Goal: Information Seeking & Learning: Learn about a topic

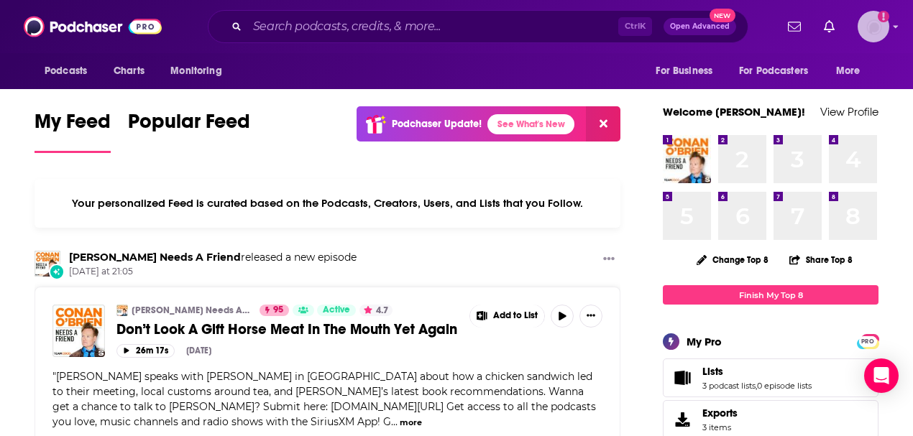
click at [889, 29] on img "Logged in as vjacobi" at bounding box center [873, 27] width 32 height 32
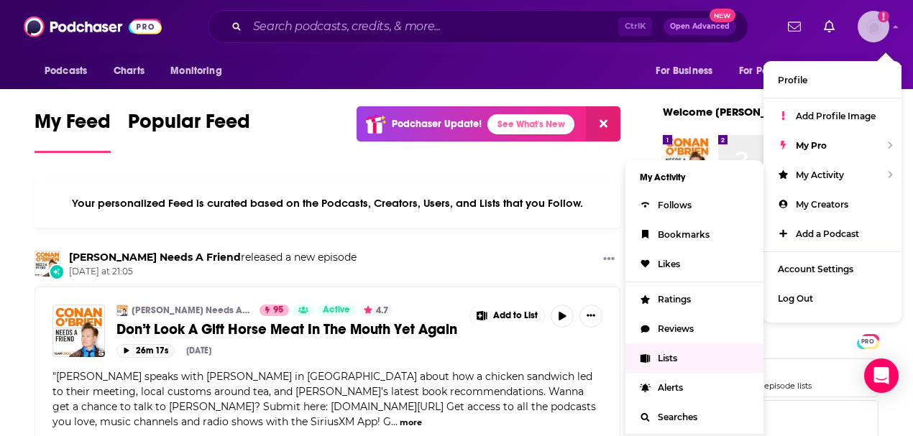
click at [658, 353] on span "Lists" at bounding box center [667, 358] width 19 height 11
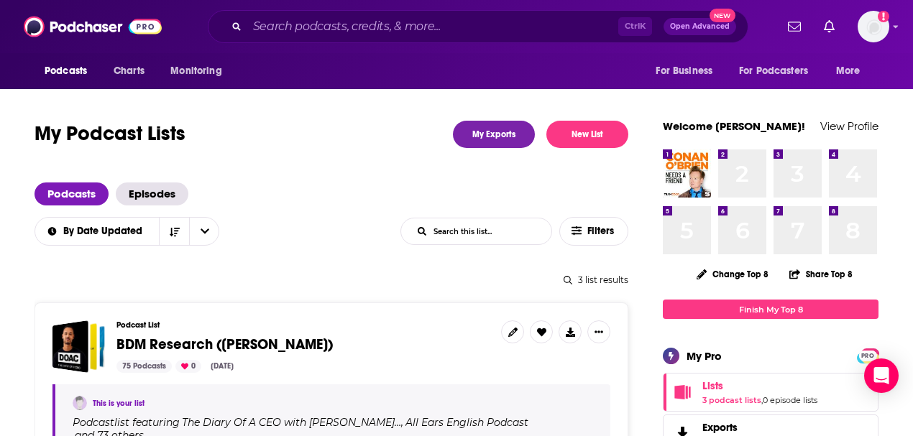
click at [211, 344] on span "BDM Research (Vincent)" at bounding box center [224, 345] width 216 height 18
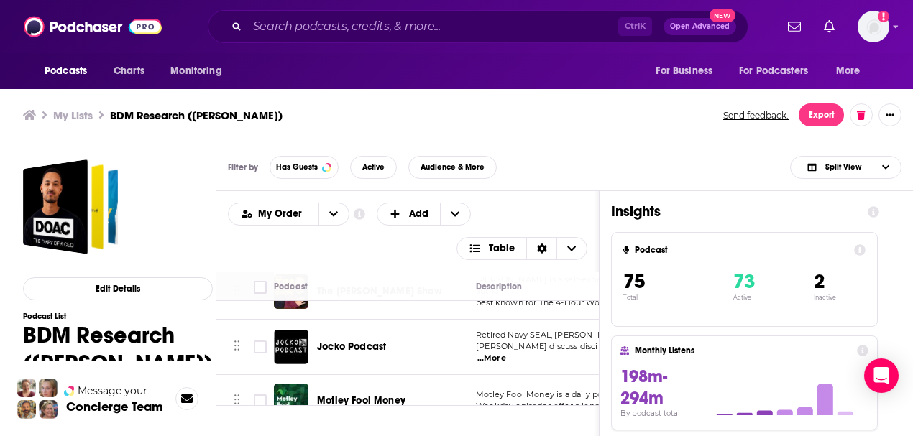
scroll to position [431, 0]
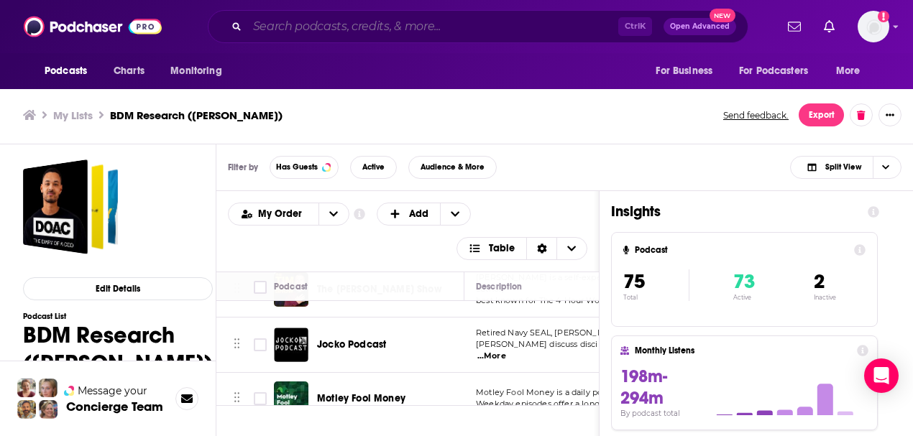
click at [335, 24] on input "Search podcasts, credits, & more..." at bounding box center [432, 26] width 371 height 23
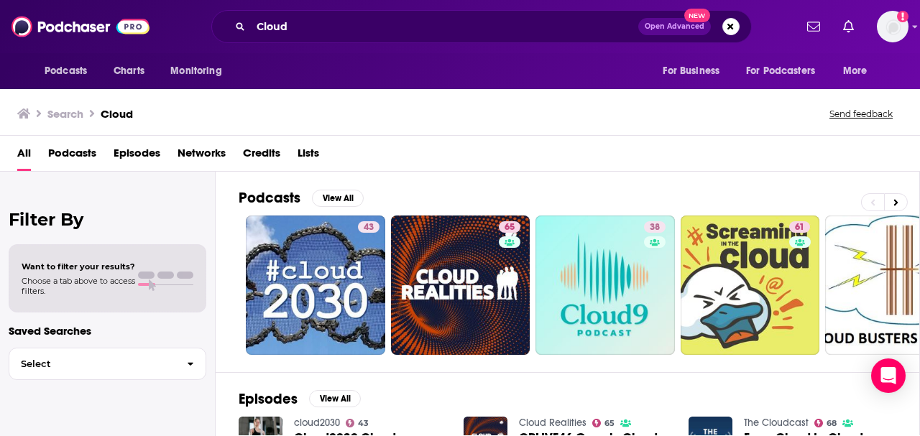
click at [482, 99] on div "Search Cloud Send feedback" at bounding box center [460, 111] width 920 height 50
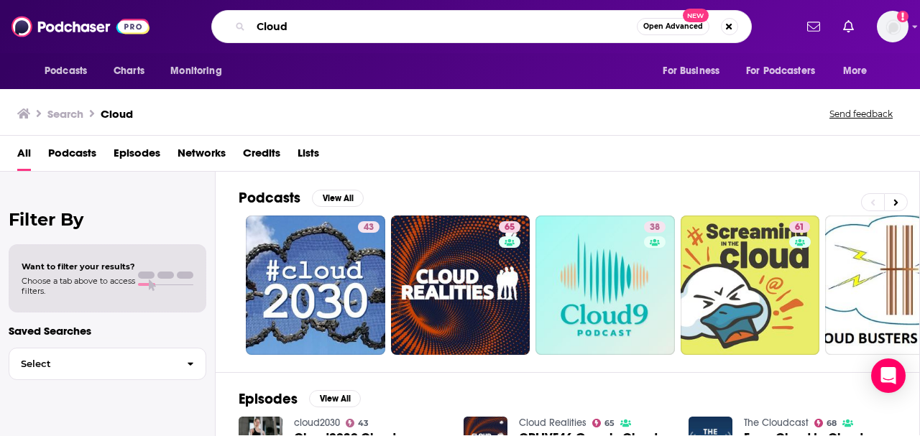
drag, startPoint x: 295, startPoint y: 26, endPoint x: 257, endPoint y: 26, distance: 38.1
click at [257, 26] on input "Cloud" at bounding box center [444, 26] width 386 height 23
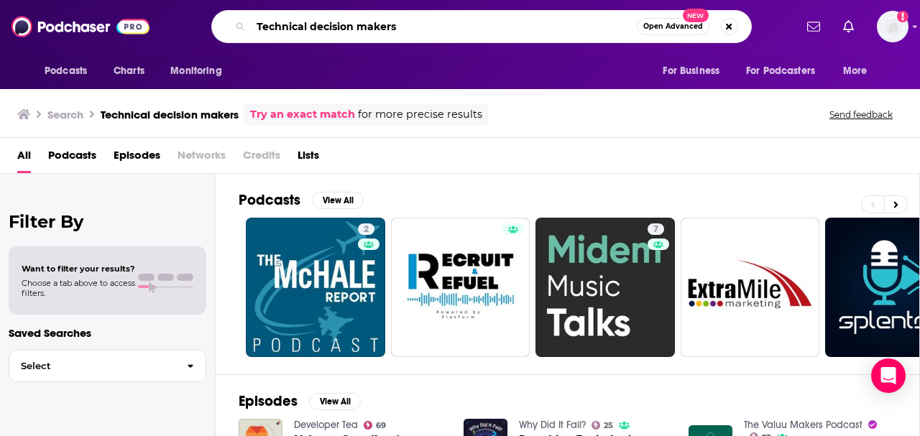
drag, startPoint x: 414, startPoint y: 24, endPoint x: 236, endPoint y: 24, distance: 177.5
click at [236, 24] on div "Technical decision makers Open Advanced New" at bounding box center [481, 26] width 540 height 33
type input "T"
type input "ThursdAI"
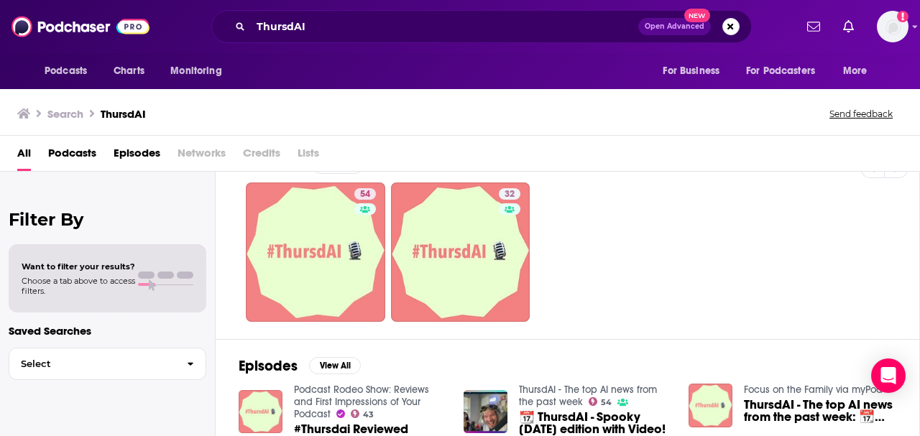
scroll to position [47, 0]
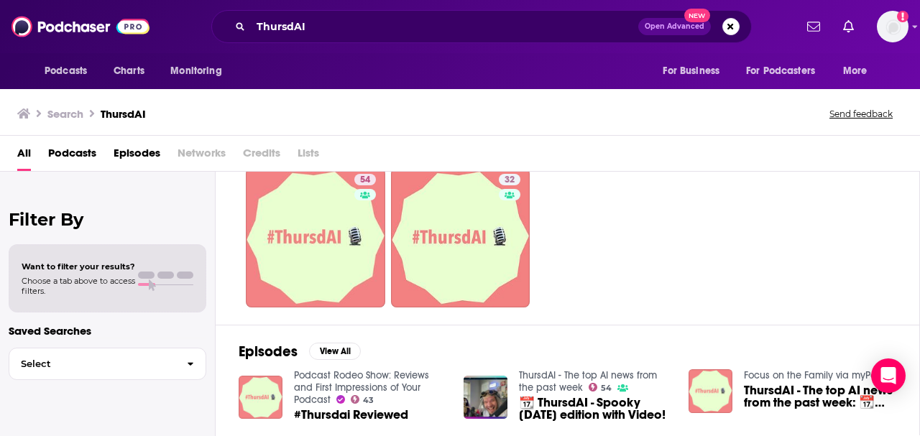
click at [203, 151] on span "Networks" at bounding box center [202, 156] width 48 height 29
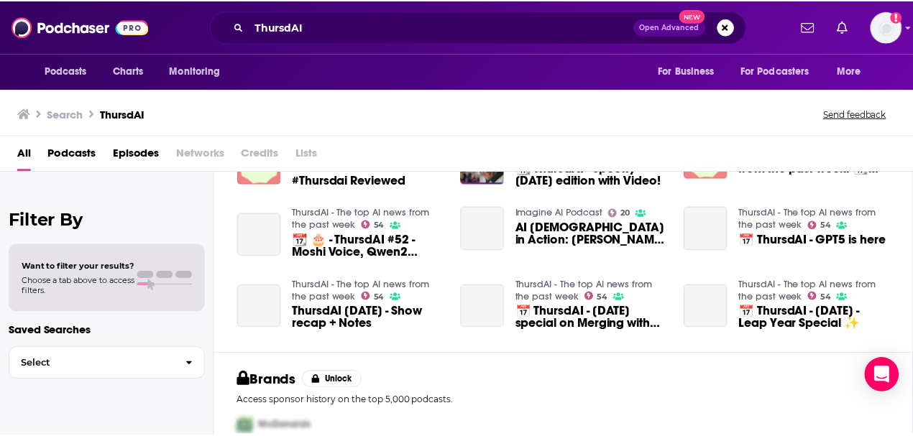
scroll to position [335, 0]
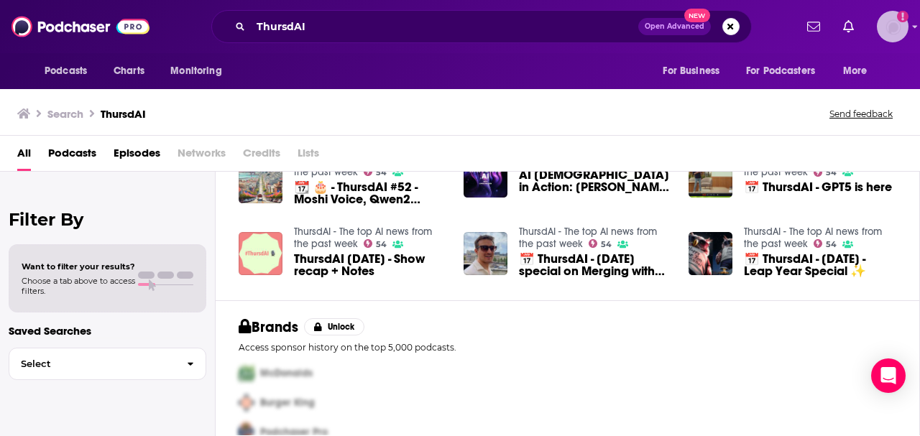
click at [912, 27] on icon "Show profile menu" at bounding box center [915, 27] width 5 height 3
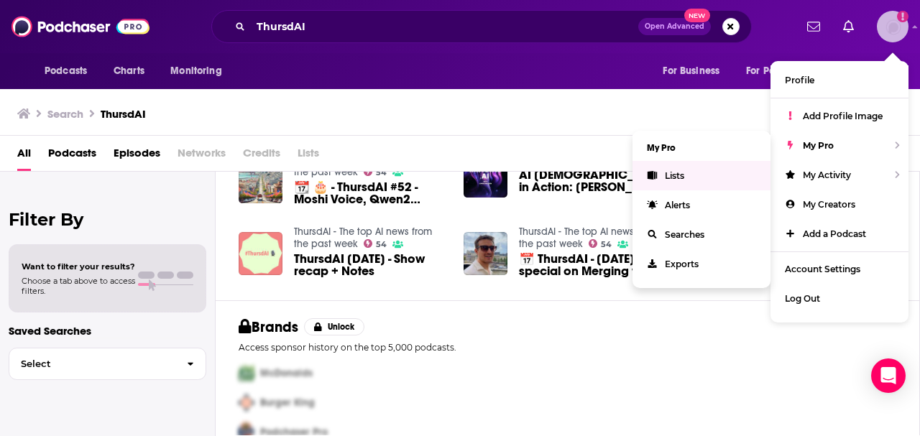
click at [670, 168] on link "Lists" at bounding box center [701, 175] width 138 height 29
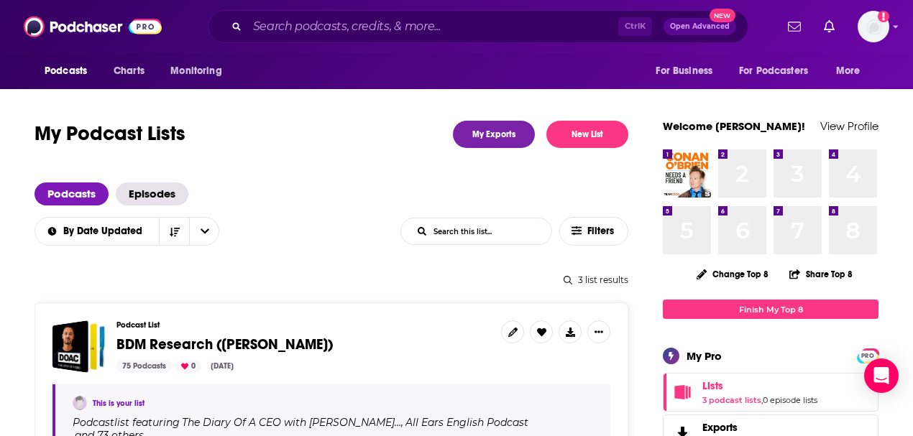
drag, startPoint x: 315, startPoint y: 12, endPoint x: 315, endPoint y: 21, distance: 8.6
click at [315, 13] on div "Ctrl K Open Advanced New" at bounding box center [478, 26] width 540 height 33
click at [315, 27] on input "Search podcasts, credits, & more..." at bounding box center [432, 26] width 371 height 23
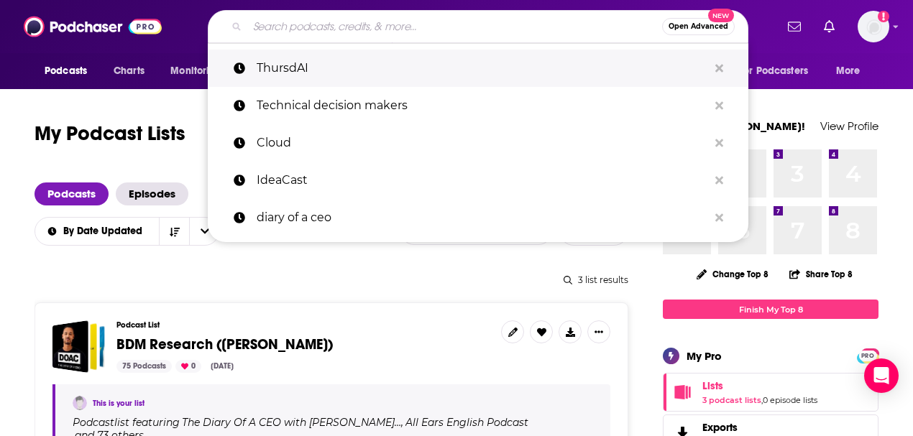
click at [300, 65] on p "ThursdAI" at bounding box center [482, 68] width 451 height 37
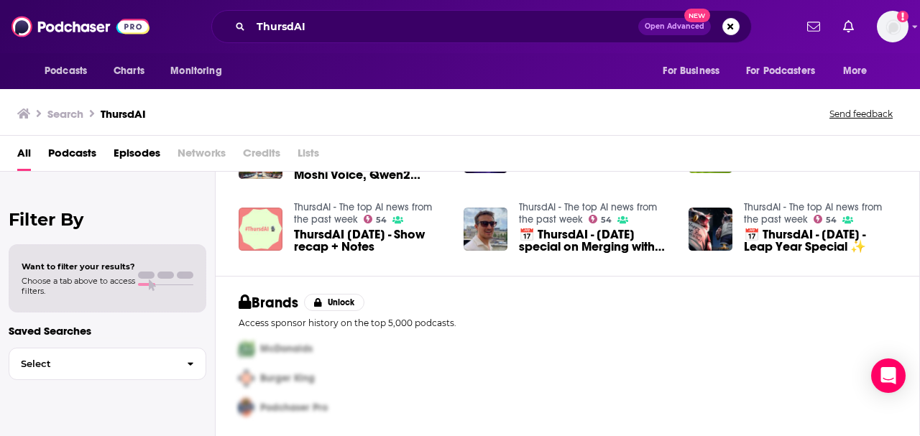
scroll to position [361, 0]
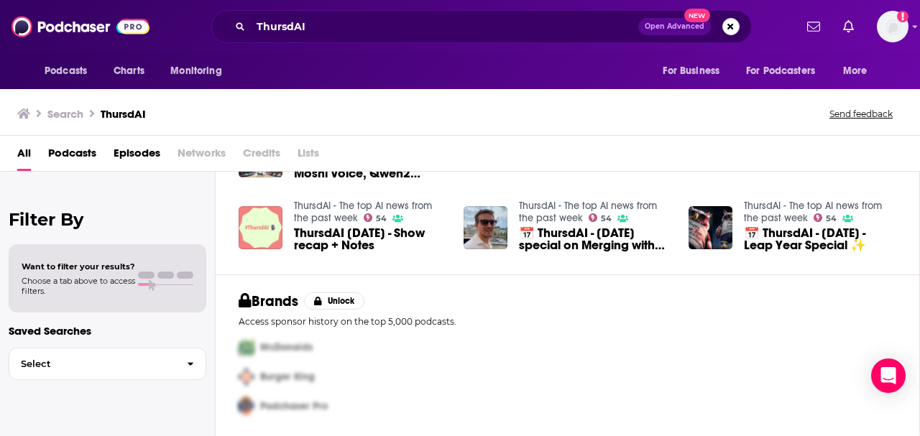
click at [196, 152] on span "Networks" at bounding box center [202, 156] width 48 height 29
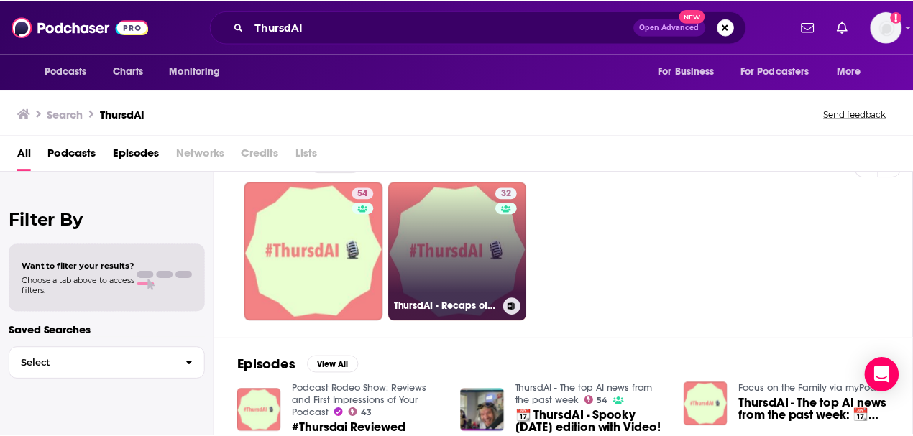
scroll to position [0, 0]
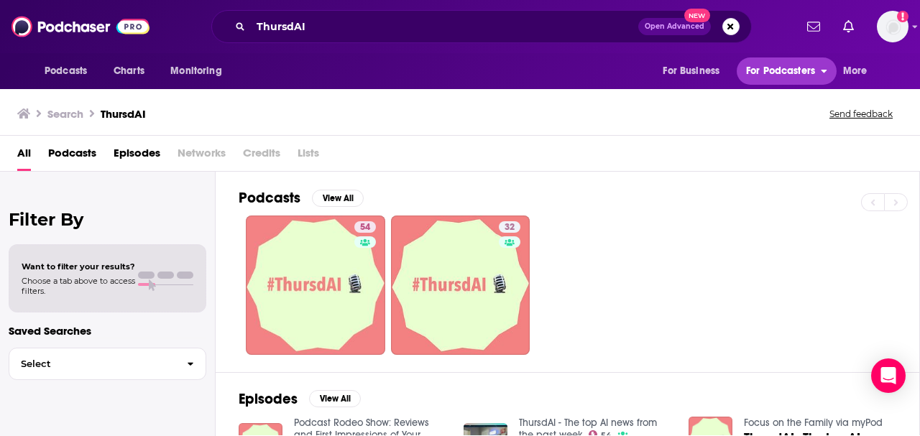
click at [824, 70] on icon "open menu" at bounding box center [824, 72] width 6 height 4
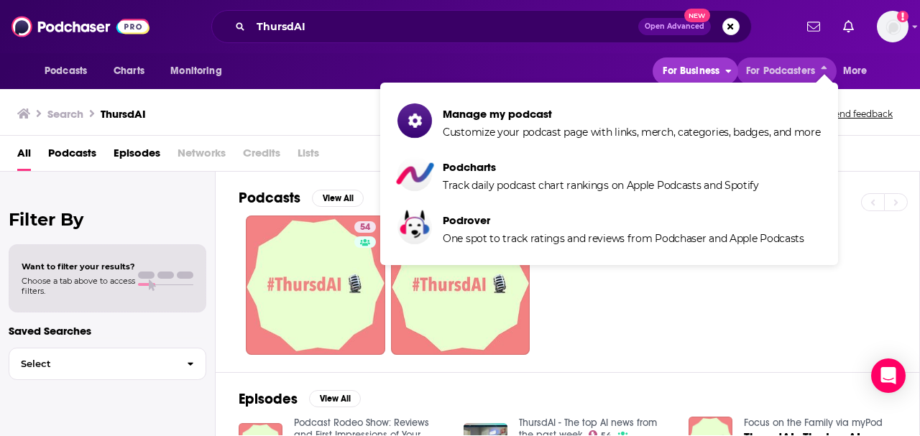
click at [724, 75] on button "For Business" at bounding box center [695, 70] width 85 height 27
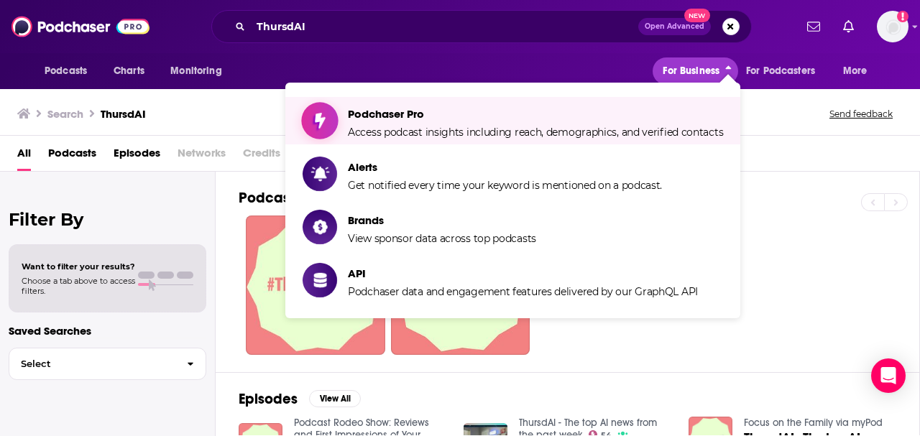
click at [381, 129] on span "Access podcast insights including reach, demographics, and verified contacts" at bounding box center [535, 132] width 375 height 13
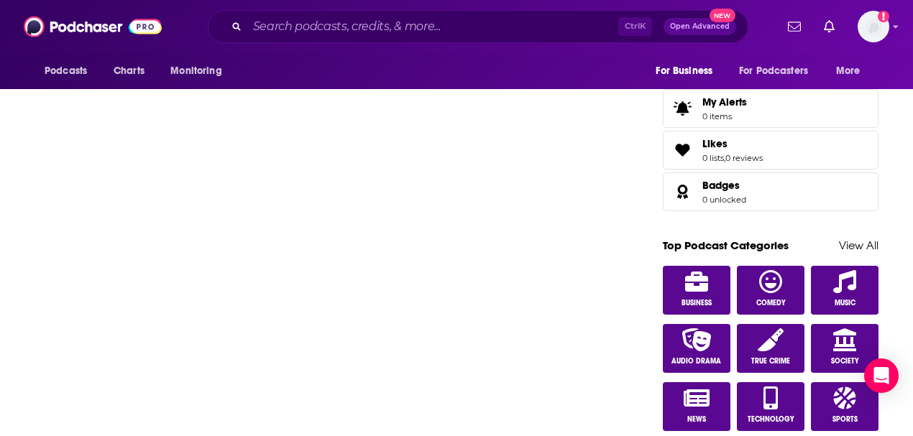
scroll to position [719, 0]
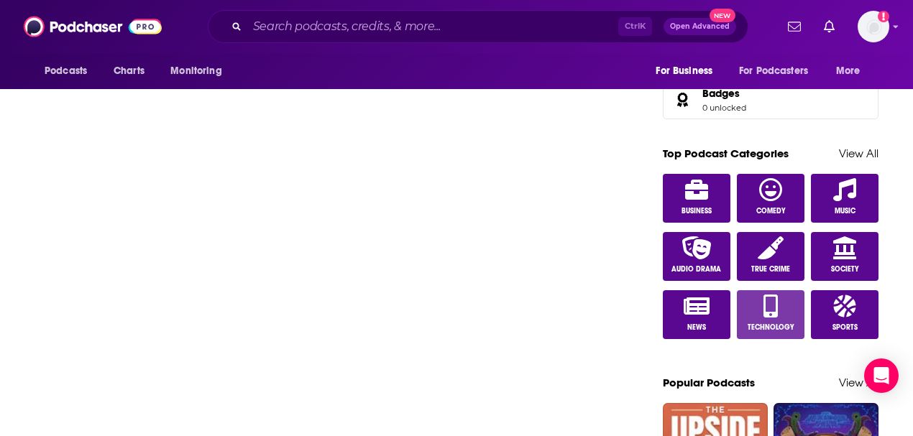
click at [773, 308] on icon at bounding box center [770, 306] width 14 height 23
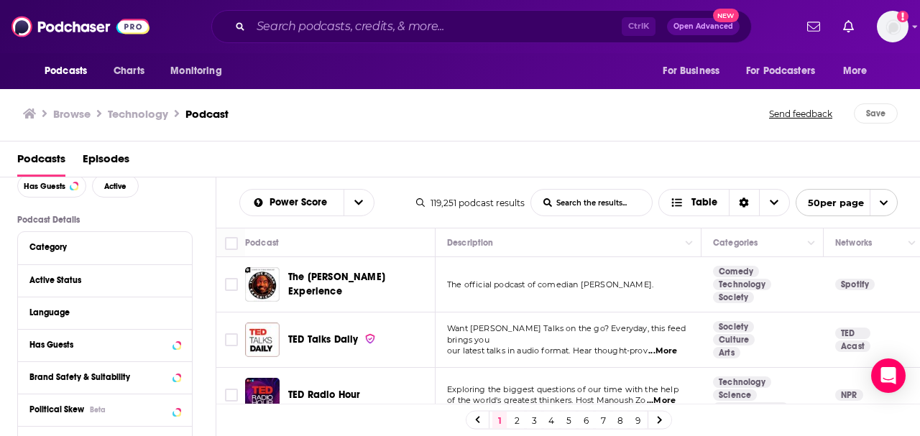
scroll to position [47, 0]
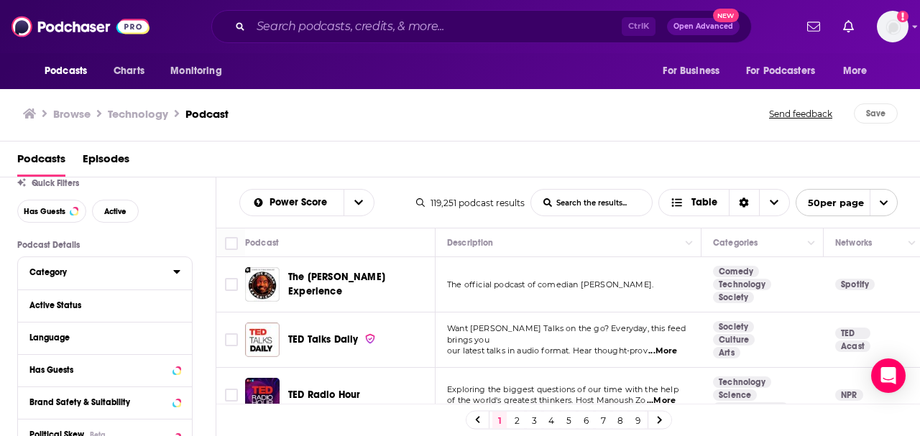
click at [172, 275] on button "Category" at bounding box center [101, 272] width 144 height 18
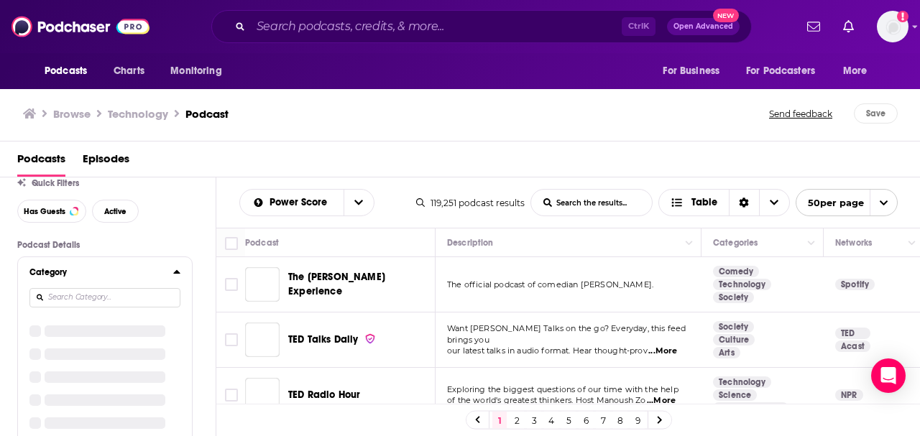
click at [175, 272] on icon at bounding box center [176, 271] width 7 height 11
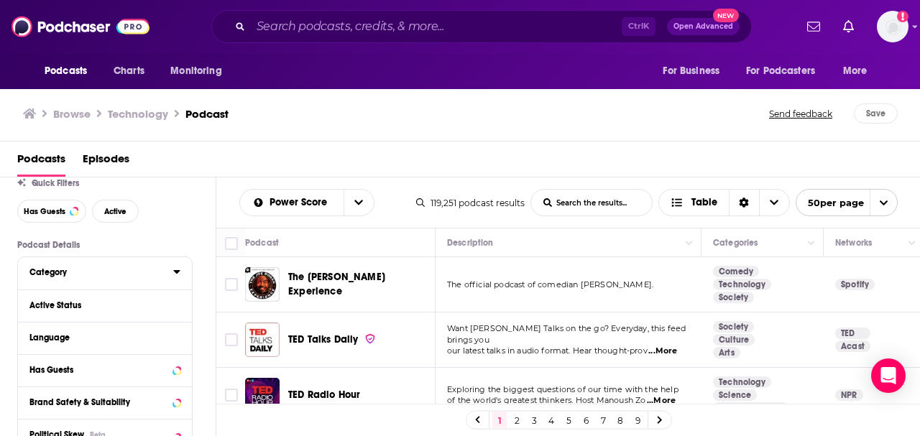
click at [175, 272] on icon at bounding box center [176, 272] width 6 height 4
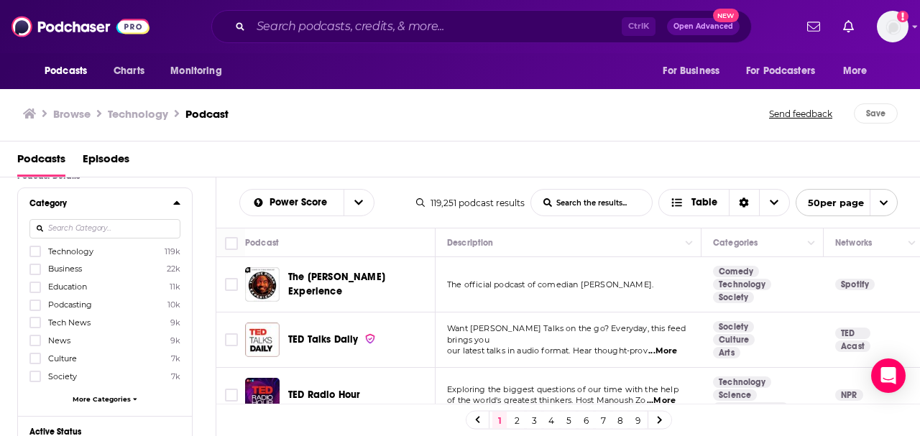
scroll to position [144, 0]
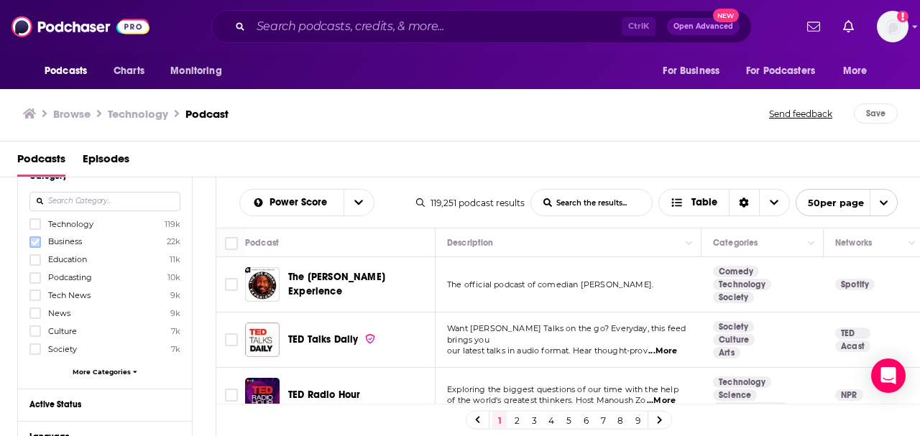
click at [34, 241] on icon at bounding box center [35, 242] width 9 height 9
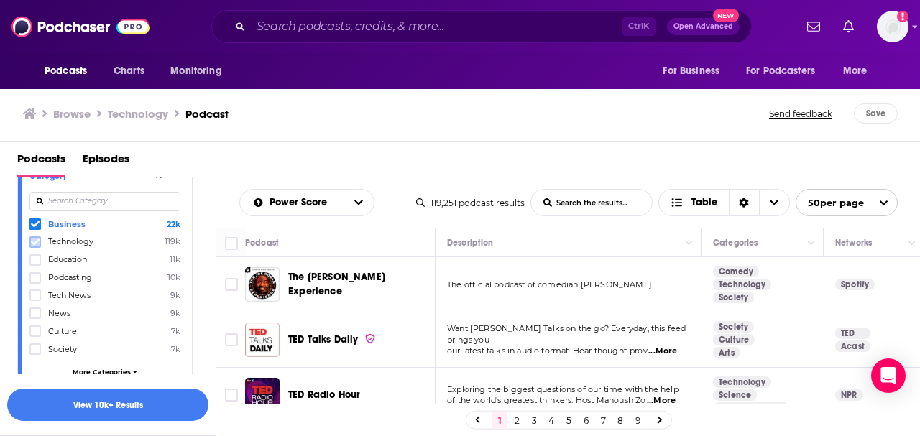
click at [36, 244] on icon at bounding box center [35, 242] width 9 height 9
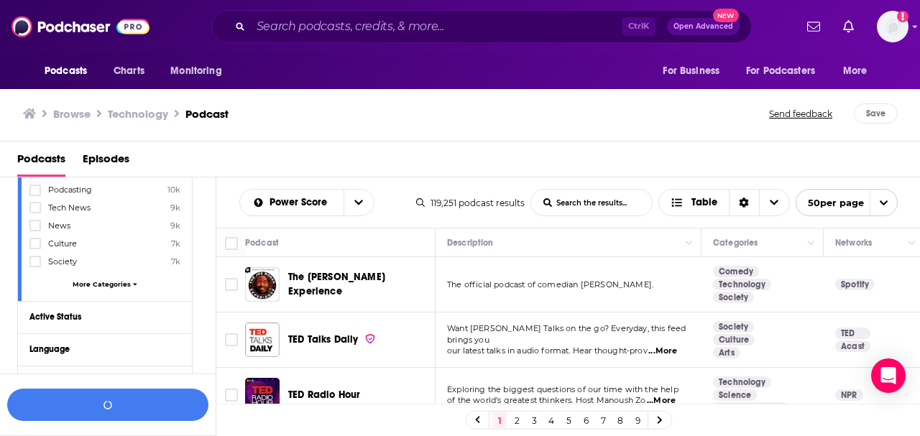
scroll to position [239, 0]
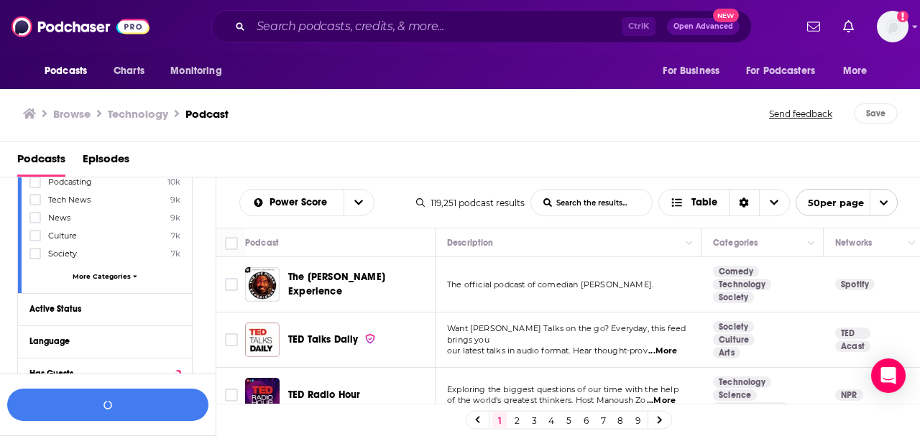
click at [123, 273] on span "More Categories" at bounding box center [102, 276] width 58 height 8
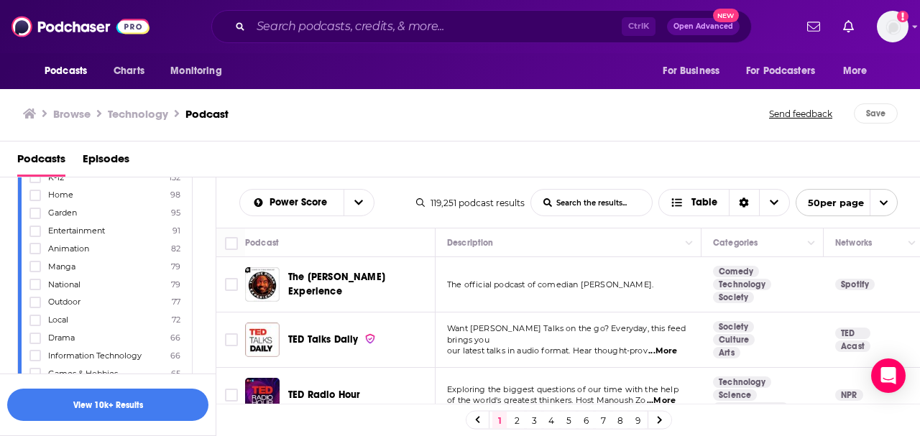
scroll to position [1581, 0]
click at [34, 337] on icon at bounding box center [35, 340] width 9 height 6
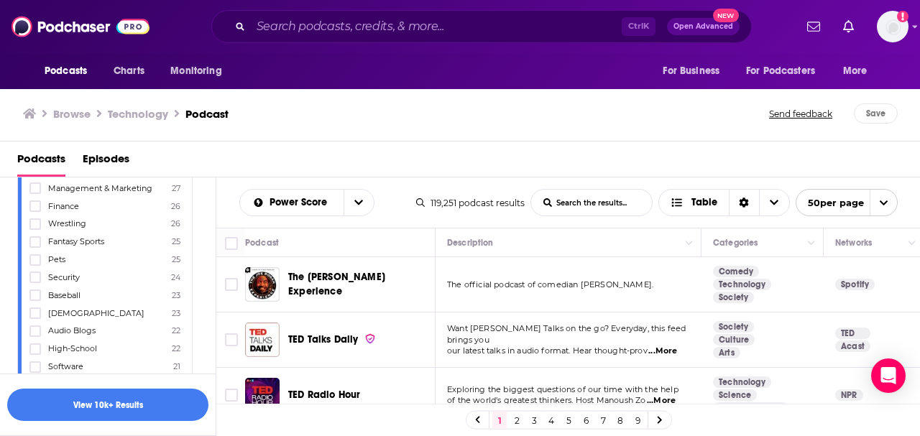
scroll to position [2156, 0]
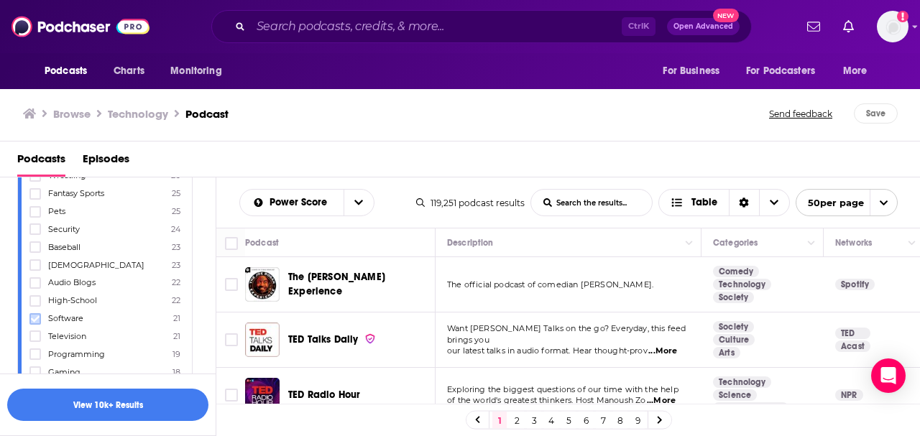
click at [32, 316] on icon at bounding box center [35, 319] width 9 height 6
click at [38, 313] on icon at bounding box center [35, 317] width 9 height 9
click at [105, 402] on icon "button" at bounding box center [107, 404] width 9 height 9
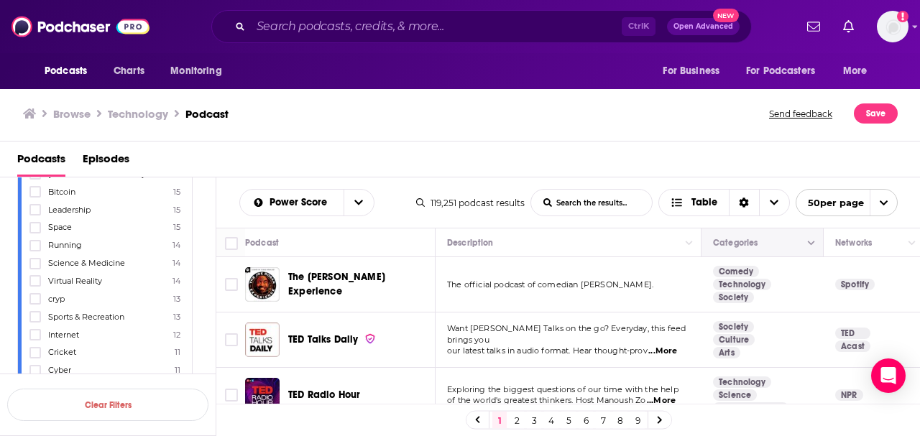
click at [811, 243] on icon "Column Actions" at bounding box center [811, 243] width 7 height 4
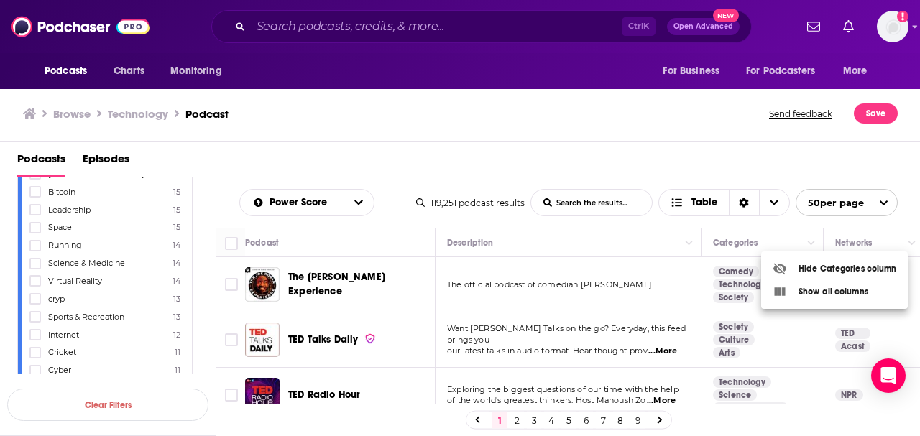
click at [571, 244] on div at bounding box center [460, 218] width 920 height 436
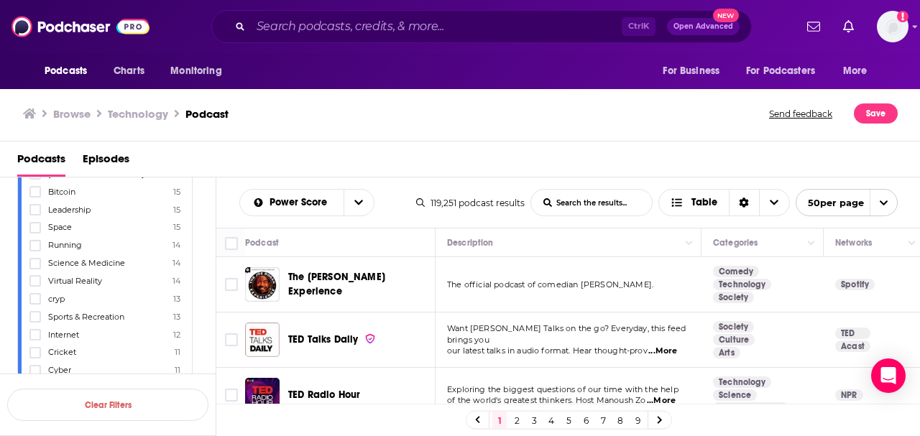
click at [587, 206] on input "List Search Input" at bounding box center [591, 203] width 121 height 26
click at [767, 201] on span "Choose View" at bounding box center [774, 203] width 30 height 26
click at [484, 153] on div "Podcasts Episodes" at bounding box center [463, 161] width 892 height 29
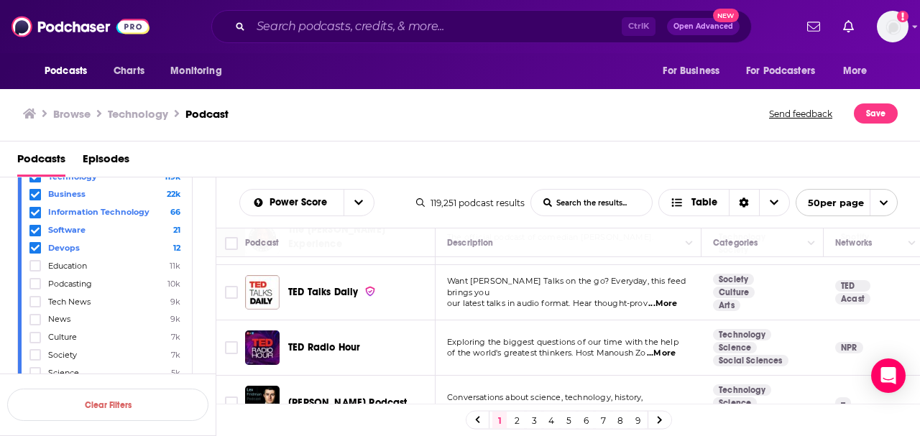
scroll to position [144, 0]
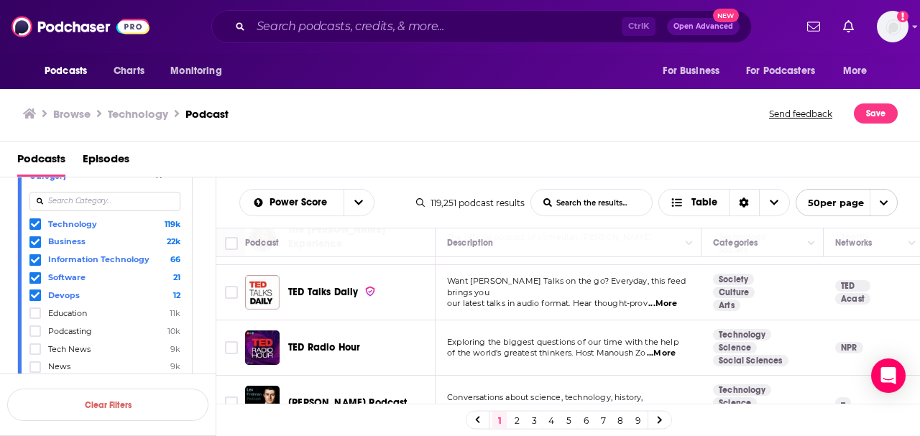
click at [35, 223] on icon at bounding box center [35, 224] width 9 height 9
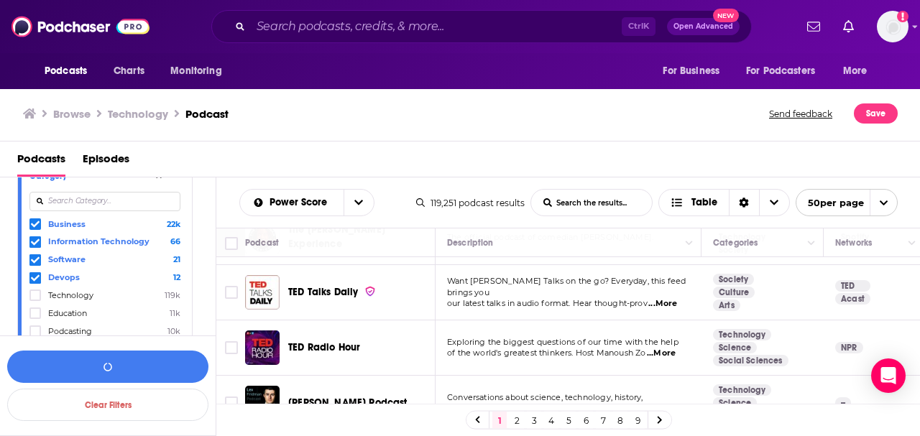
click at [34, 224] on icon at bounding box center [35, 224] width 9 height 9
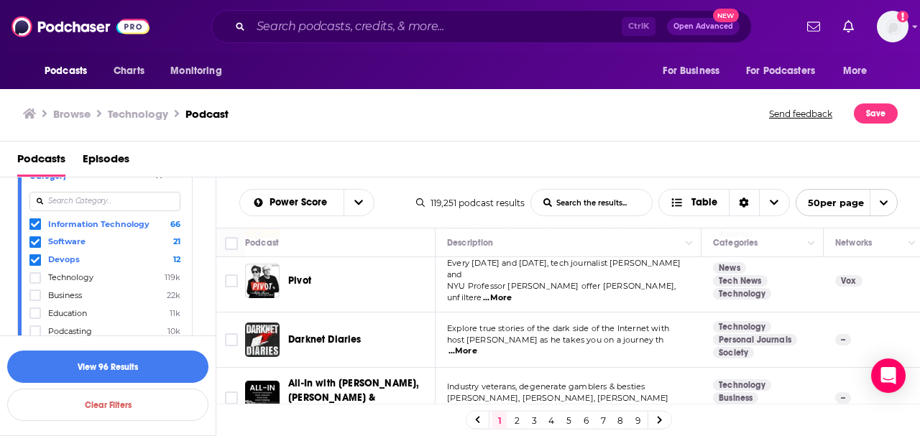
scroll to position [287, 0]
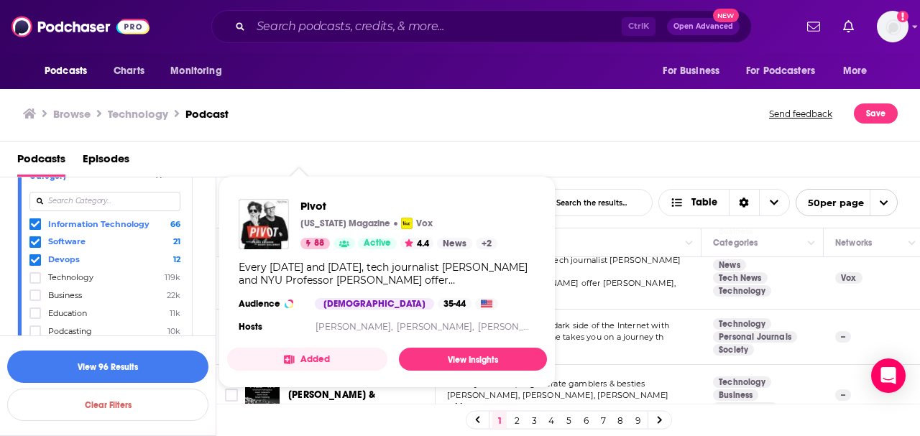
drag, startPoint x: 293, startPoint y: 272, endPoint x: 612, endPoint y: 276, distance: 319.1
click at [612, 278] on span "NYU Professor Scott Galloway offer sharp, unfiltere" at bounding box center [561, 289] width 229 height 22
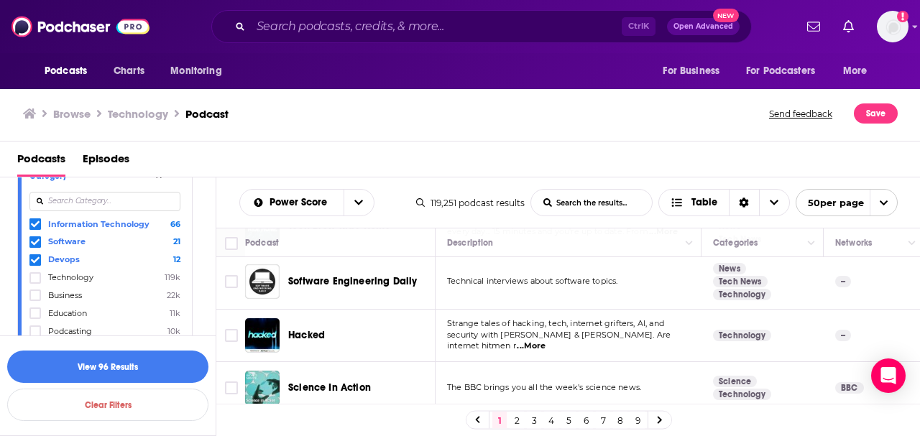
scroll to position [2593, 0]
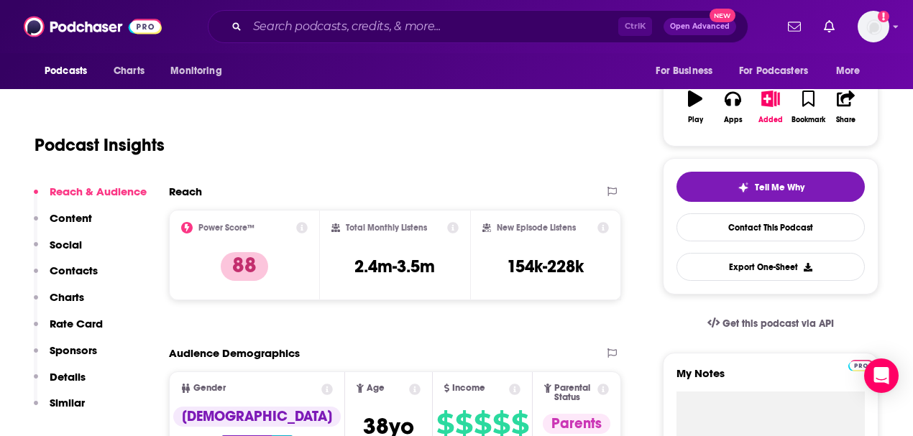
scroll to position [239, 0]
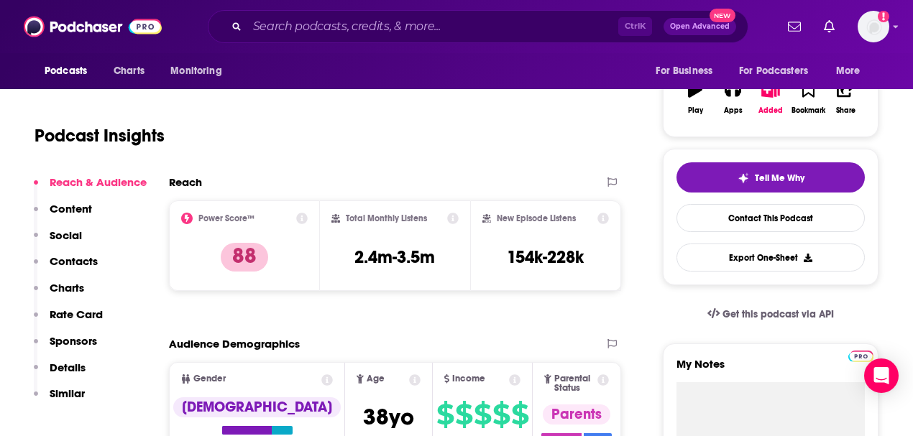
click at [261, 134] on div "Podcast Insights" at bounding box center [321, 127] width 574 height 73
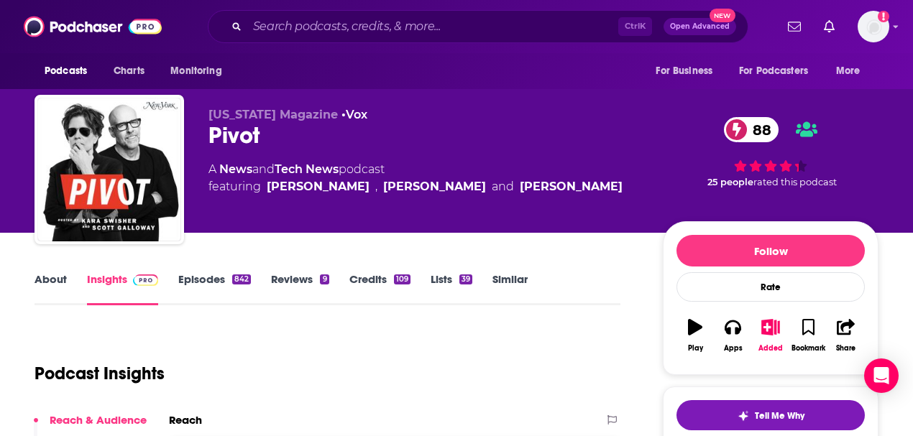
scroll to position [0, 0]
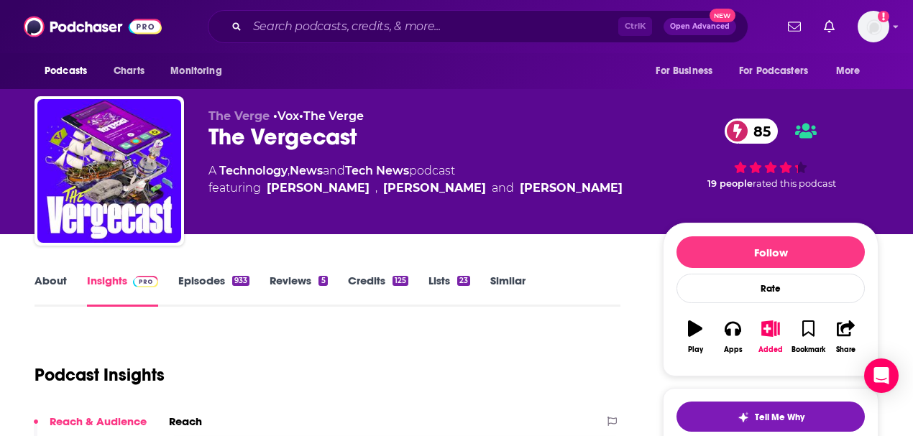
click at [365, 331] on div "Podcast Insights" at bounding box center [321, 366] width 574 height 73
click at [45, 281] on link "About" at bounding box center [50, 290] width 32 height 33
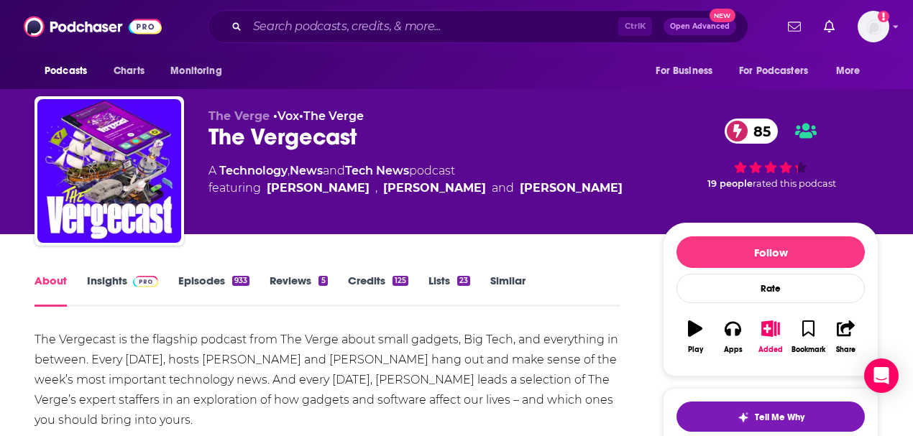
click at [203, 283] on link "Episodes 933" at bounding box center [213, 290] width 71 height 33
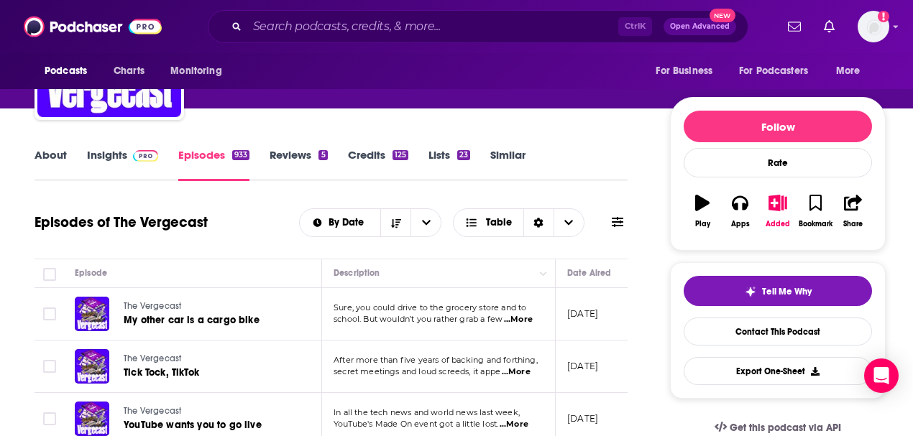
scroll to position [96, 0]
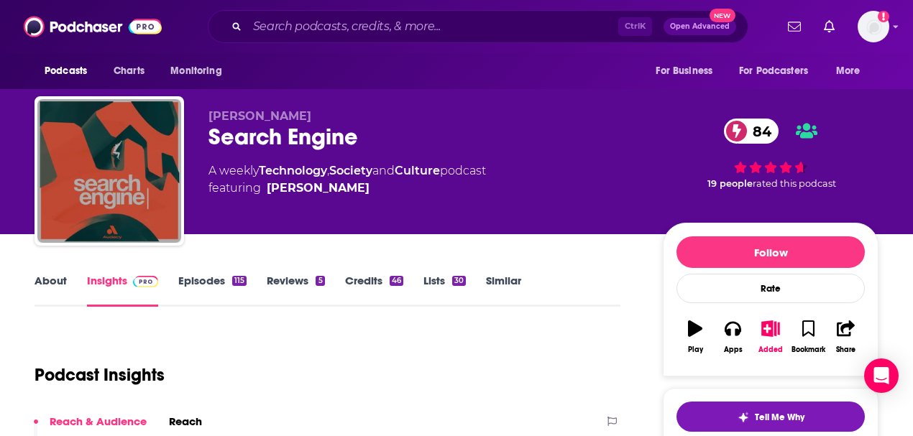
click at [53, 281] on link "About" at bounding box center [50, 290] width 32 height 33
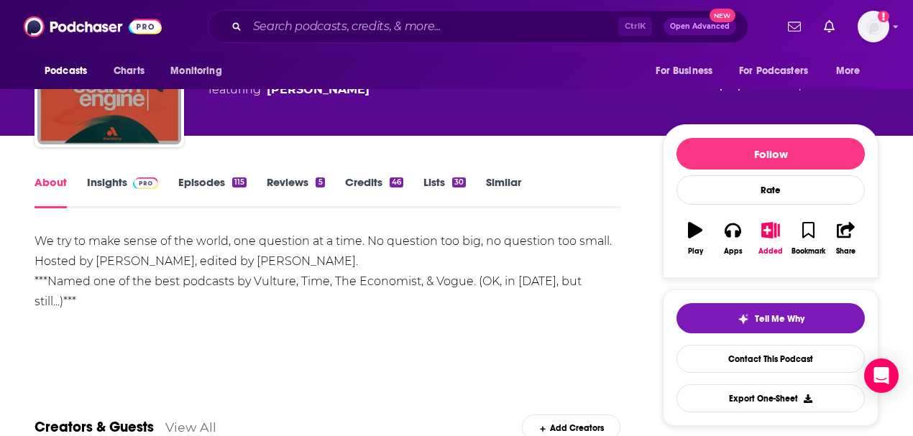
scroll to position [96, 0]
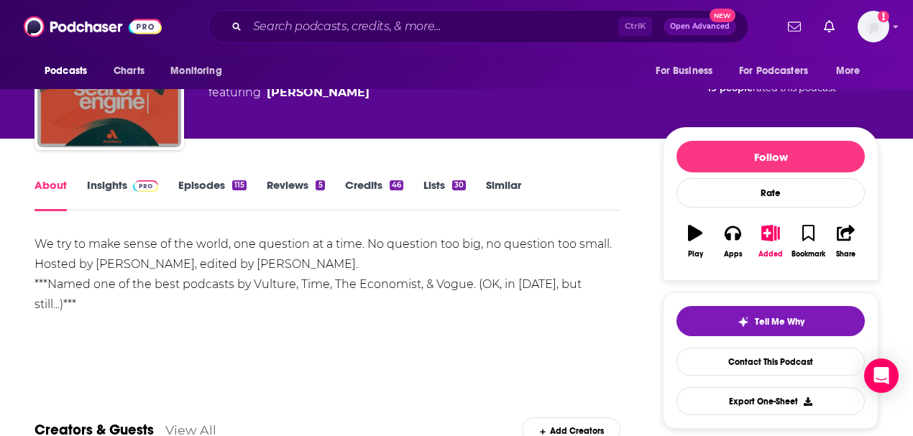
click at [198, 180] on link "Episodes 115" at bounding box center [212, 194] width 68 height 33
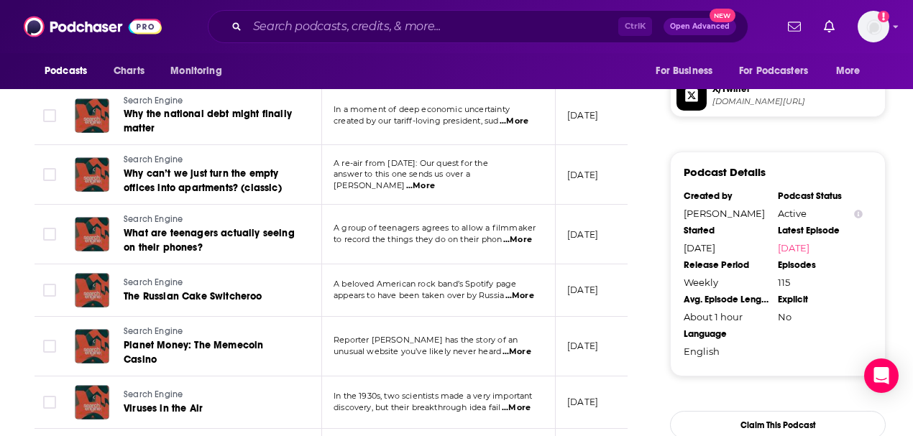
scroll to position [1294, 0]
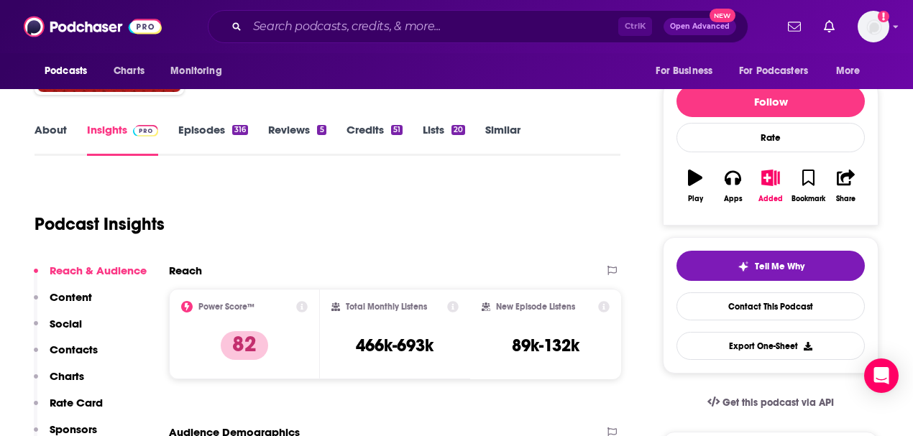
scroll to position [96, 0]
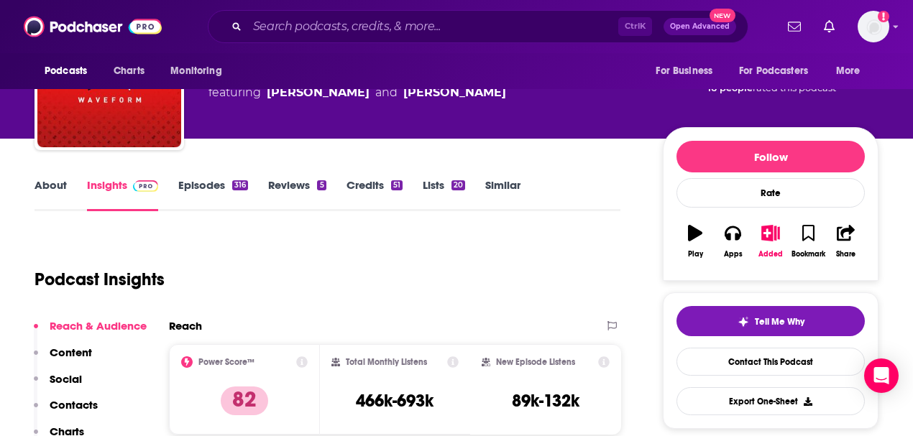
click at [196, 195] on link "Episodes 316" at bounding box center [213, 194] width 70 height 33
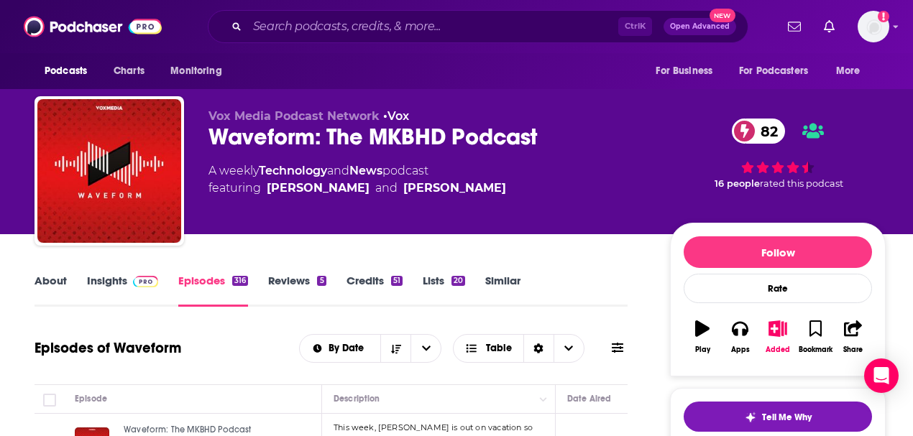
click at [42, 280] on link "About" at bounding box center [50, 290] width 32 height 33
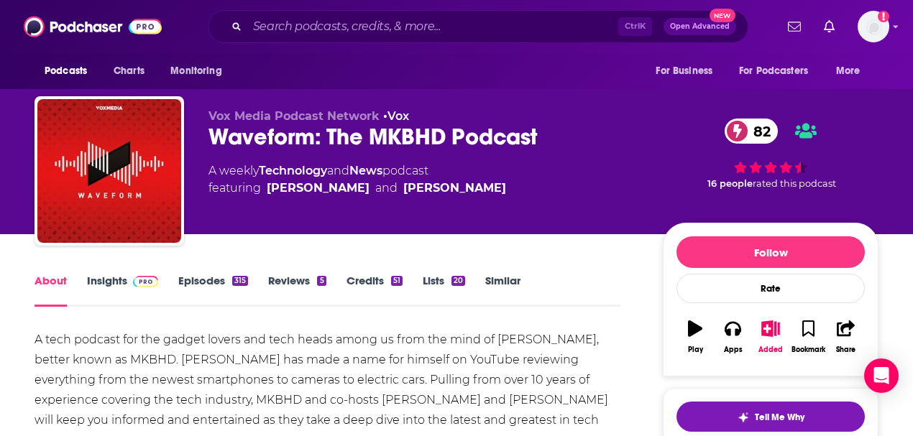
click at [101, 276] on link "Insights" at bounding box center [122, 290] width 71 height 33
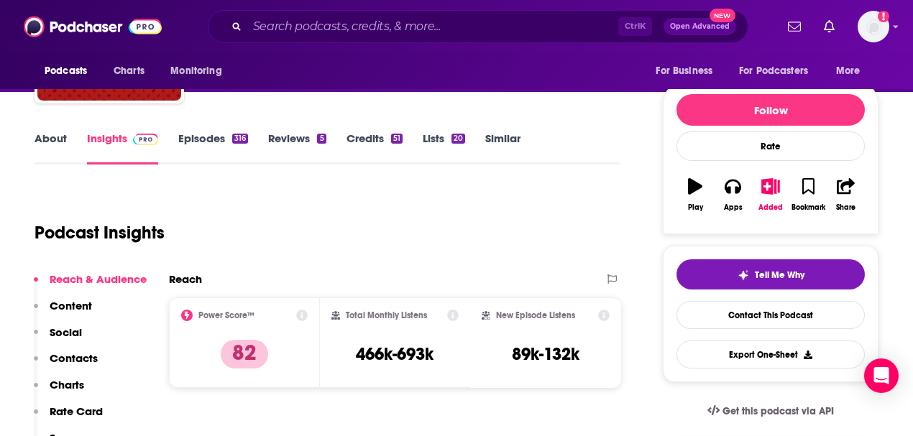
scroll to position [144, 0]
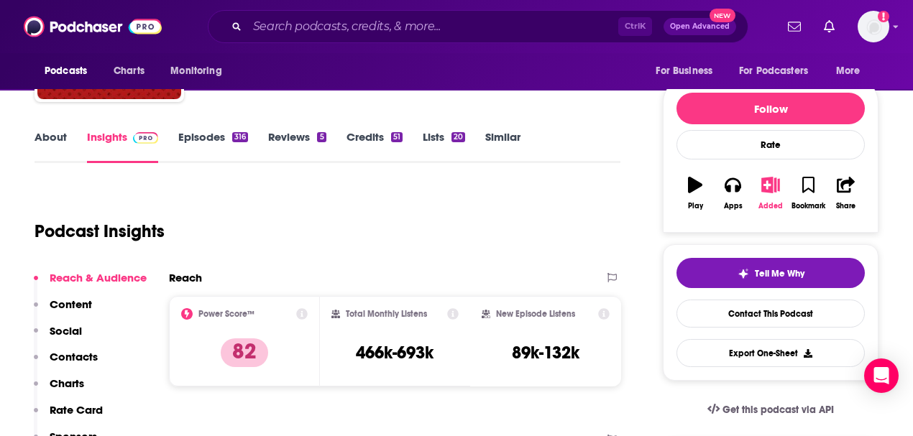
click at [763, 190] on icon "button" at bounding box center [771, 185] width 18 height 16
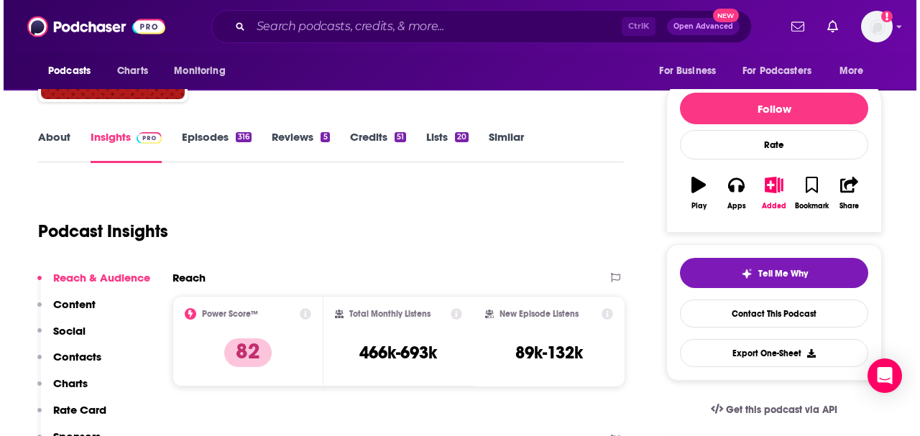
scroll to position [0, 0]
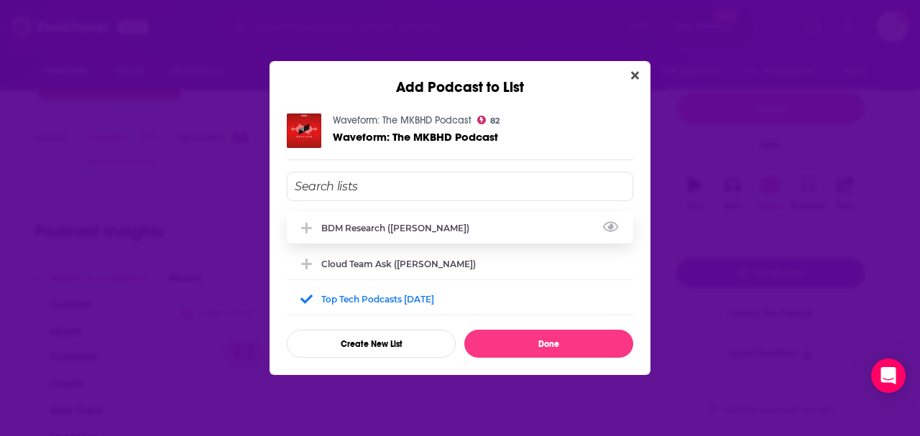
click at [361, 226] on div "BDM Research (Vincent)" at bounding box center [399, 228] width 157 height 11
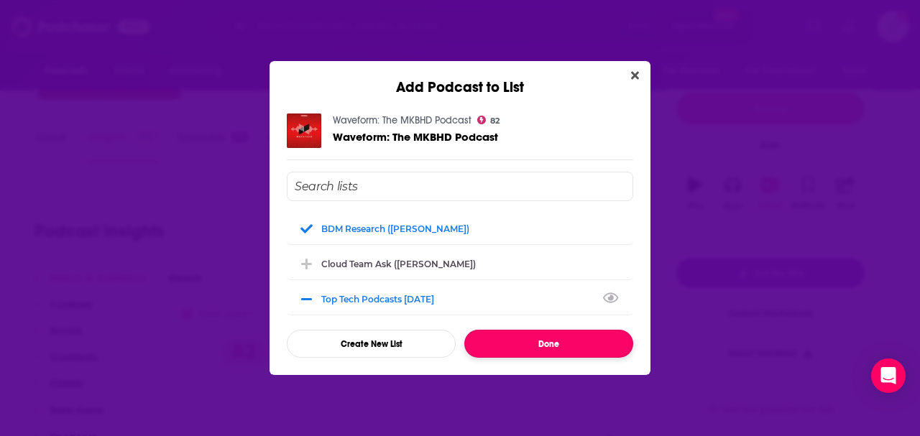
click at [535, 342] on button "Done" at bounding box center [548, 344] width 169 height 28
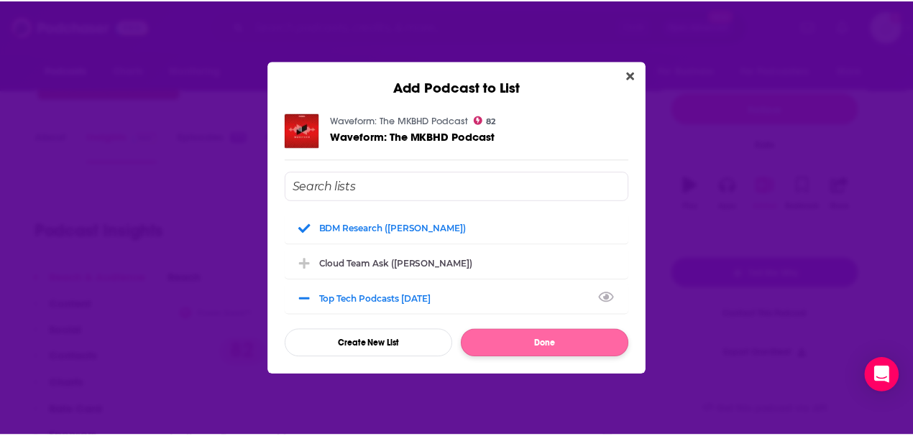
scroll to position [144, 0]
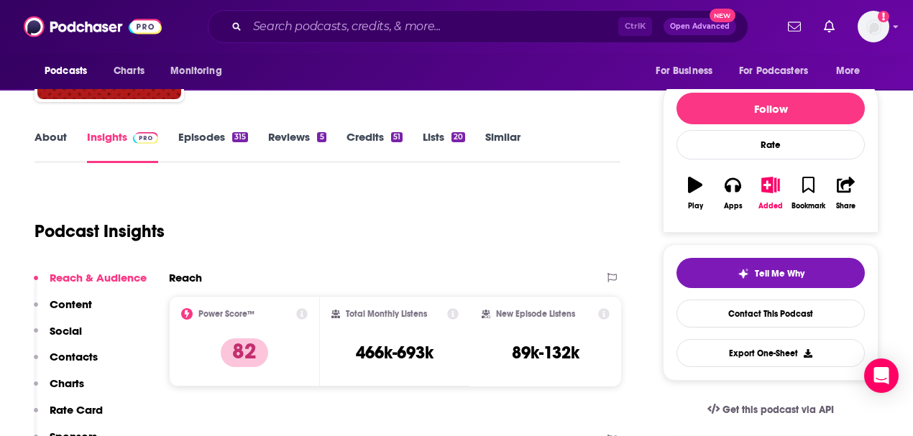
click at [502, 131] on link "Similar" at bounding box center [502, 146] width 35 height 33
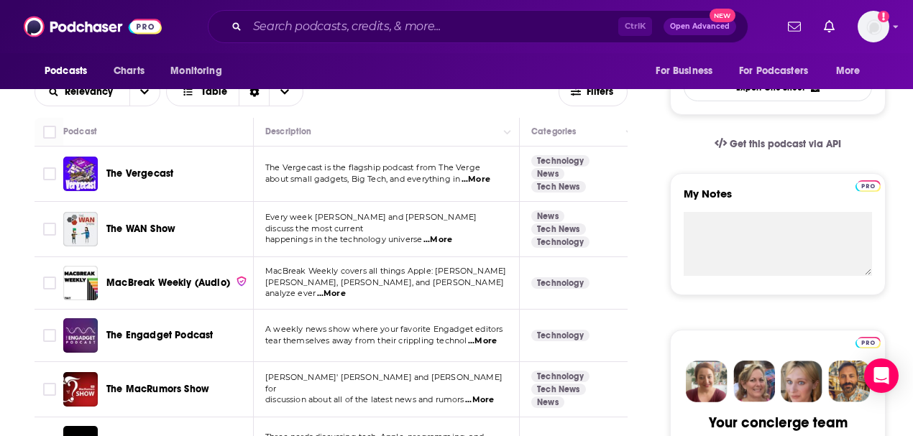
scroll to position [431, 0]
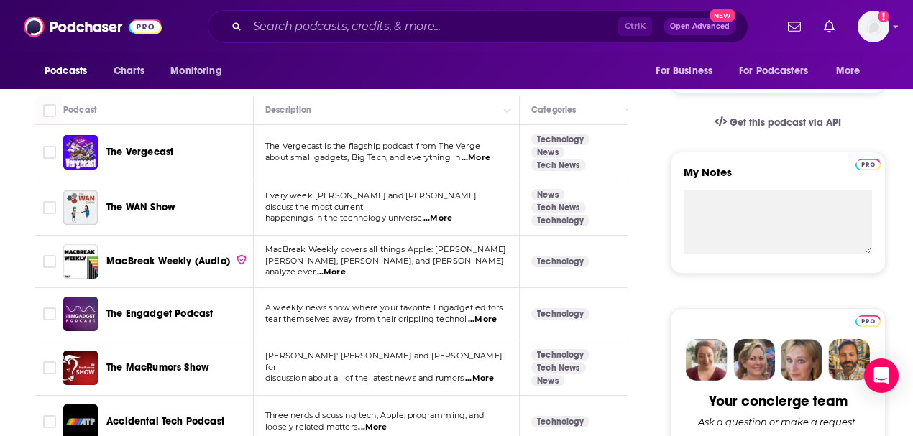
drag, startPoint x: 152, startPoint y: 206, endPoint x: 338, endPoint y: 206, distance: 185.4
click at [338, 206] on span "Every week Linus and Luke discuss the most current" at bounding box center [370, 201] width 211 height 22
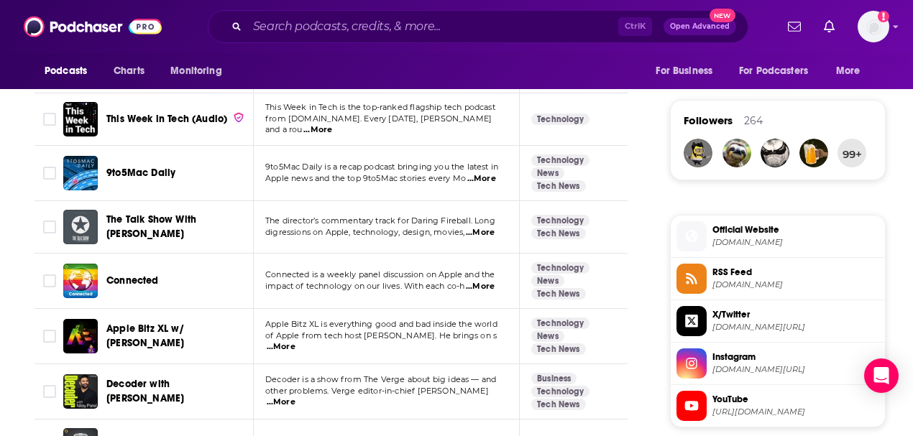
scroll to position [1006, 0]
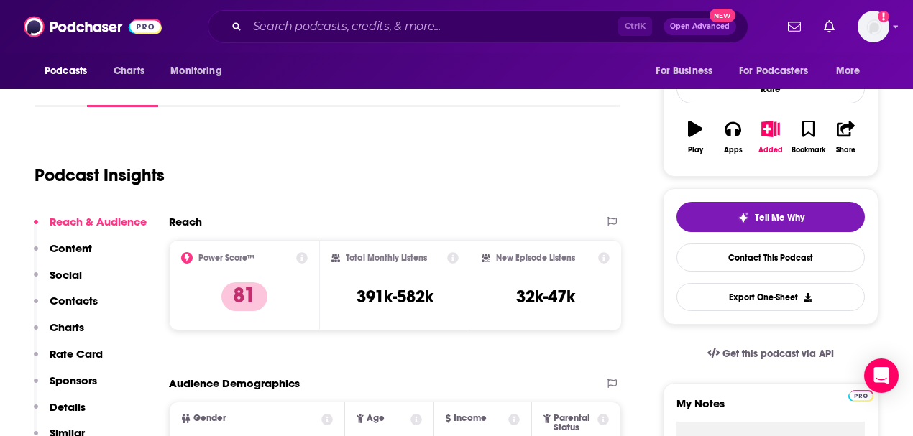
scroll to position [144, 0]
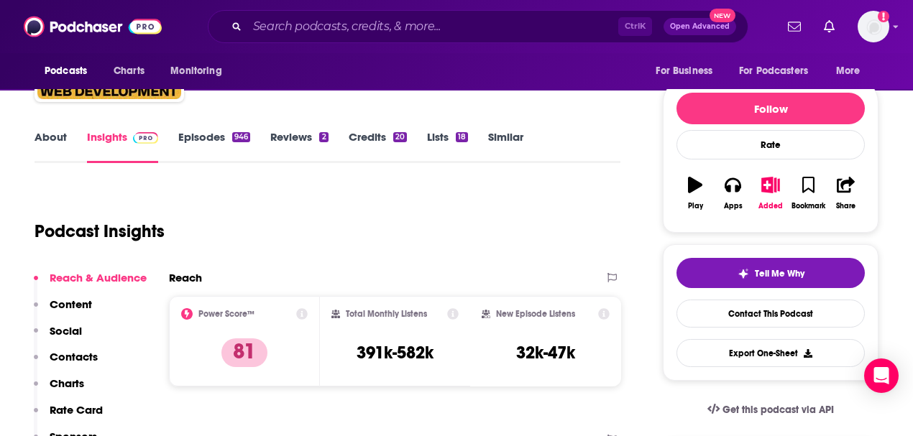
click at [52, 137] on link "About" at bounding box center [50, 146] width 32 height 33
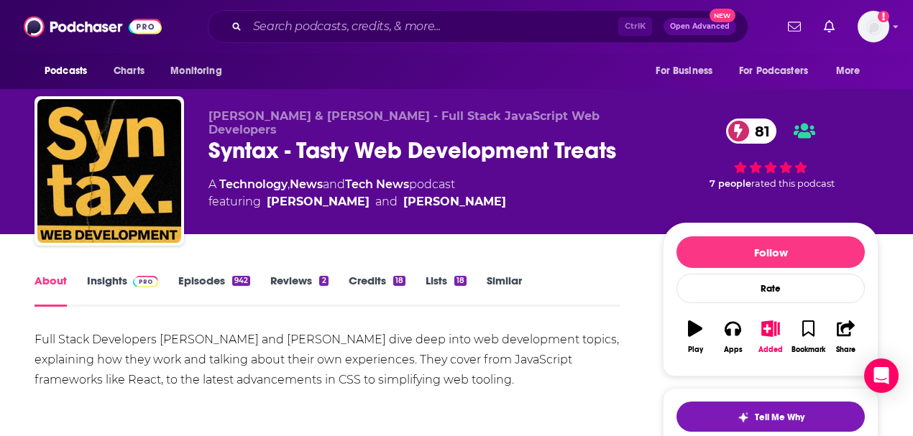
click at [209, 280] on link "Episodes 942" at bounding box center [214, 290] width 72 height 33
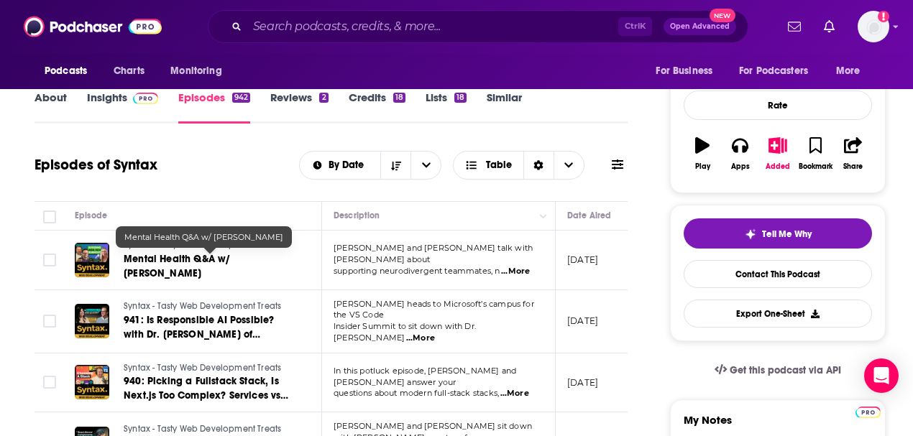
scroll to position [144, 0]
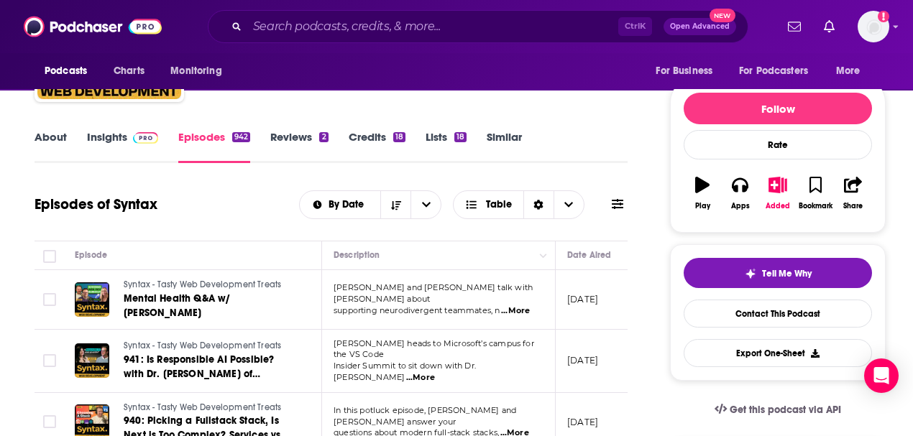
click at [50, 134] on link "About" at bounding box center [50, 146] width 32 height 33
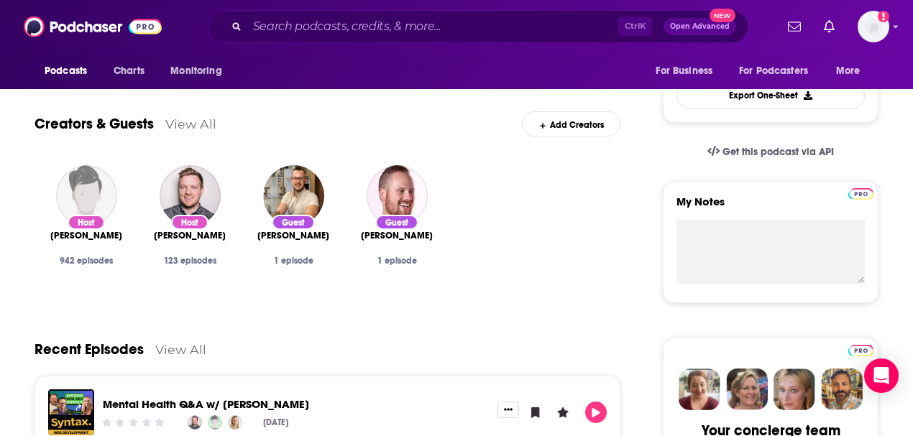
scroll to position [431, 0]
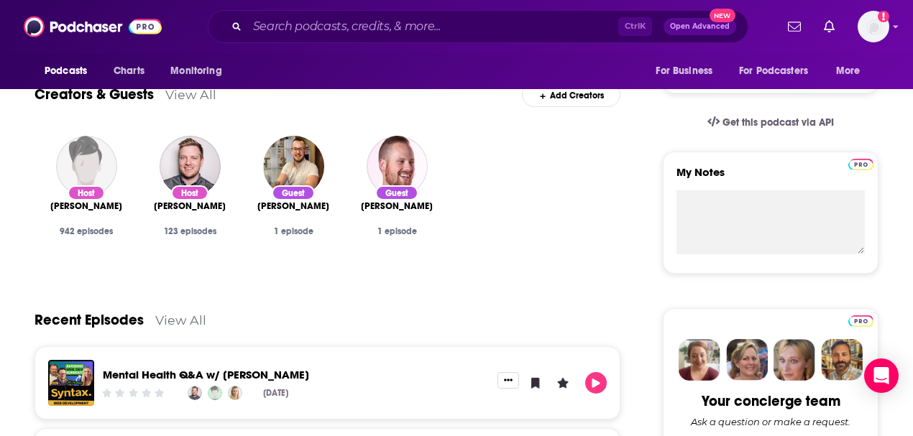
drag, startPoint x: 190, startPoint y: 204, endPoint x: 346, endPoint y: 310, distance: 188.2
click at [348, 313] on div "Recent Episodes View All" at bounding box center [327, 312] width 586 height 70
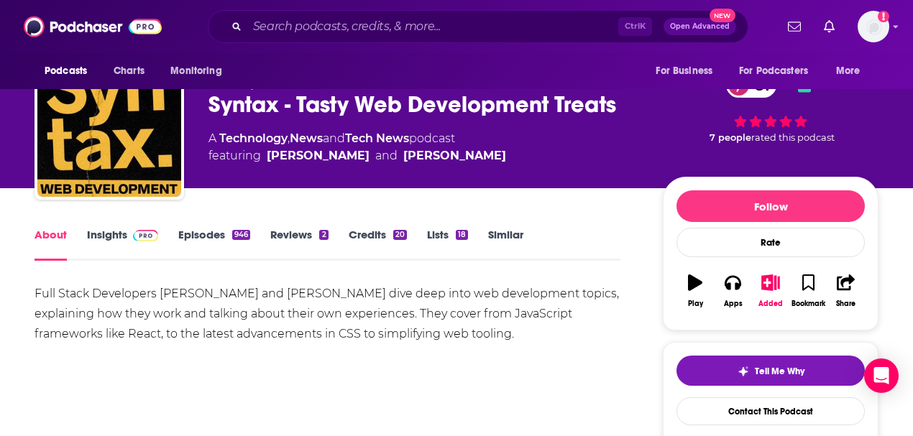
scroll to position [0, 0]
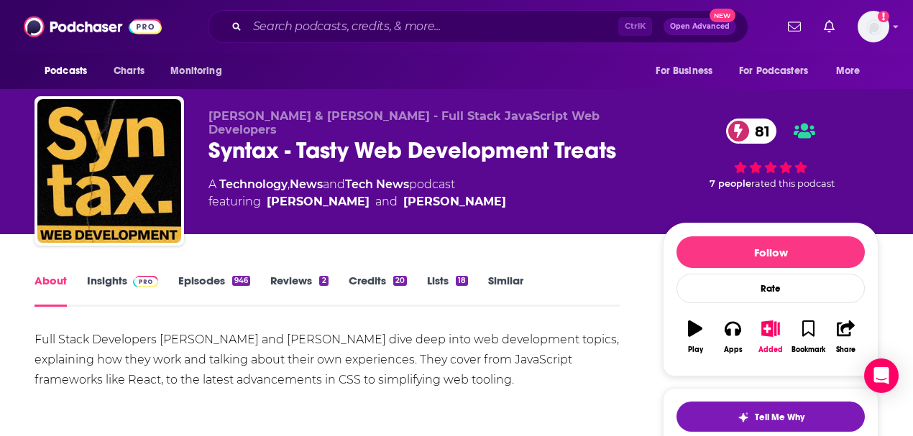
click at [115, 279] on link "Insights" at bounding box center [122, 290] width 71 height 33
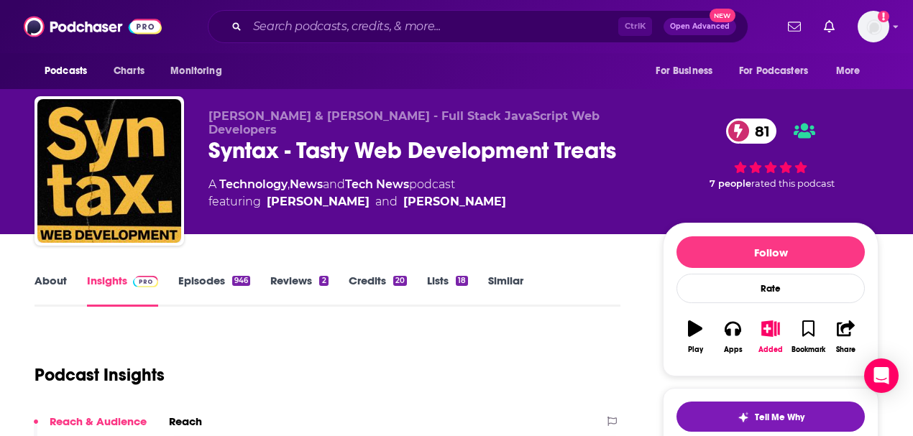
click at [517, 282] on link "Similar" at bounding box center [505, 290] width 35 height 33
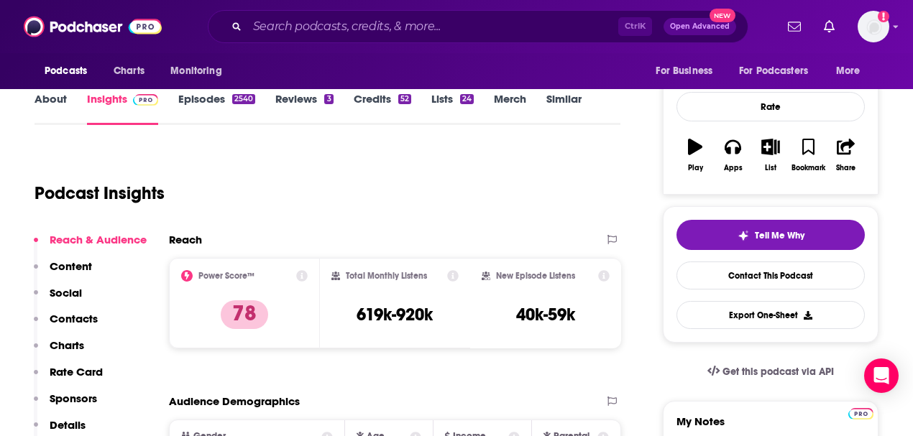
scroll to position [96, 0]
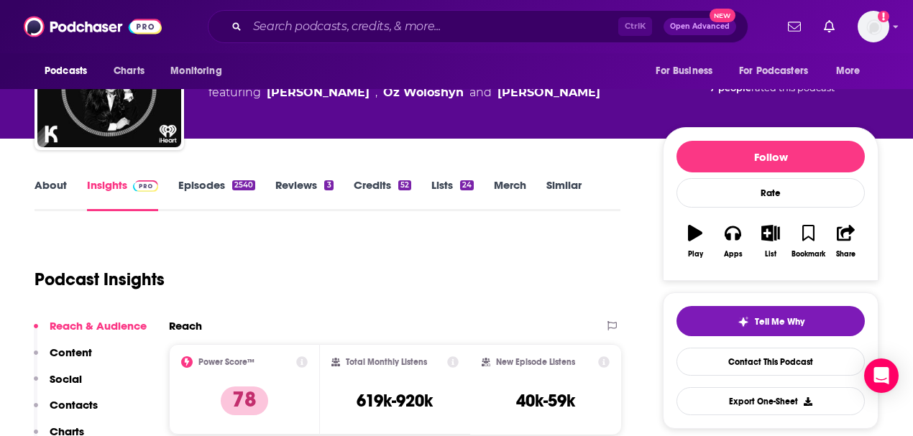
click at [38, 182] on link "About" at bounding box center [50, 194] width 32 height 33
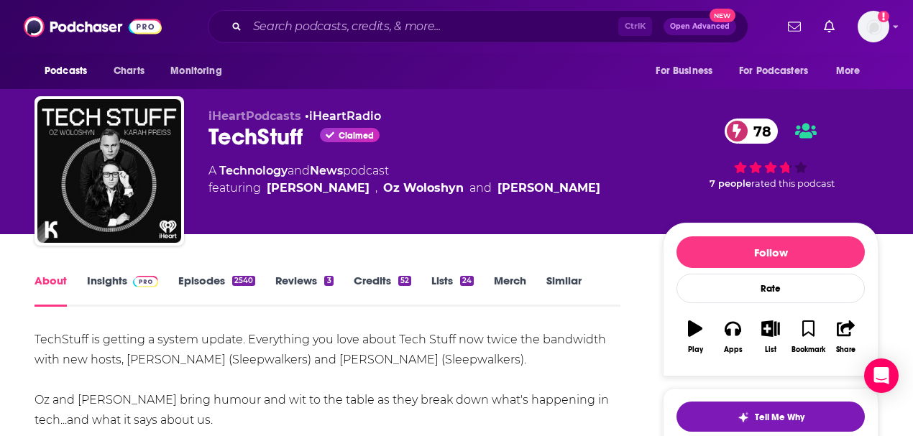
click at [107, 281] on link "Insights" at bounding box center [122, 290] width 71 height 33
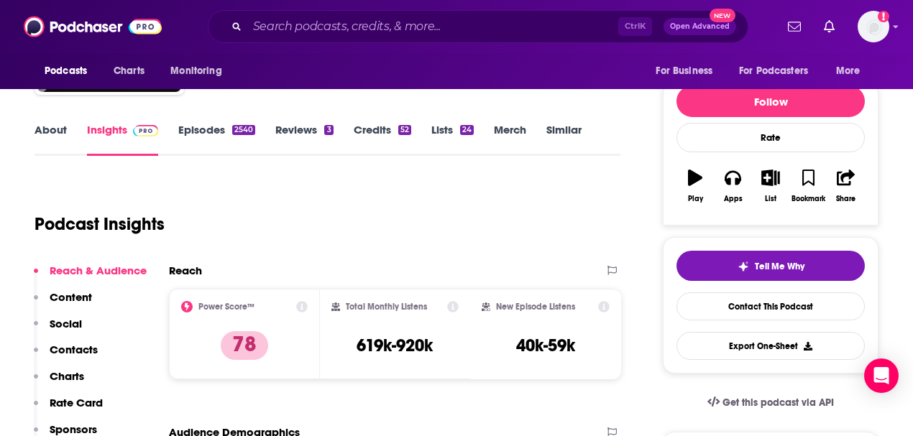
scroll to position [96, 0]
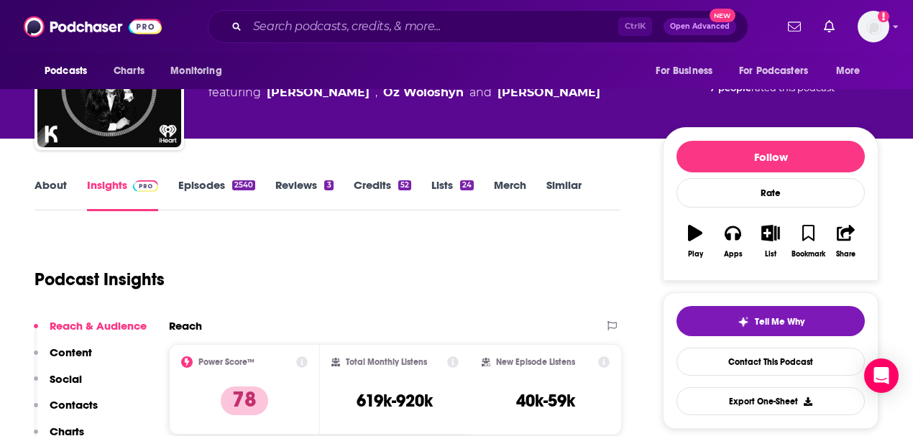
click at [206, 186] on link "Episodes 2540" at bounding box center [216, 194] width 77 height 33
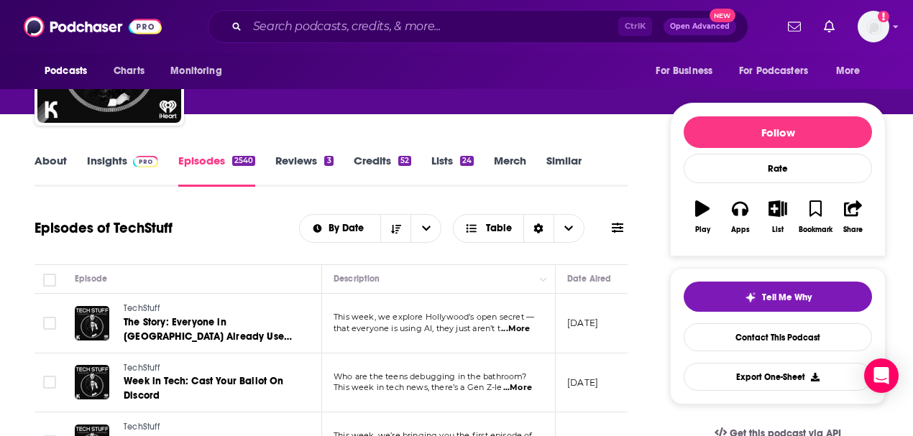
scroll to position [144, 0]
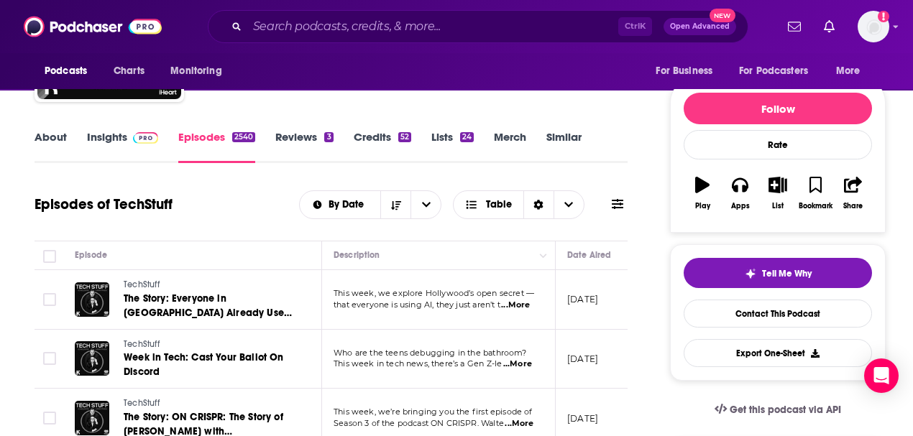
click at [112, 138] on link "Insights" at bounding box center [122, 146] width 71 height 33
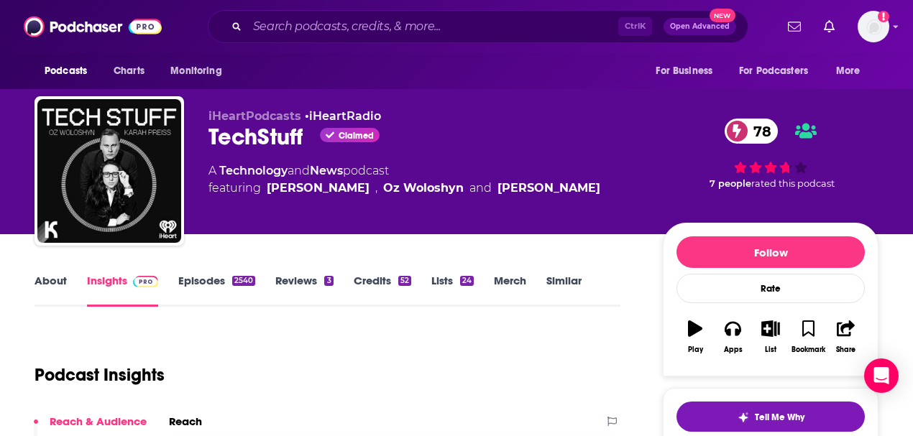
click at [206, 279] on link "Episodes 2540" at bounding box center [216, 290] width 77 height 33
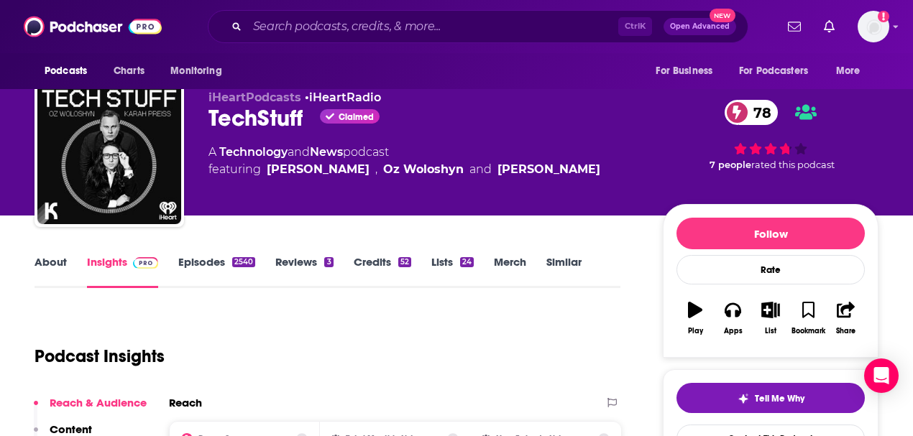
scroll to position [191, 0]
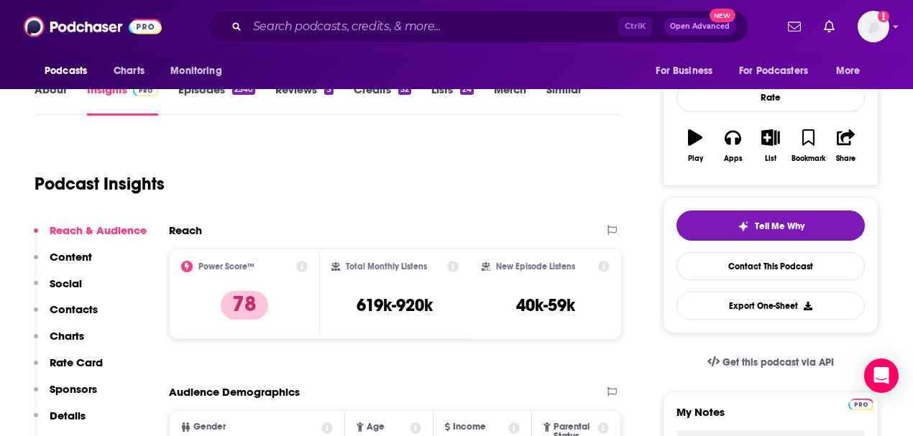
click at [277, 145] on div "Podcast Insights" at bounding box center [321, 175] width 574 height 73
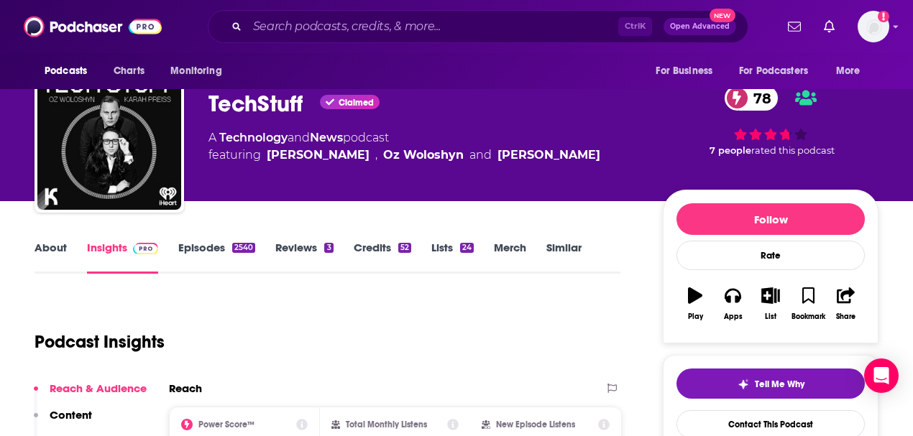
scroll to position [0, 0]
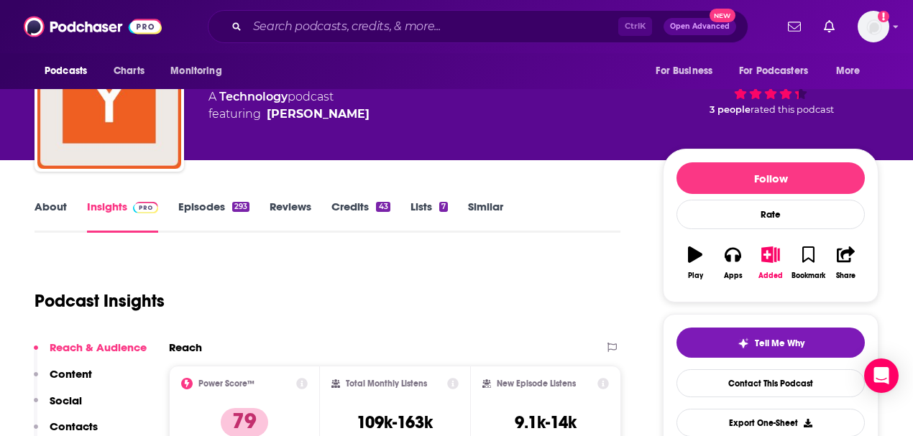
scroll to position [96, 0]
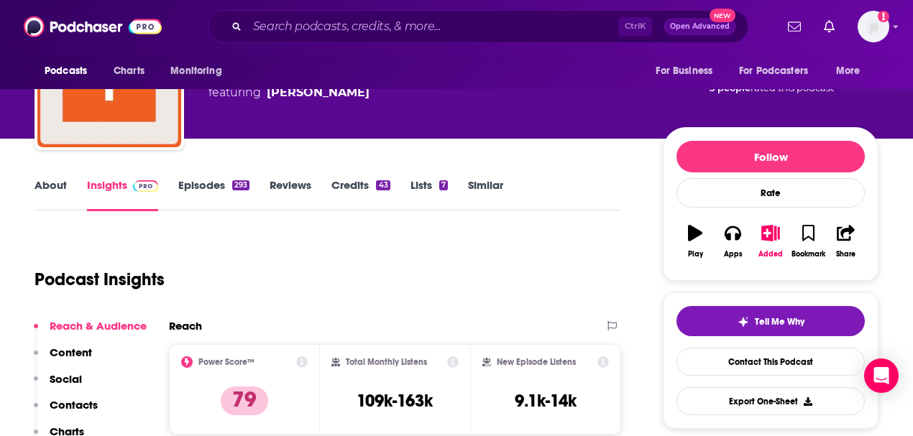
click at [56, 187] on link "About" at bounding box center [50, 194] width 32 height 33
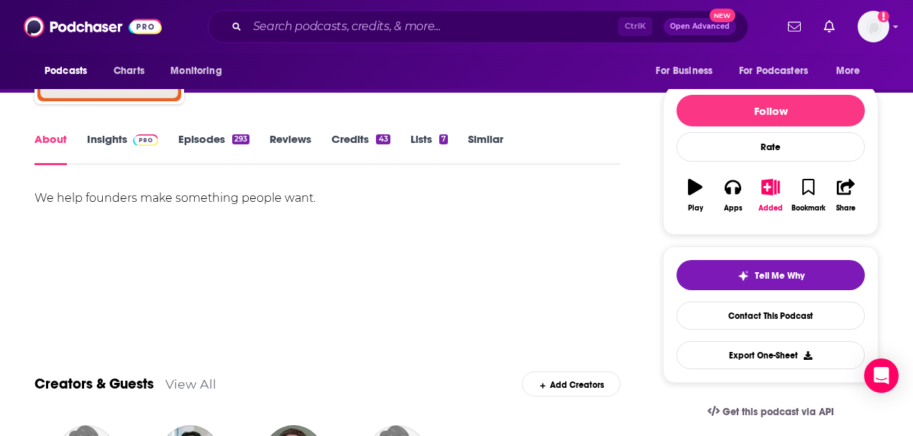
scroll to position [47, 0]
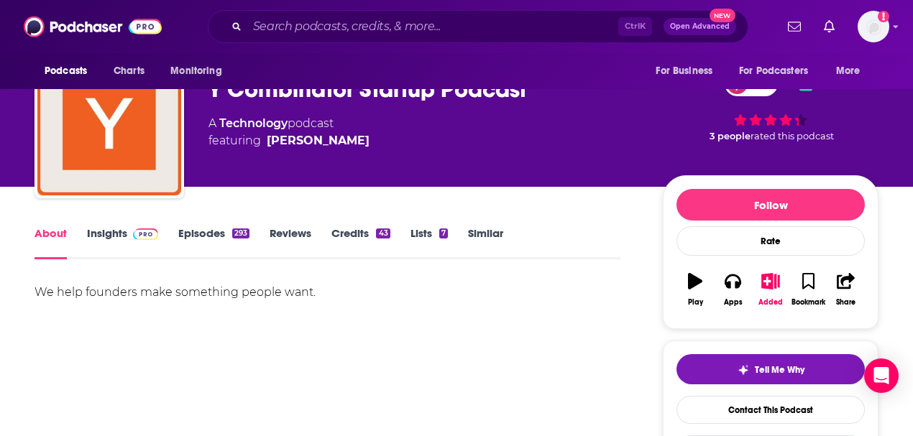
click at [214, 233] on link "Episodes 293" at bounding box center [213, 242] width 71 height 33
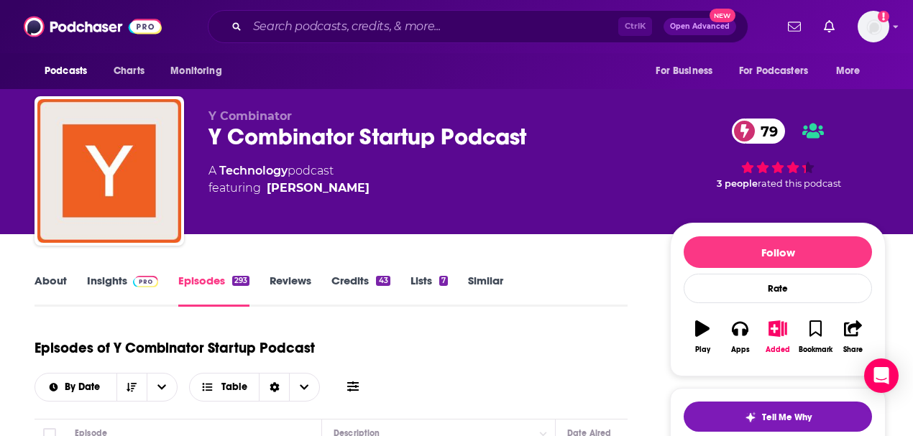
click at [98, 280] on link "Insights" at bounding box center [122, 290] width 71 height 33
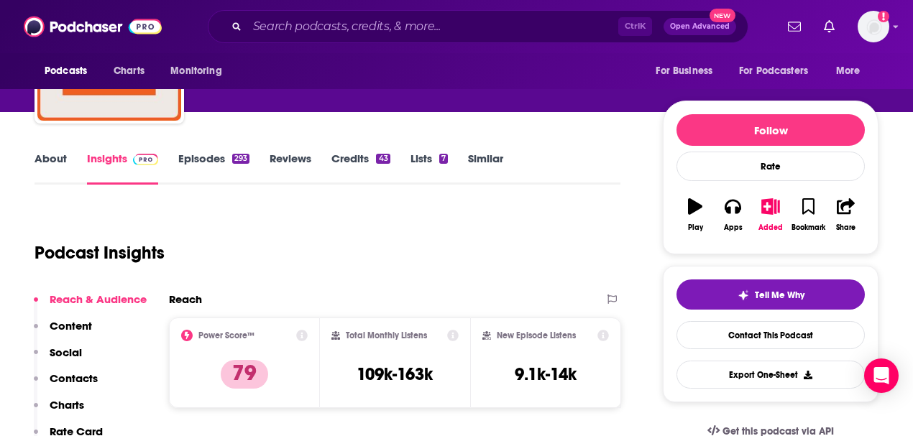
scroll to position [96, 0]
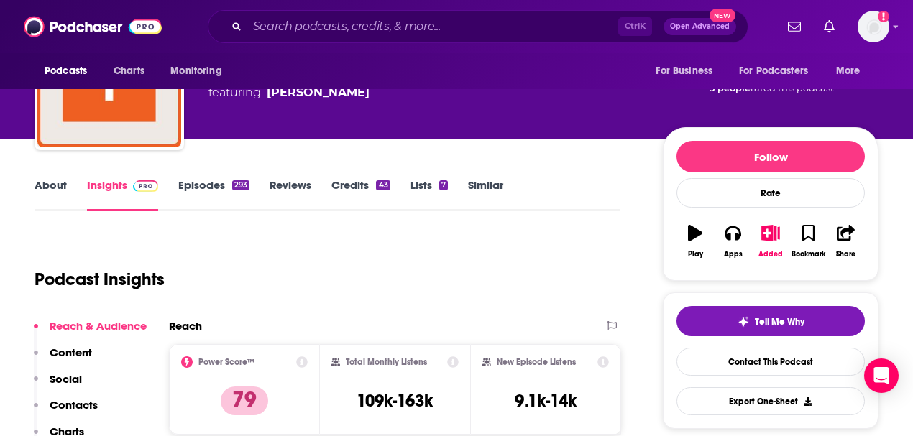
click at [484, 184] on link "Similar" at bounding box center [485, 194] width 35 height 33
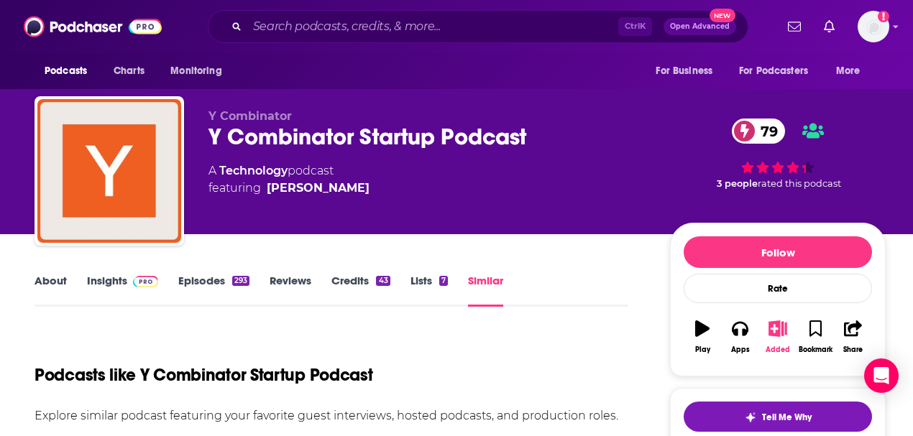
click at [780, 327] on icon "button" at bounding box center [778, 329] width 18 height 16
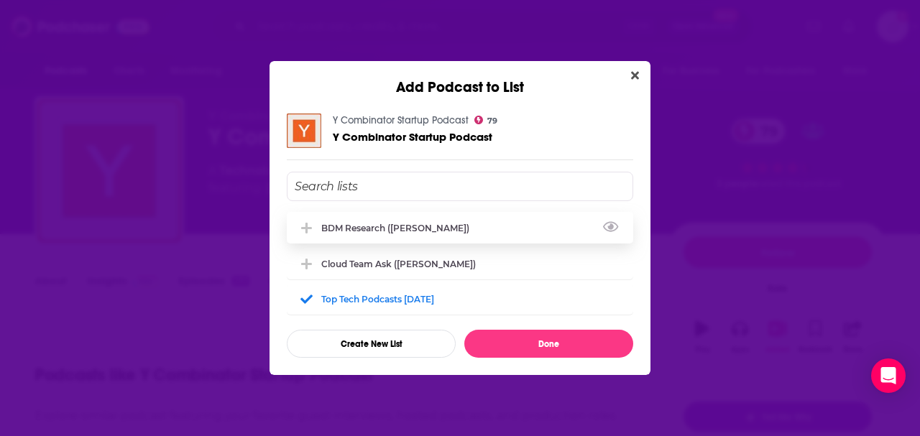
click at [404, 231] on div "BDM Research ([PERSON_NAME])" at bounding box center [399, 228] width 157 height 11
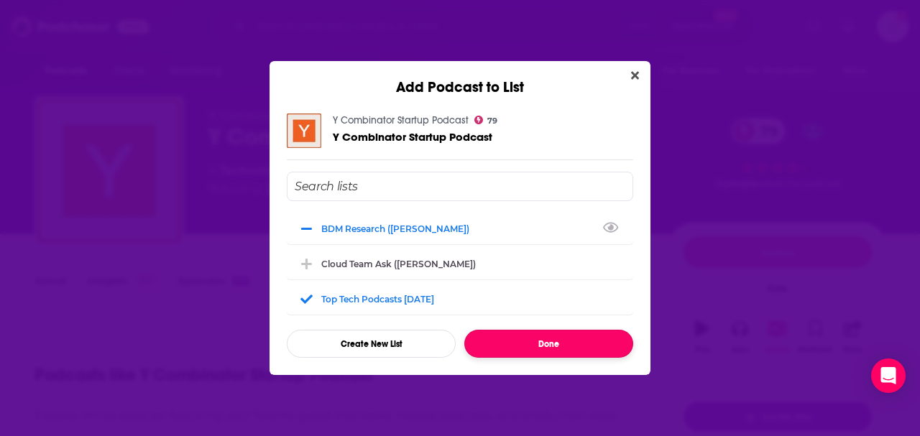
click at [536, 346] on button "Done" at bounding box center [548, 344] width 169 height 28
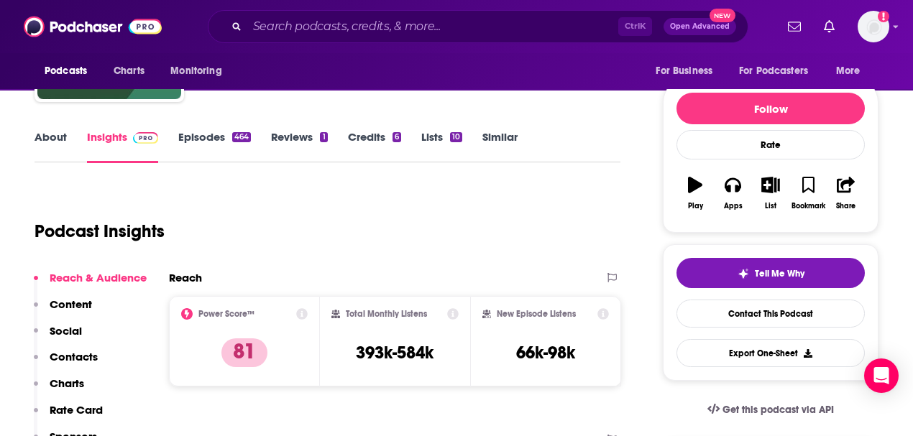
scroll to position [144, 0]
click at [42, 137] on link "About" at bounding box center [50, 146] width 32 height 33
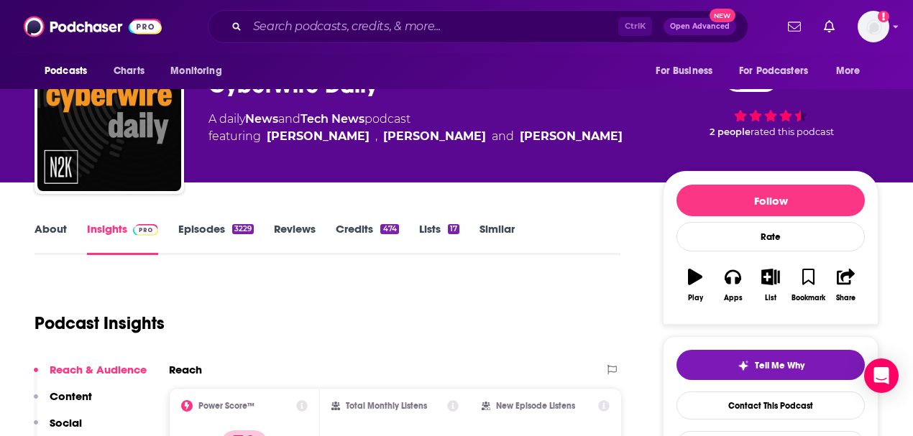
scroll to position [47, 0]
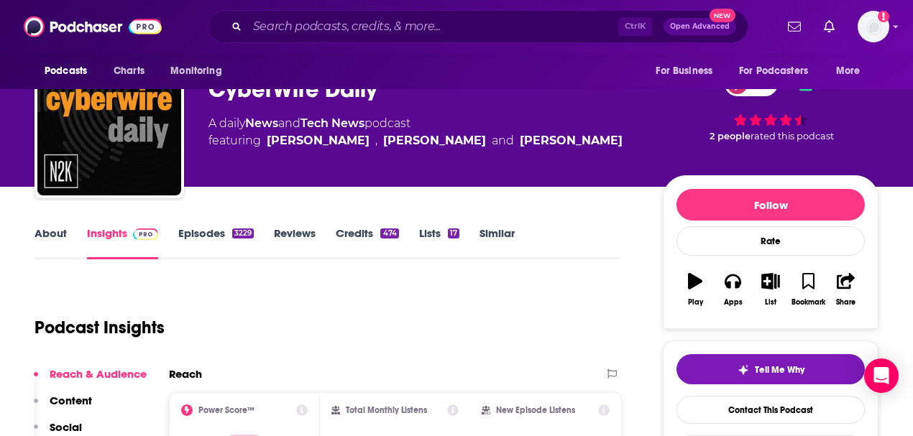
click at [50, 236] on link "About" at bounding box center [50, 242] width 32 height 33
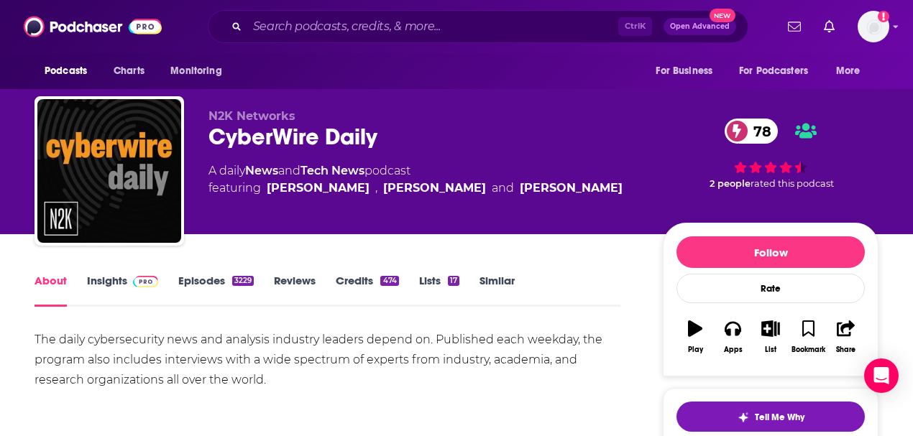
click at [197, 280] on link "Episodes 3229" at bounding box center [215, 290] width 75 height 33
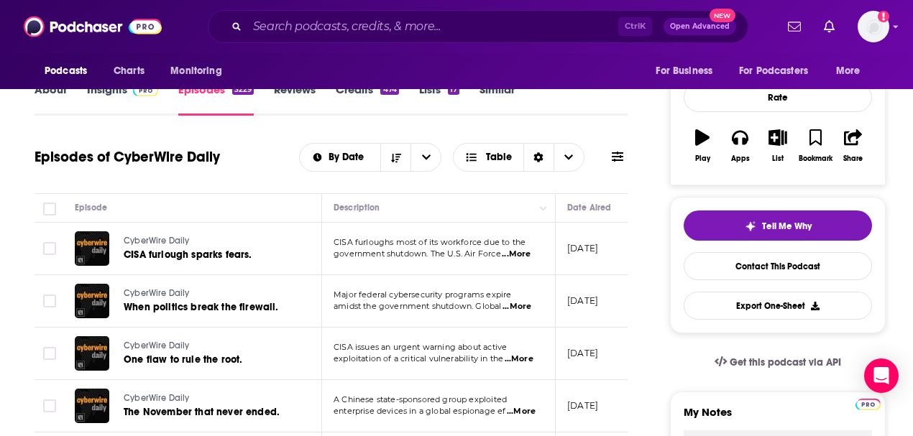
scroll to position [47, 0]
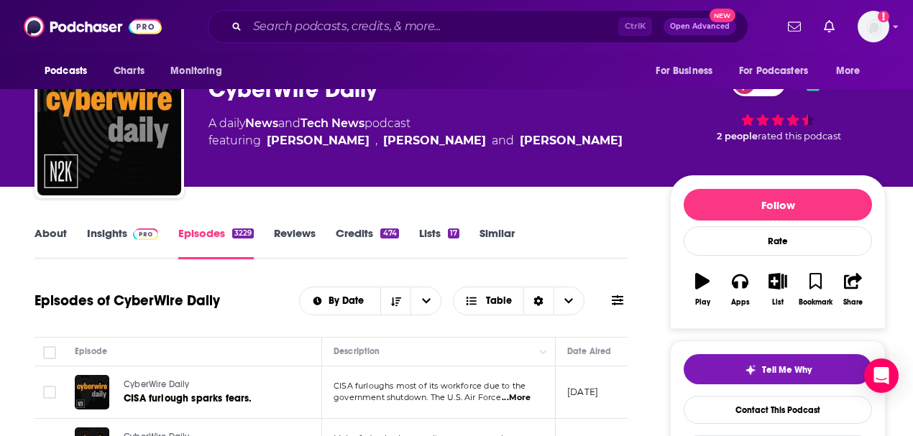
click at [106, 229] on link "Insights" at bounding box center [122, 242] width 71 height 33
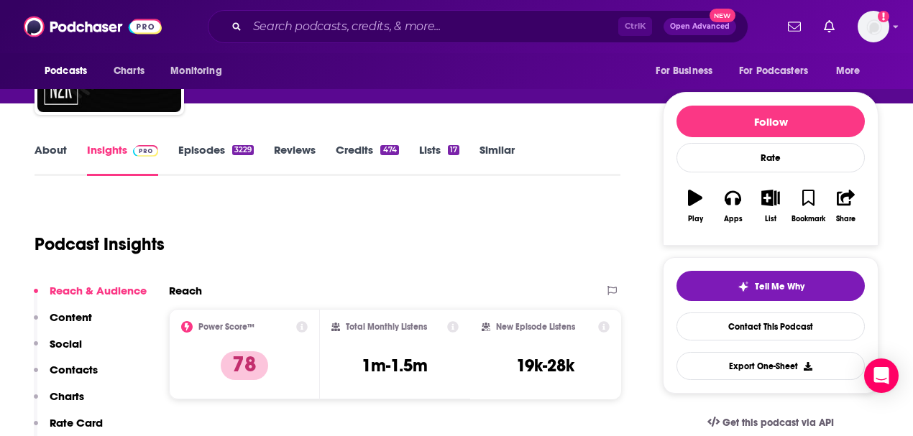
scroll to position [144, 0]
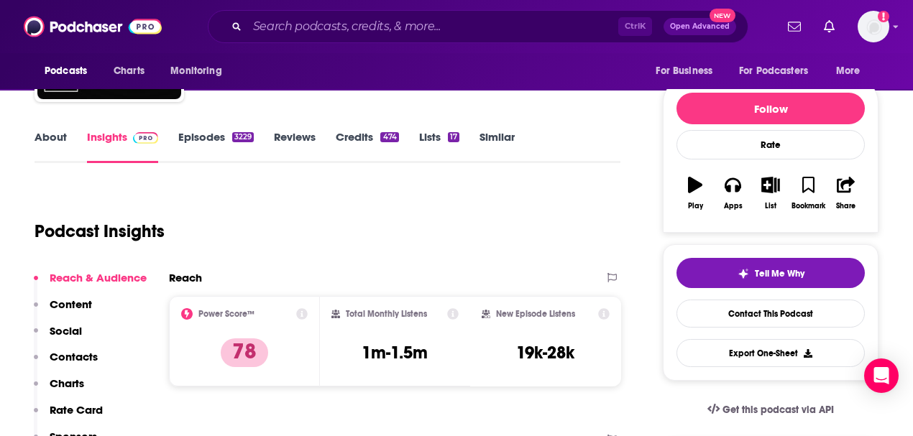
click at [615, 226] on div "Podcast Insights" at bounding box center [327, 228] width 586 height 85
click at [505, 133] on link "Similar" at bounding box center [496, 146] width 35 height 33
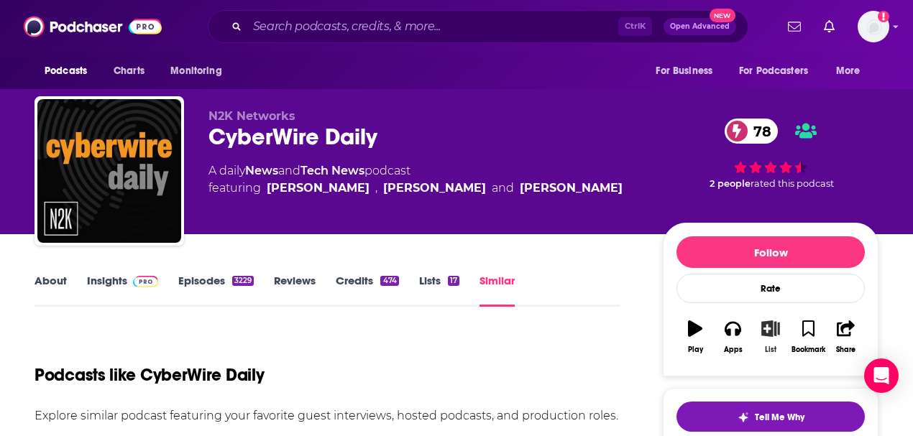
click at [773, 336] on button "List" at bounding box center [770, 337] width 37 height 52
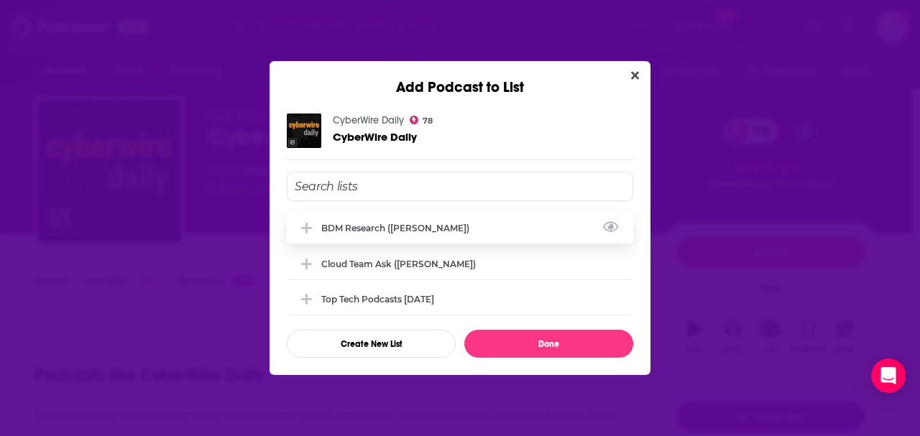
click at [368, 221] on div "BDM Research (Vincent)" at bounding box center [460, 228] width 346 height 32
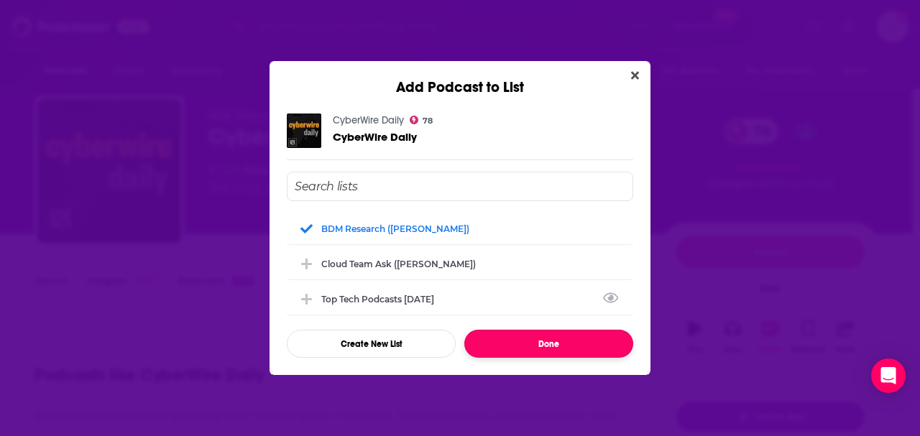
click at [545, 338] on button "Done" at bounding box center [548, 344] width 169 height 28
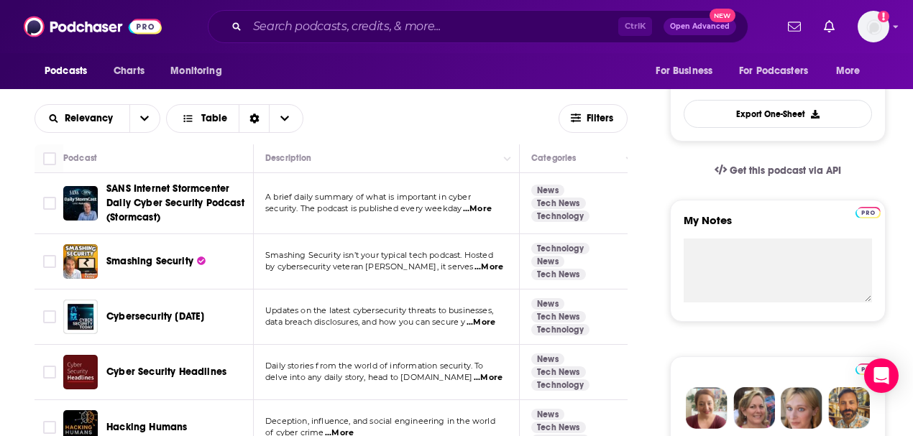
scroll to position [431, 0]
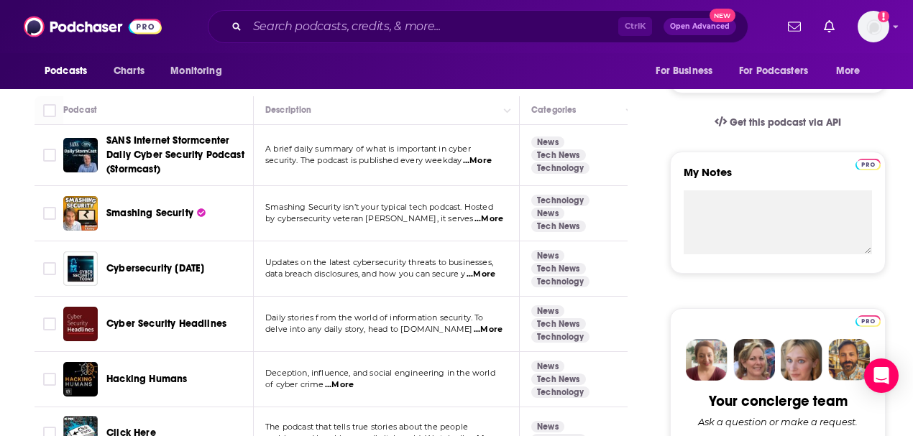
drag, startPoint x: 142, startPoint y: 213, endPoint x: 379, endPoint y: 212, distance: 237.2
click at [380, 213] on p "Smashing Security isn’t your typical tech podcast. Hosted" at bounding box center [385, 207] width 241 height 11
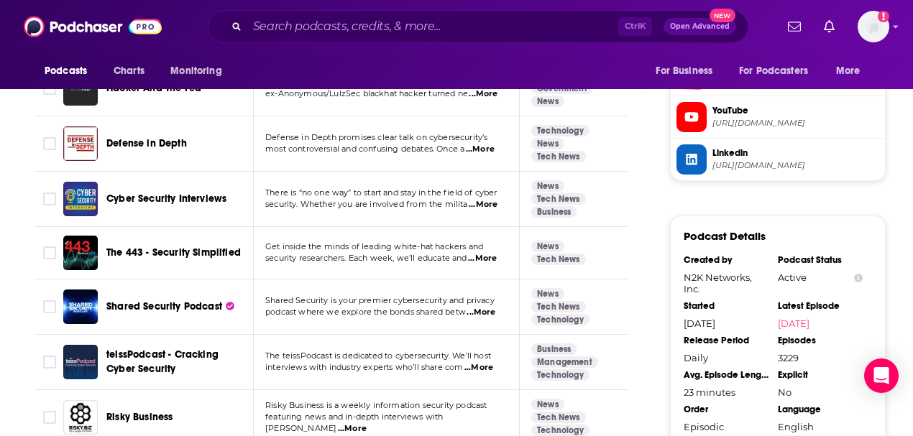
scroll to position [1485, 0]
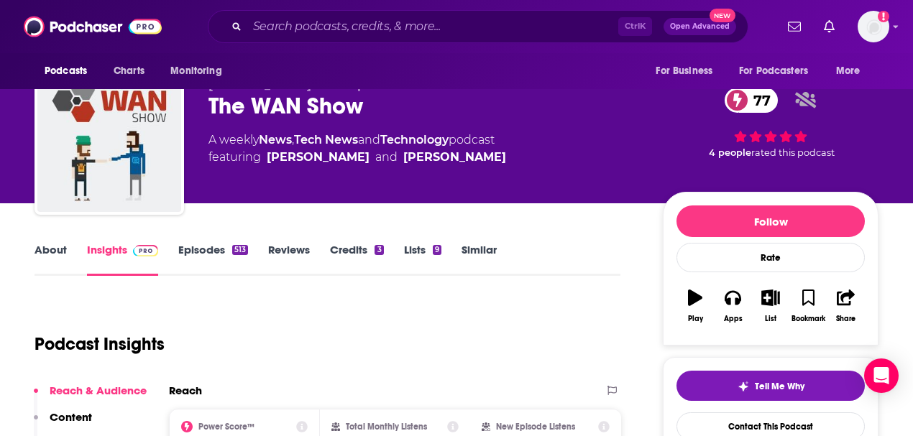
scroll to position [47, 0]
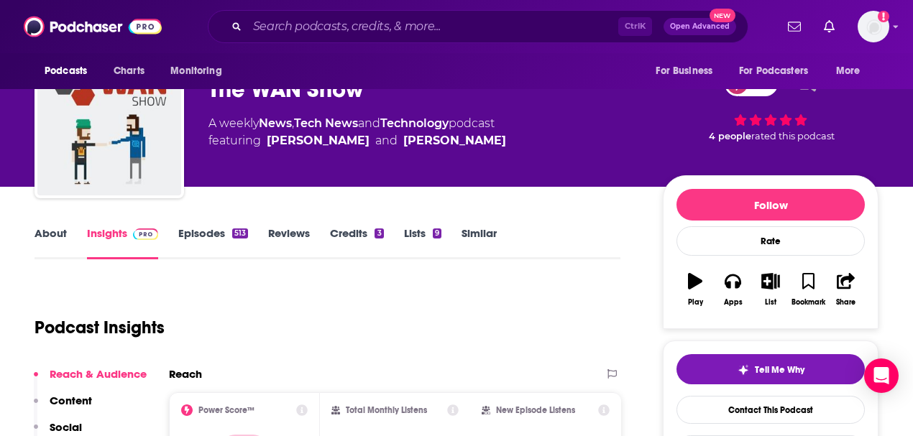
click at [42, 231] on link "About" at bounding box center [50, 242] width 32 height 33
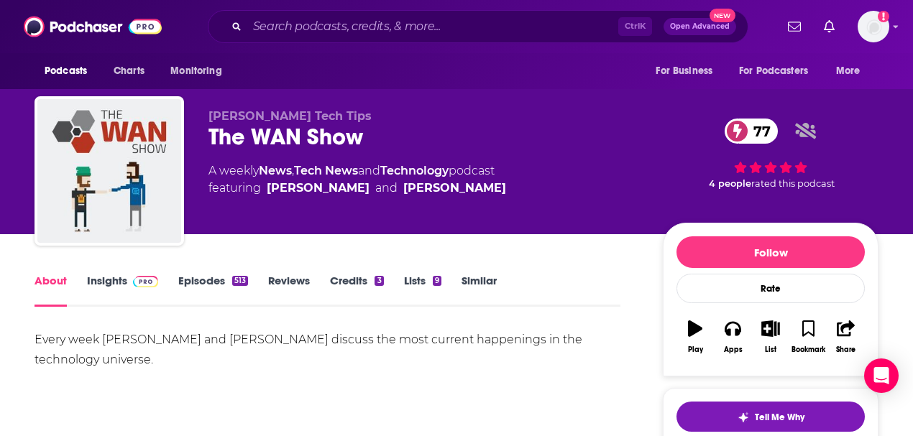
click at [109, 284] on link "Insights" at bounding box center [122, 290] width 71 height 33
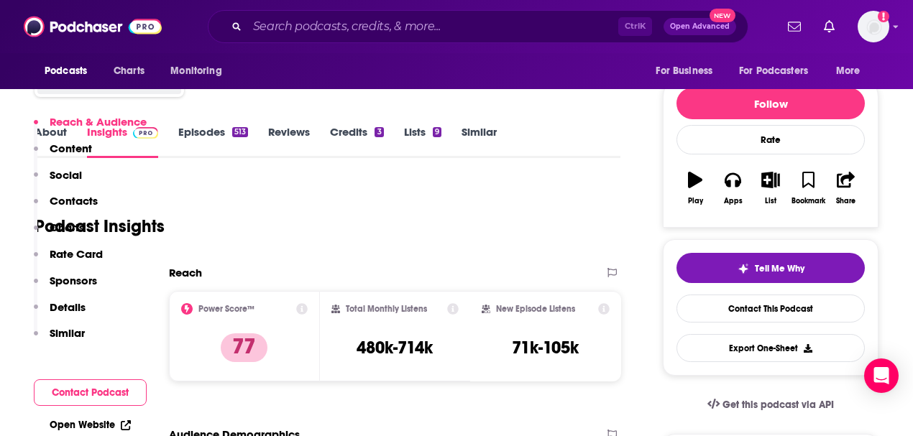
scroll to position [144, 0]
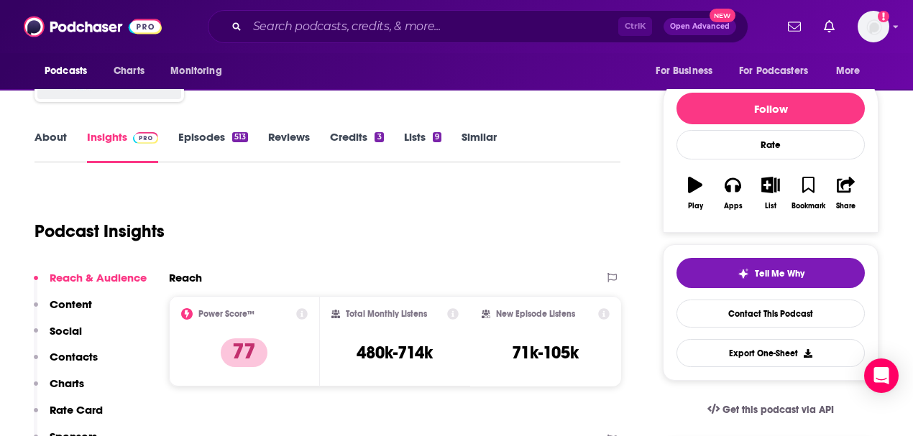
click at [197, 138] on link "Episodes 513" at bounding box center [213, 146] width 70 height 33
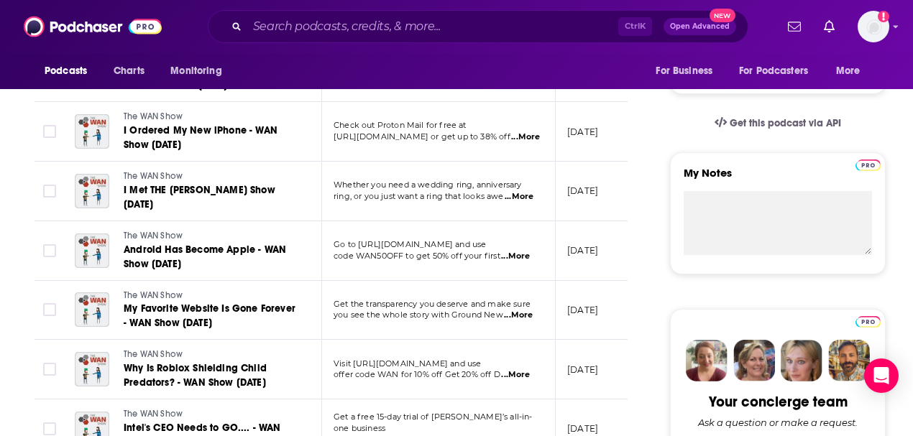
scroll to position [431, 0]
click at [517, 316] on span "...More" at bounding box center [518, 314] width 29 height 11
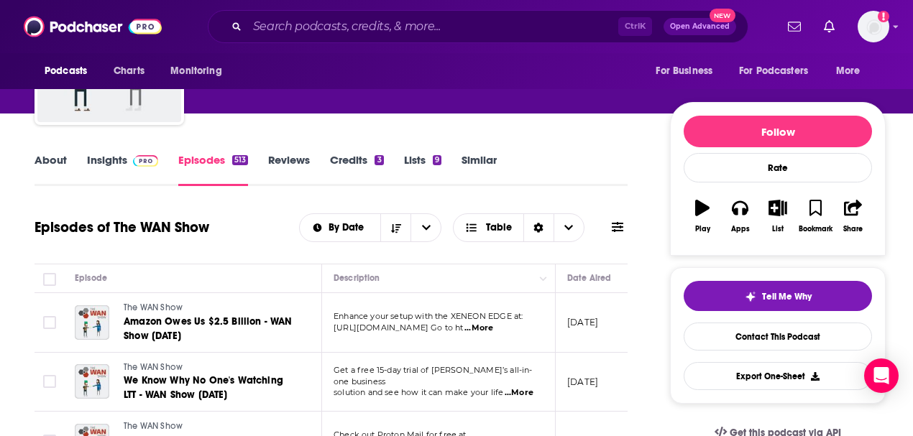
scroll to position [0, 0]
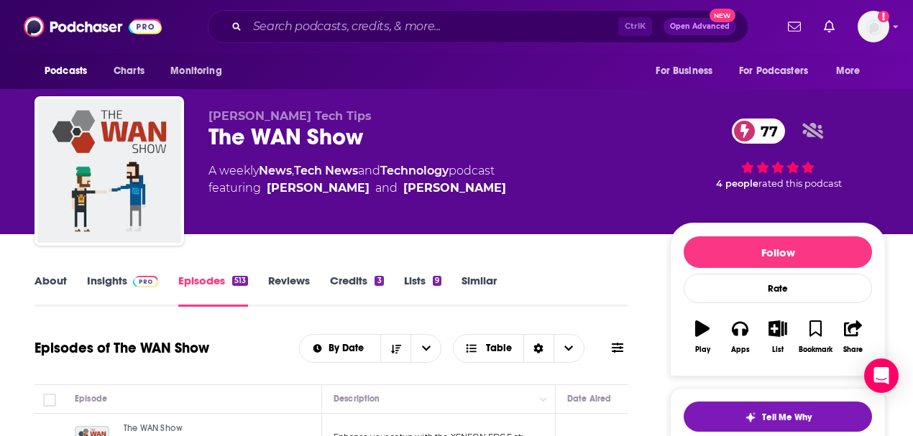
click at [131, 283] on span at bounding box center [142, 281] width 31 height 14
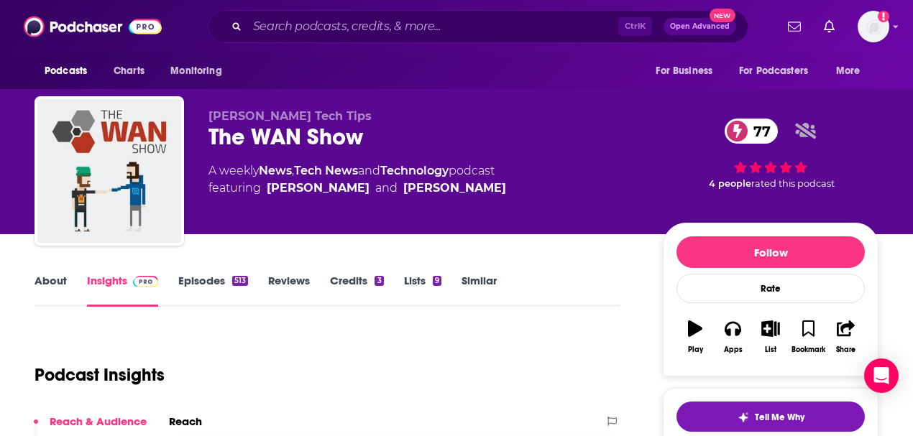
click at [555, 273] on div "About Insights Episodes 513 Reviews Credits 3 Lists 9 Similar" at bounding box center [327, 289] width 586 height 35
click at [773, 336] on button "List" at bounding box center [770, 337] width 37 height 52
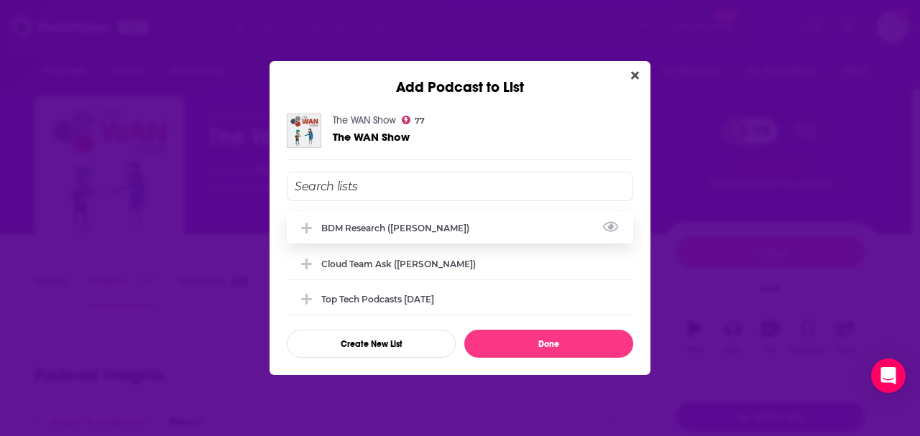
click at [414, 226] on div "BDM Research (Vincent)" at bounding box center [399, 228] width 157 height 11
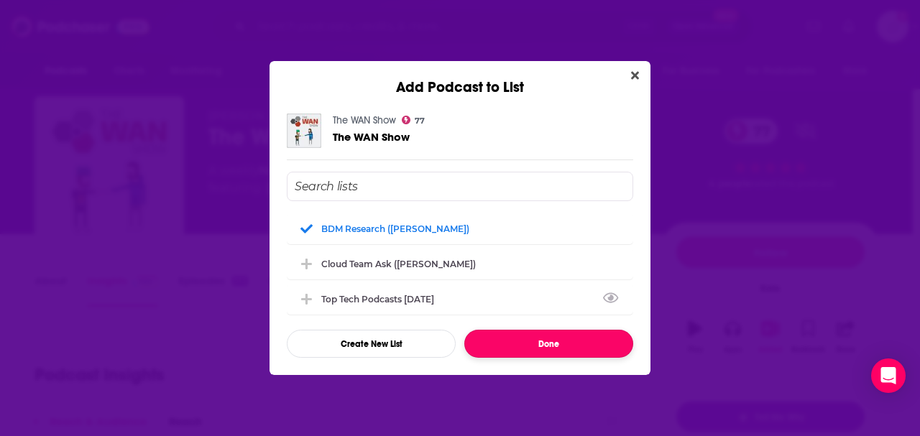
click at [571, 339] on button "Done" at bounding box center [548, 344] width 169 height 28
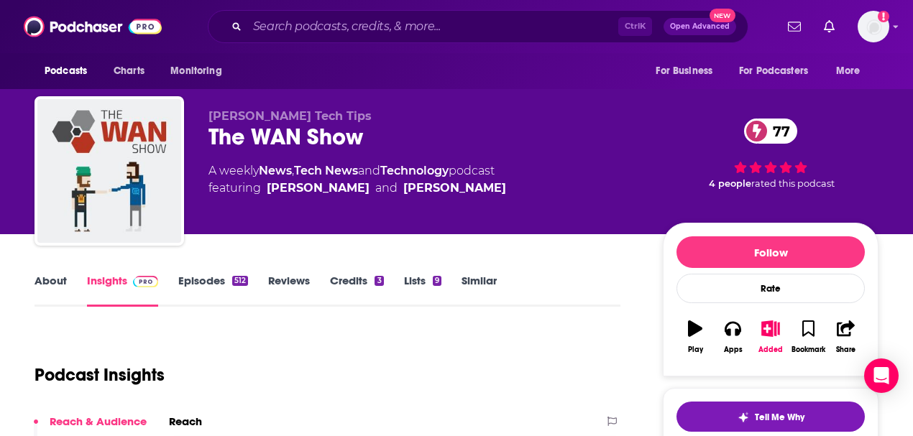
click at [489, 276] on link "Similar" at bounding box center [478, 290] width 35 height 33
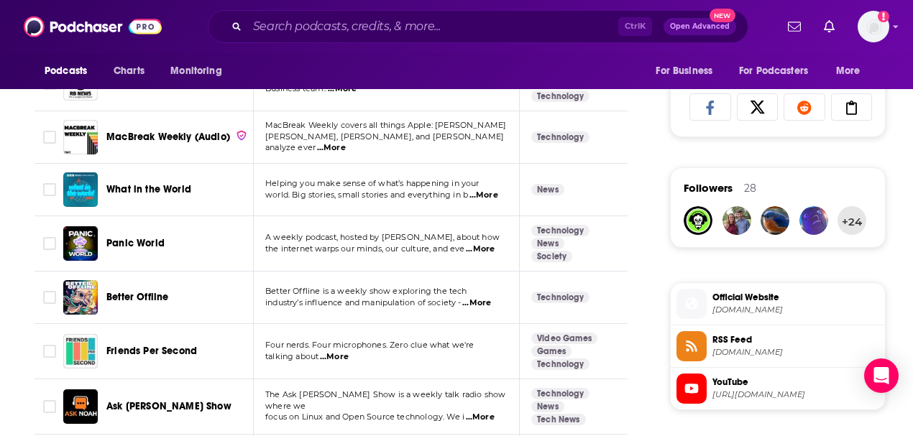
scroll to position [1054, 0]
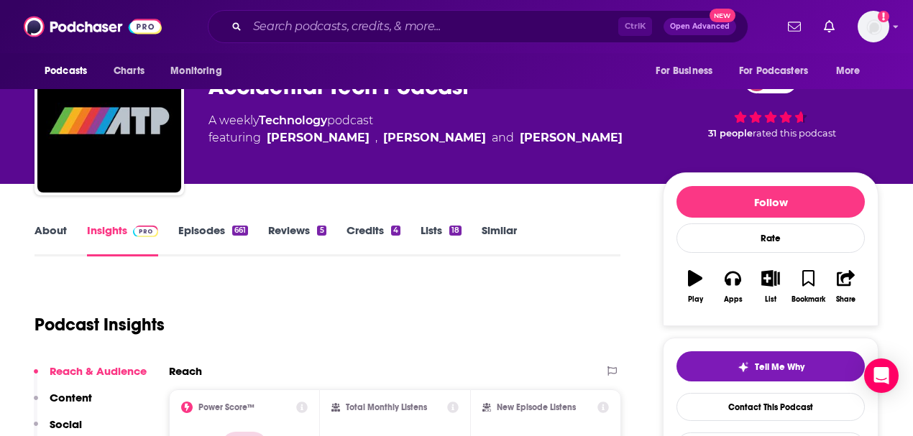
scroll to position [47, 0]
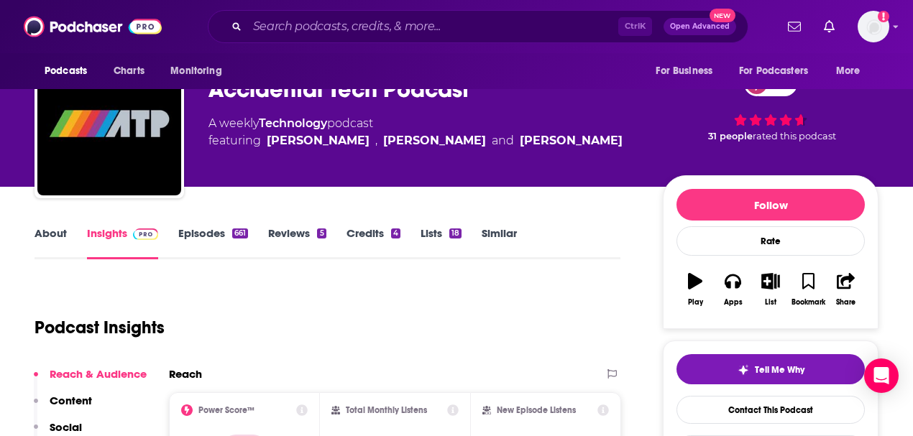
click at [43, 233] on link "About" at bounding box center [50, 242] width 32 height 33
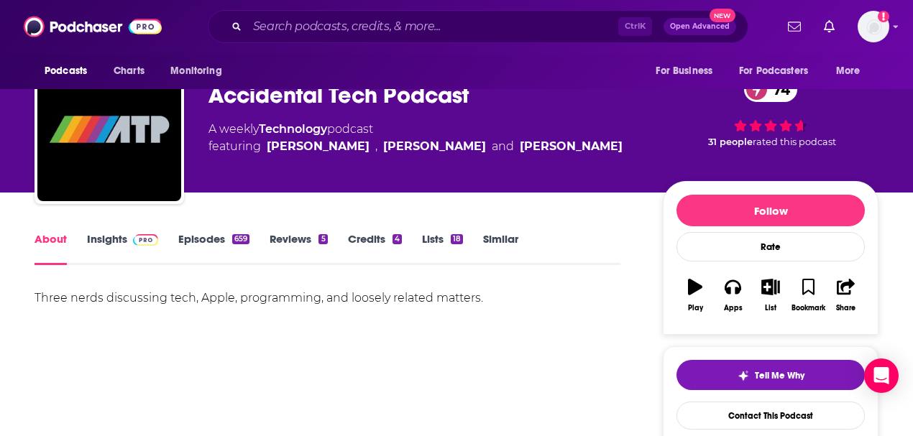
scroll to position [47, 0]
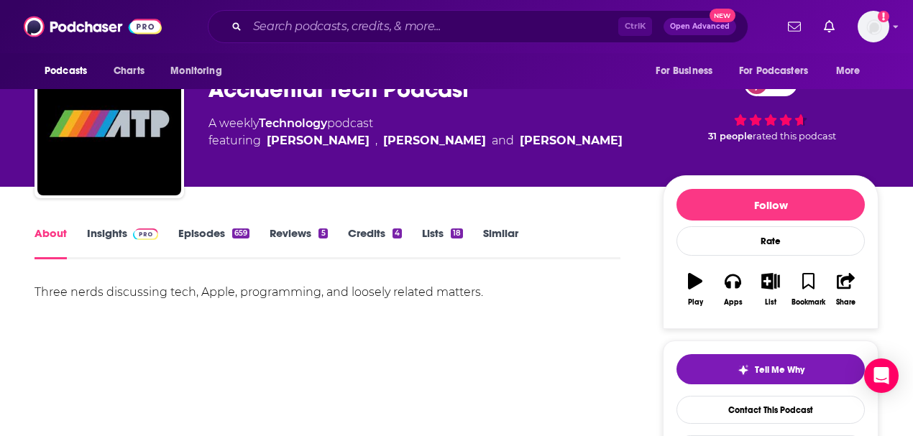
click at [203, 233] on link "Episodes 659" at bounding box center [213, 242] width 71 height 33
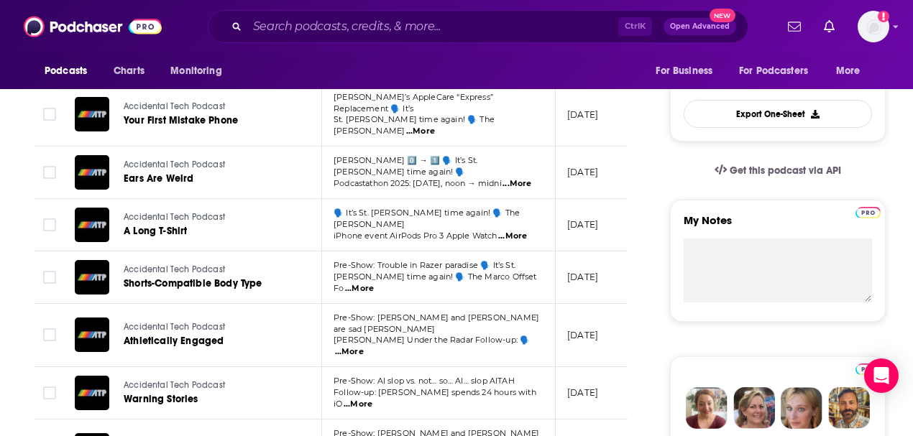
scroll to position [431, 0]
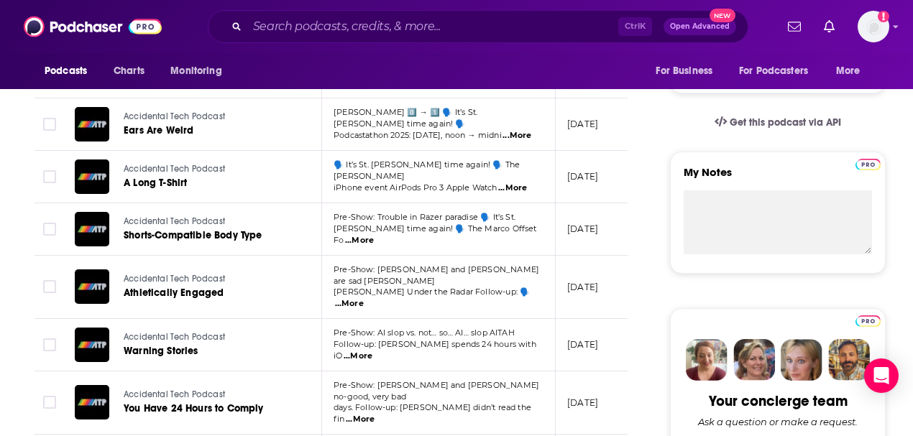
click at [364, 298] on span "...More" at bounding box center [349, 303] width 29 height 11
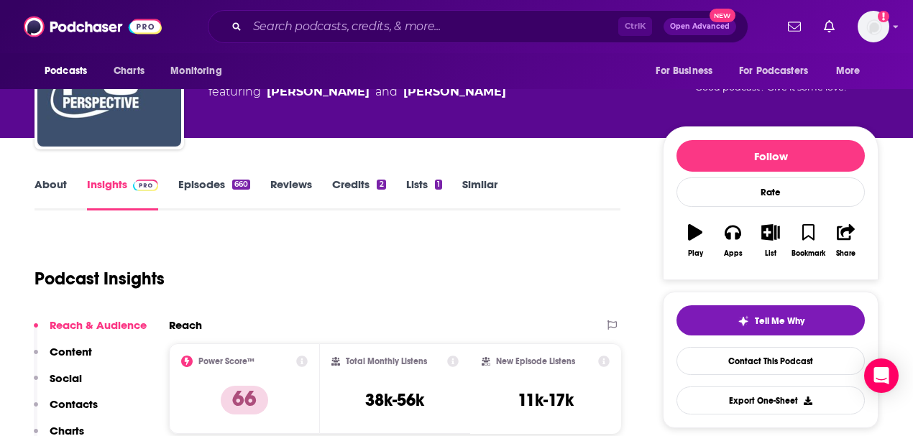
scroll to position [96, 0]
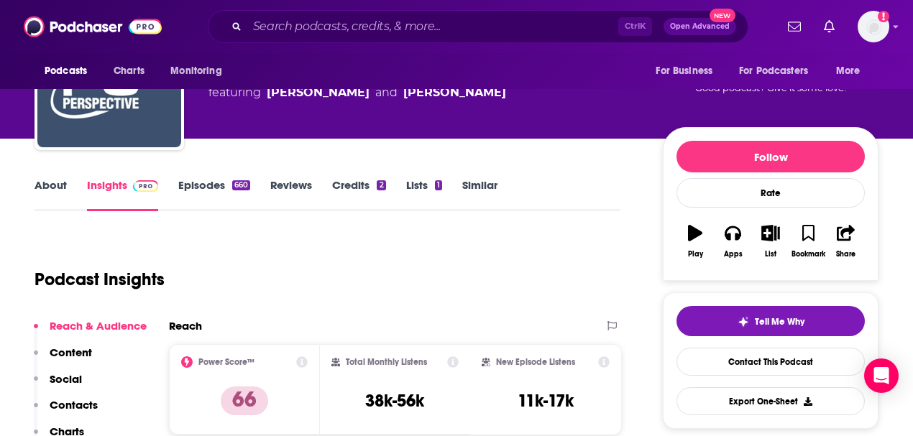
click at [55, 186] on link "About" at bounding box center [50, 194] width 32 height 33
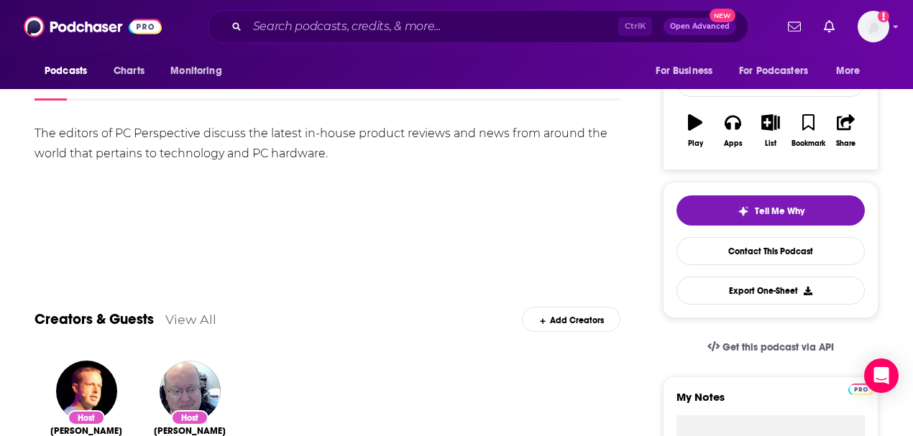
scroll to position [47, 0]
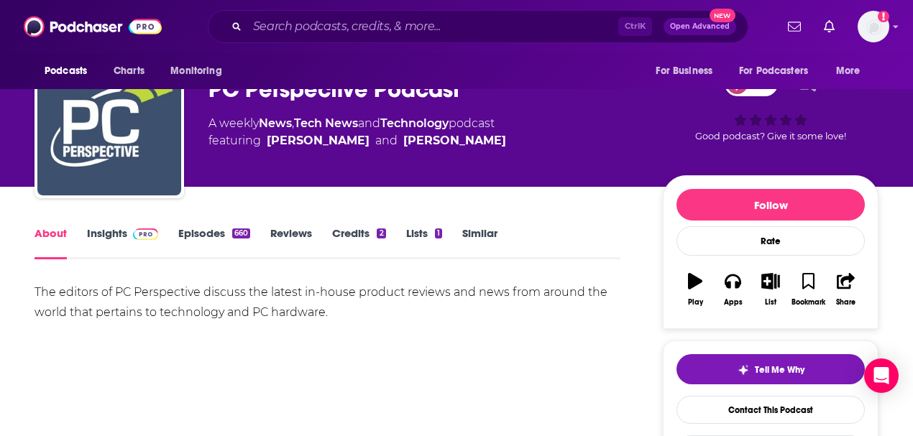
click at [193, 236] on link "Episodes 660" at bounding box center [214, 242] width 72 height 33
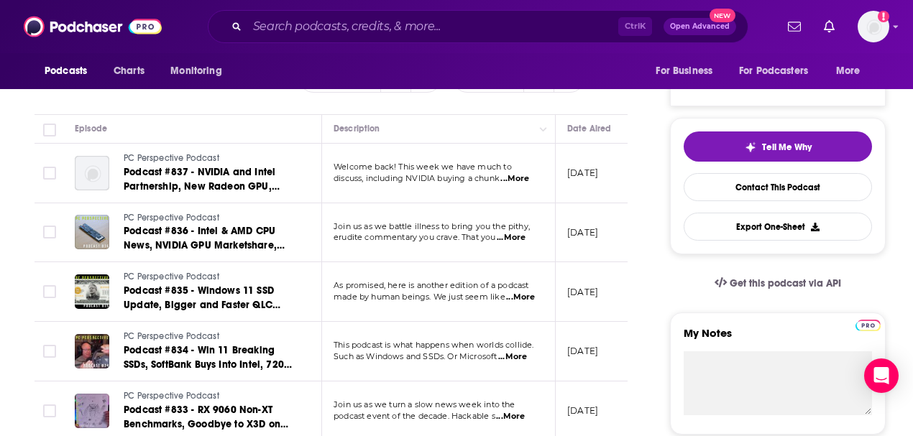
scroll to position [287, 0]
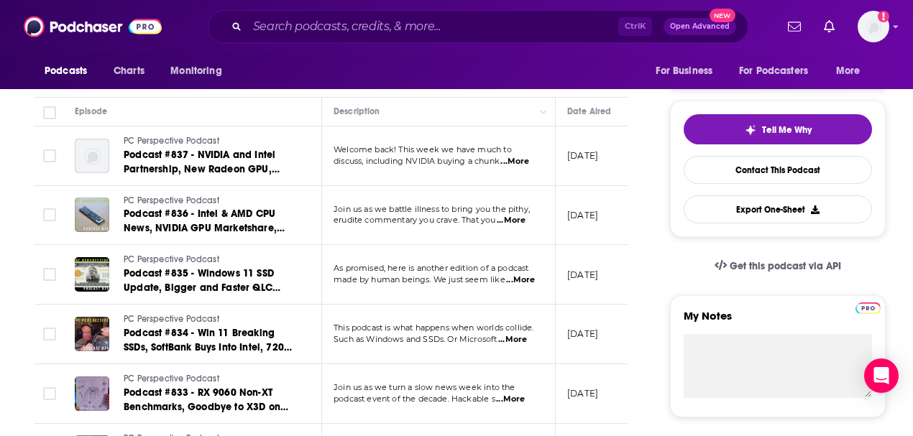
click at [527, 278] on span "...More" at bounding box center [520, 280] width 29 height 11
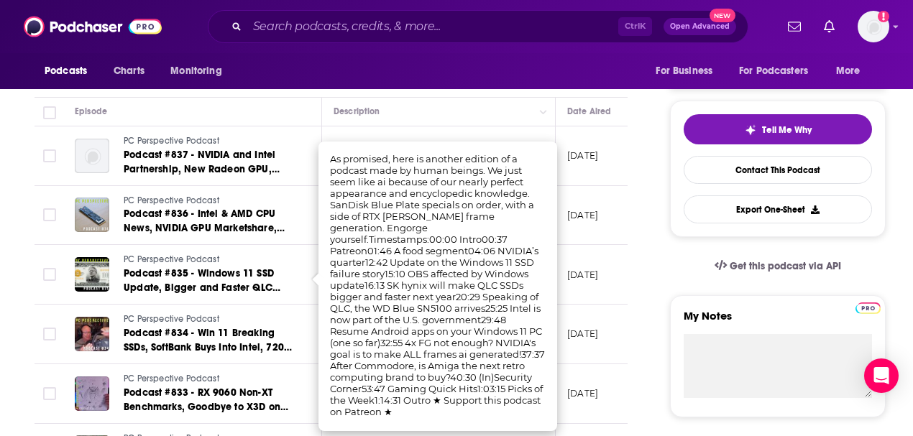
click at [255, 106] on div "Episode" at bounding box center [192, 111] width 235 height 17
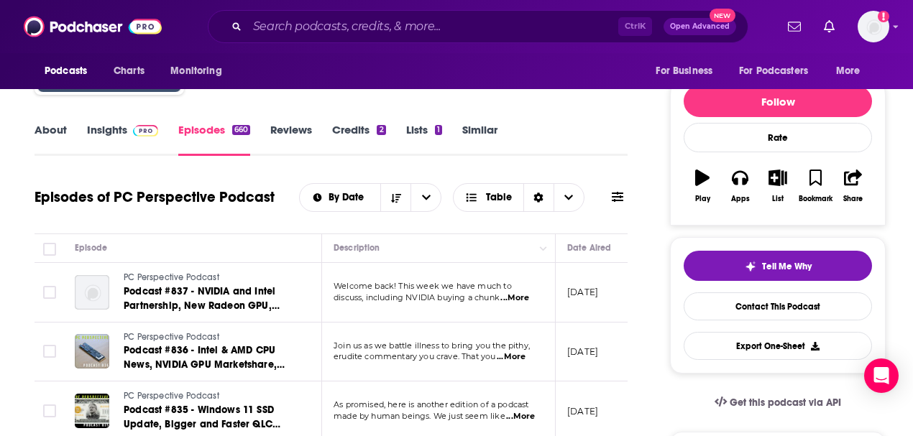
scroll to position [96, 0]
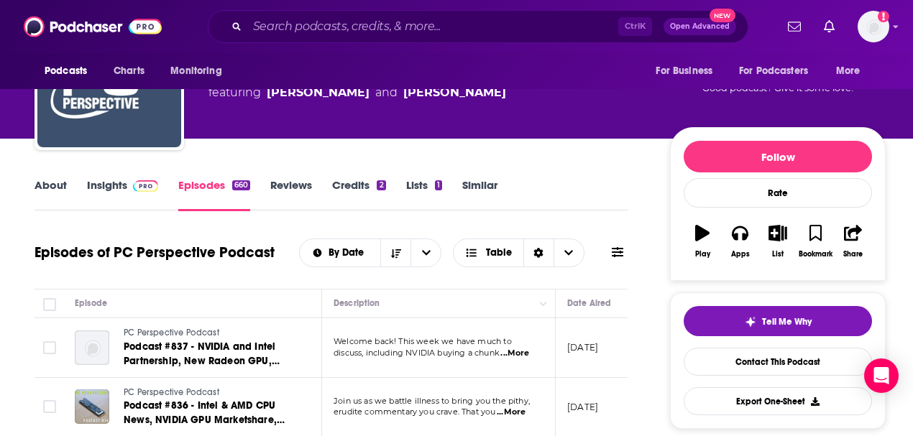
click at [115, 183] on link "Insights" at bounding box center [122, 194] width 71 height 33
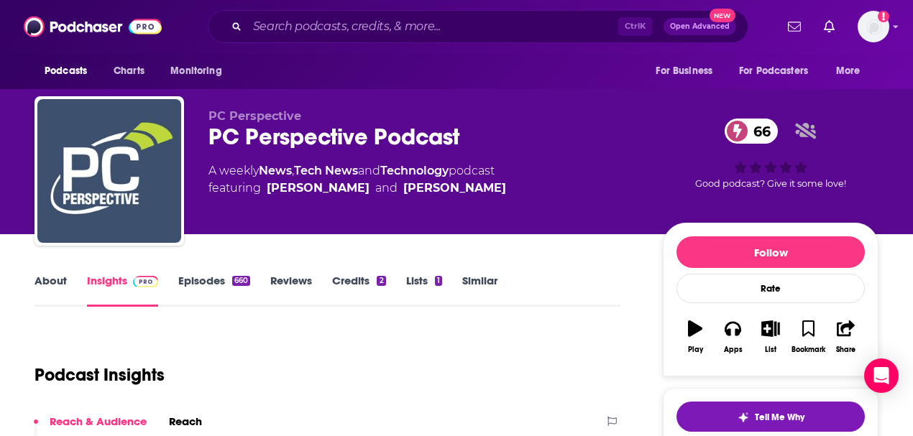
scroll to position [191, 0]
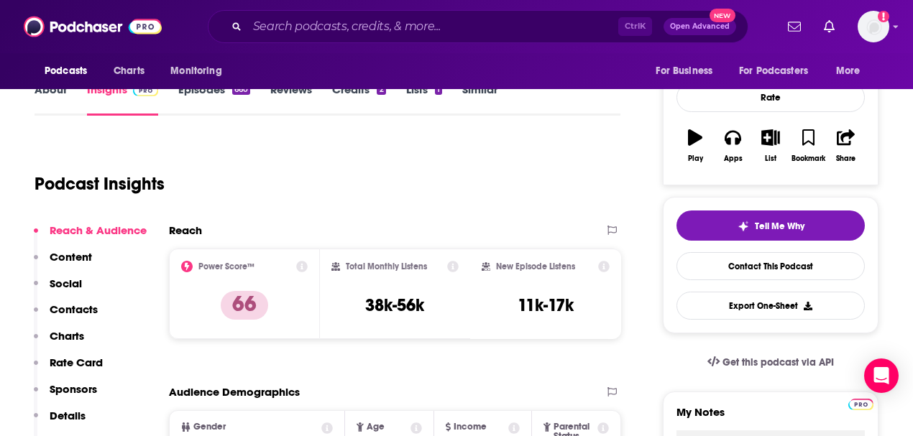
click at [380, 190] on div "Podcast Insights" at bounding box center [321, 175] width 574 height 73
click at [775, 142] on icon "button" at bounding box center [771, 137] width 18 height 16
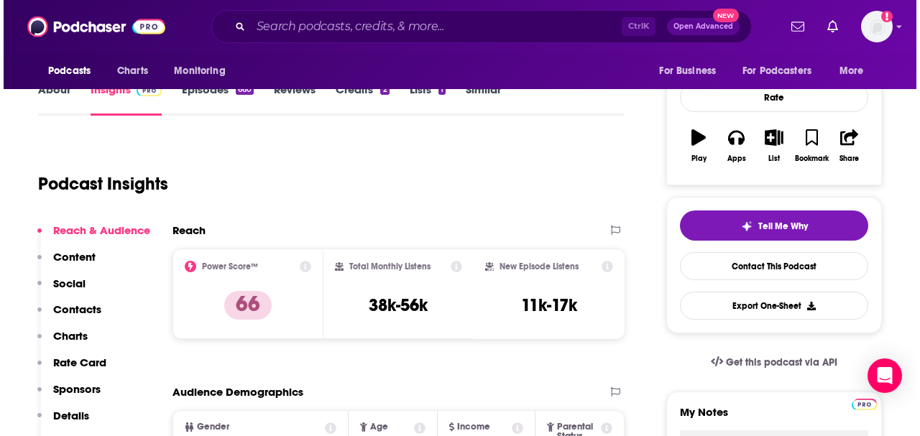
scroll to position [0, 0]
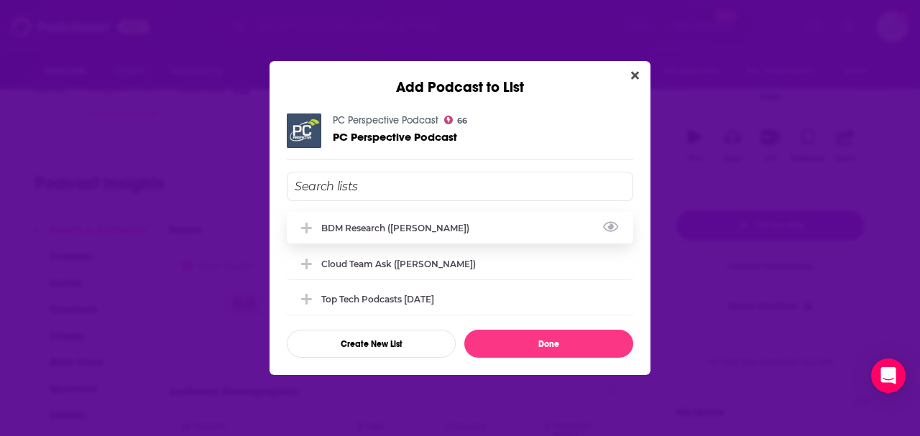
click at [384, 223] on div "BDM Research (Vincent)" at bounding box center [399, 228] width 157 height 11
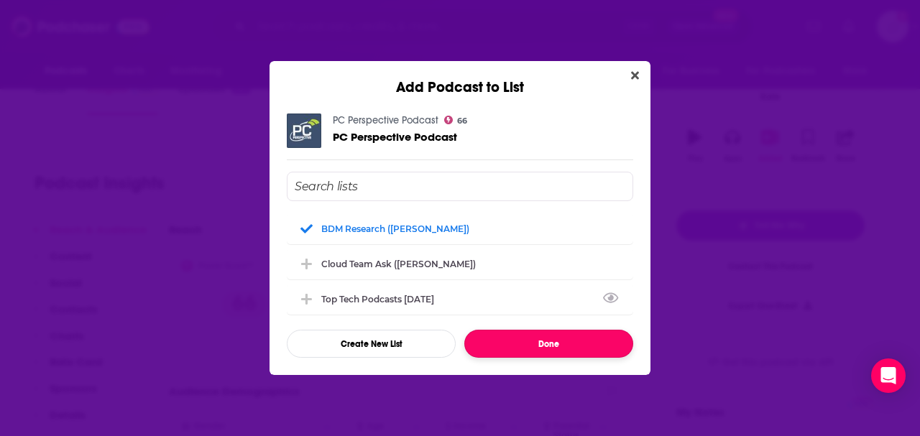
click at [579, 339] on button "Done" at bounding box center [548, 344] width 169 height 28
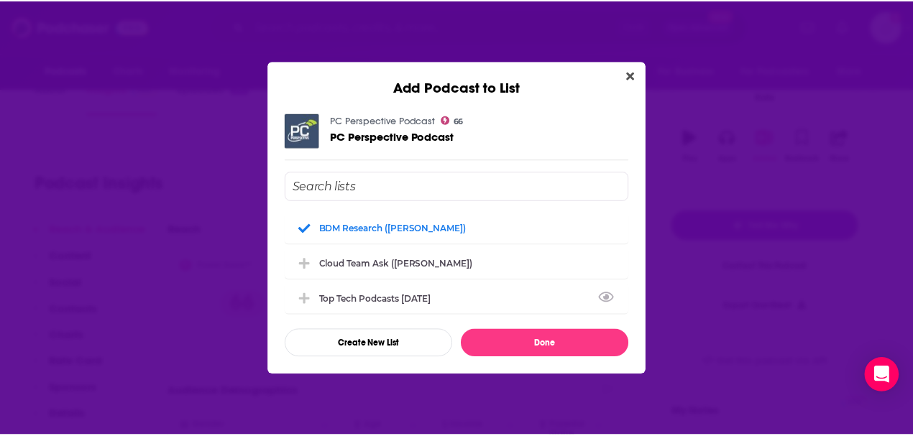
scroll to position [191, 0]
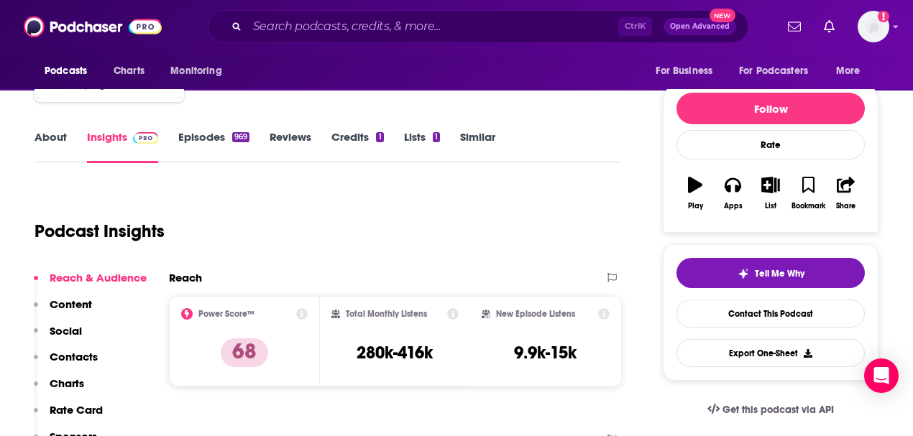
scroll to position [144, 0]
click at [38, 137] on link "About" at bounding box center [50, 146] width 32 height 33
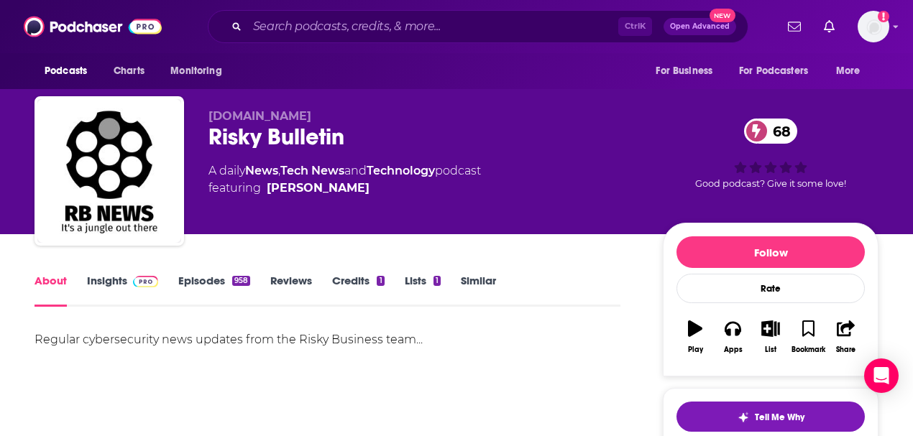
click at [206, 282] on link "Episodes 958" at bounding box center [214, 290] width 72 height 33
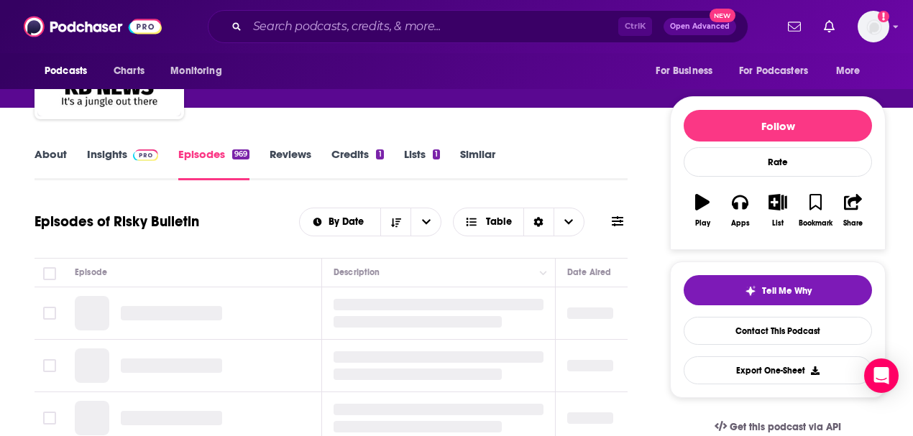
scroll to position [191, 0]
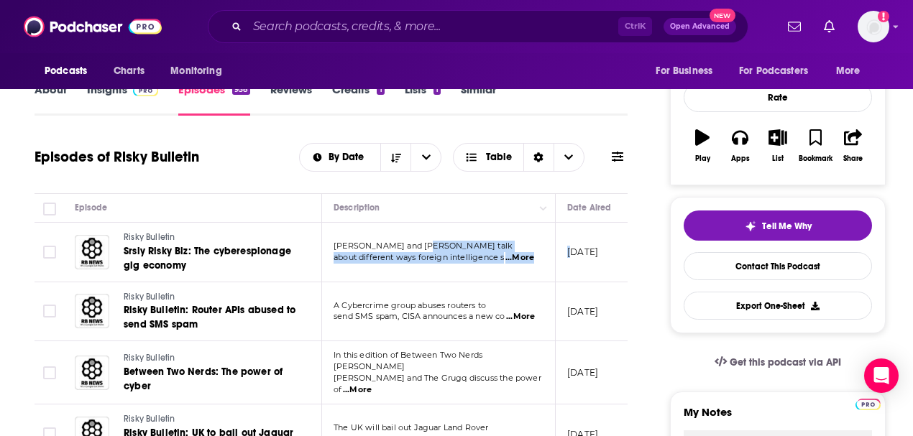
drag, startPoint x: 572, startPoint y: 228, endPoint x: 424, endPoint y: 234, distance: 148.2
click at [424, 234] on tr "Risky Bulletin Srsly Risky Biz: The cyberespionage gig economy Tom Uren and Amb…" at bounding box center [534, 253] width 1000 height 60
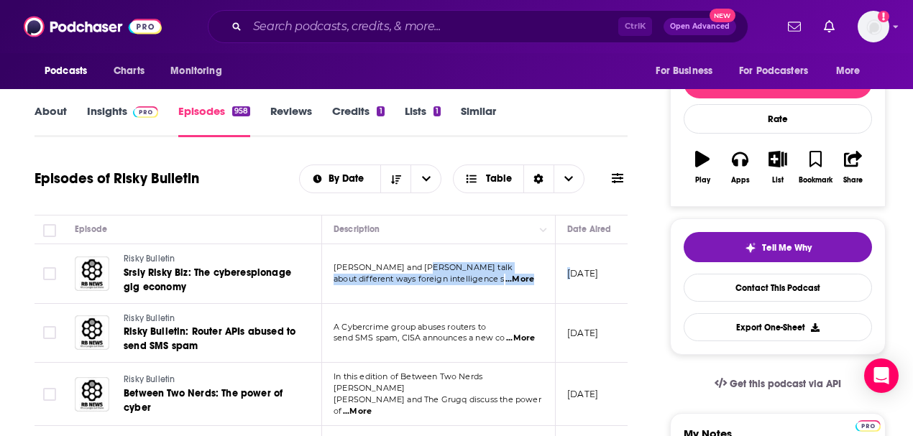
scroll to position [144, 0]
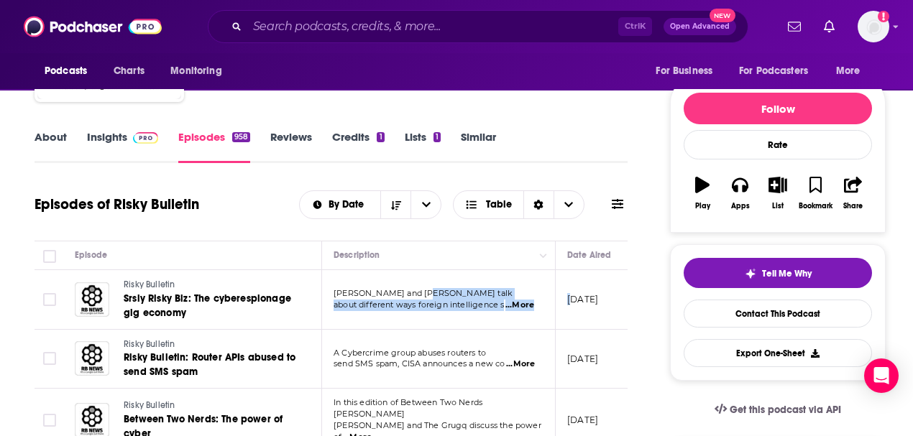
drag, startPoint x: 602, startPoint y: 299, endPoint x: 505, endPoint y: 301, distance: 97.0
click at [505, 301] on tr "Risky Bulletin Srsly Risky Biz: The cyberespionage gig economy Tom Uren and Amb…" at bounding box center [534, 300] width 1000 height 60
click at [578, 295] on p "October 2, 2025" at bounding box center [582, 299] width 31 height 12
click at [579, 296] on p "October 2, 2025" at bounding box center [582, 299] width 31 height 12
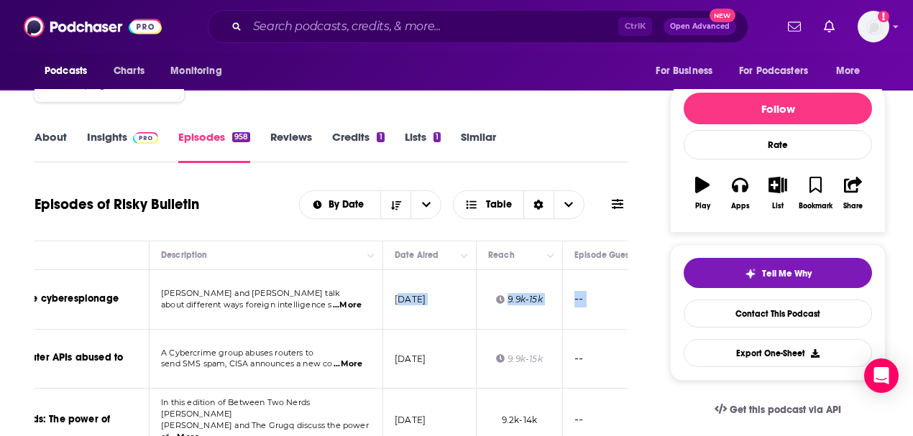
scroll to position [0, 408]
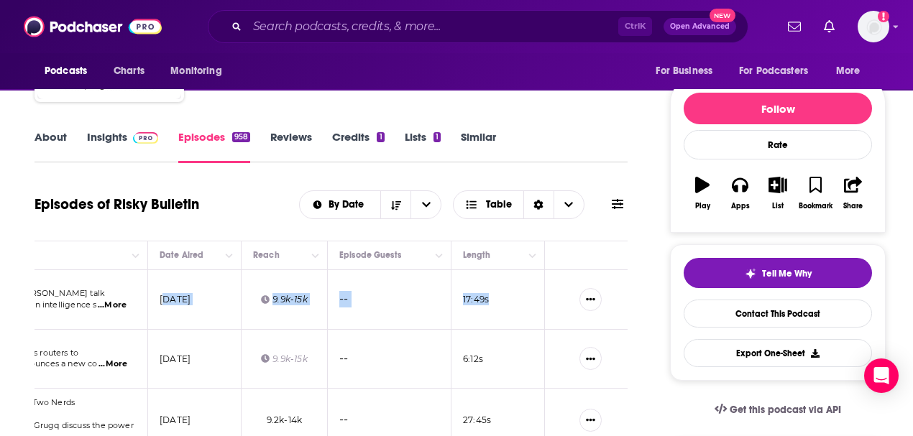
drag, startPoint x: 574, startPoint y: 298, endPoint x: 665, endPoint y: 297, distance: 91.3
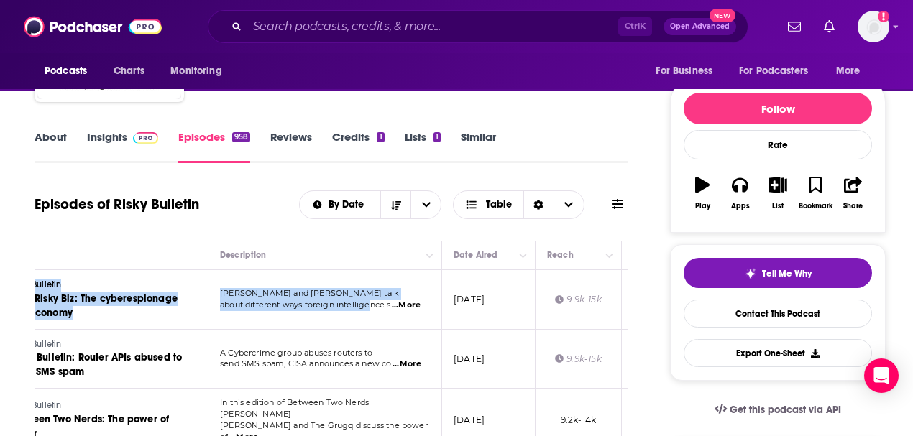
scroll to position [0, 0]
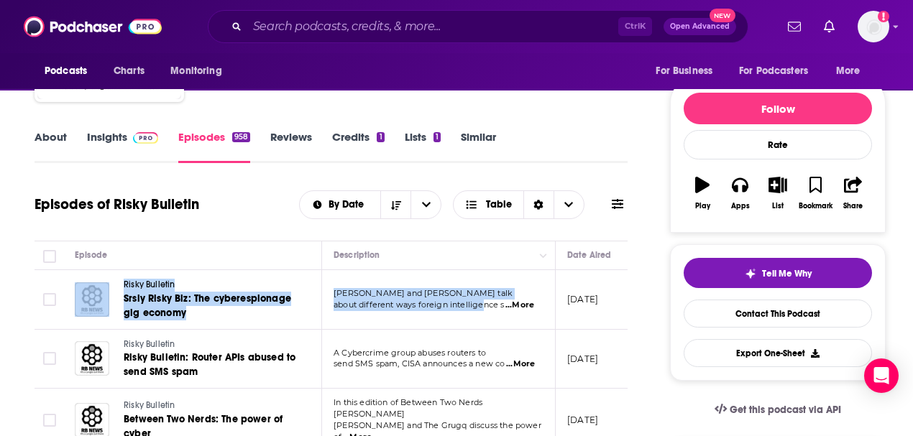
drag, startPoint x: 75, startPoint y: 303, endPoint x: -50, endPoint y: 293, distance: 126.2
click at [0, 293] on html "Podcasts Charts Monitoring Ctrl K Open Advanced New For Business For Podcasters…" at bounding box center [456, 74] width 913 height 436
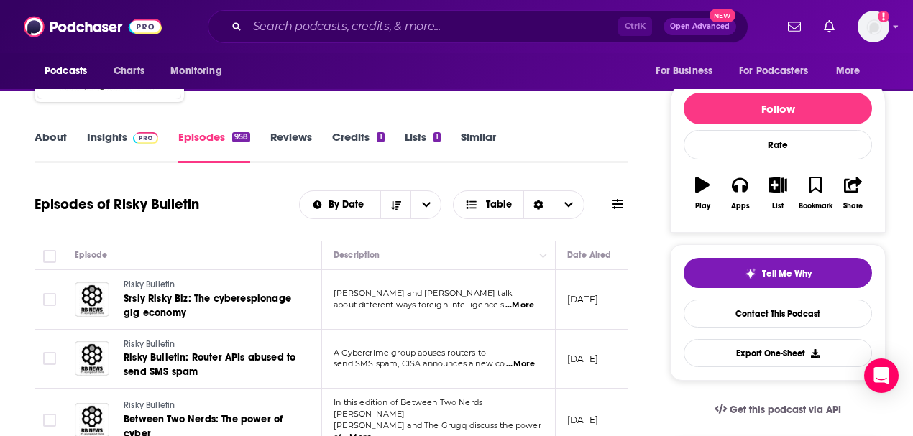
click at [231, 221] on div "Episodes of Risky Bulletin By Date Table" at bounding box center [330, 204] width 593 height 37
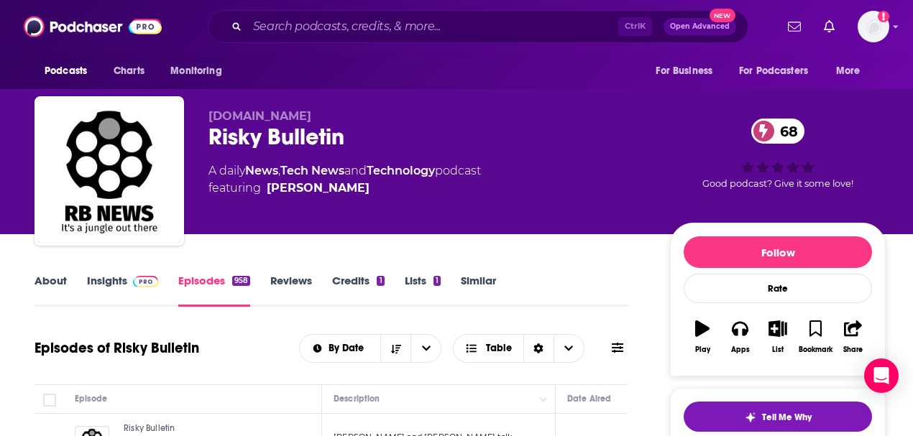
click at [478, 278] on link "Similar" at bounding box center [478, 290] width 35 height 33
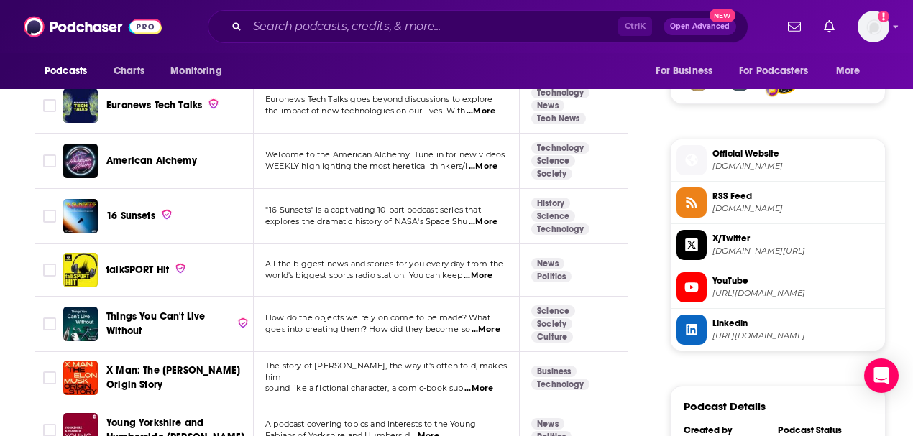
scroll to position [1102, 0]
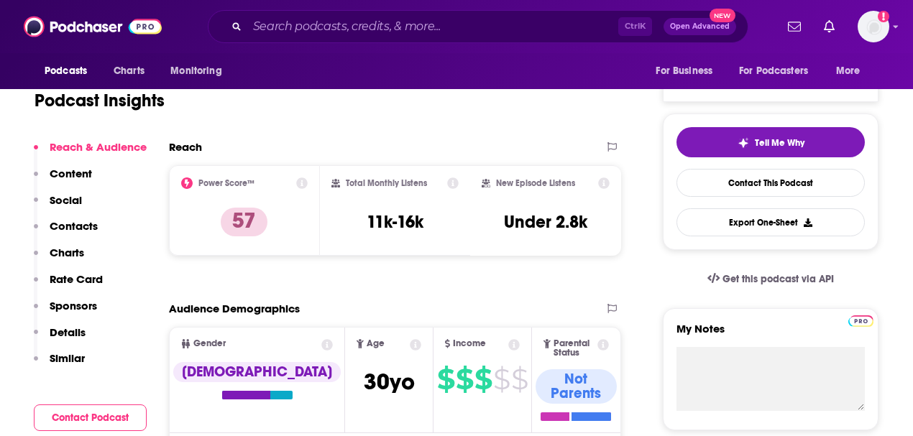
scroll to position [191, 0]
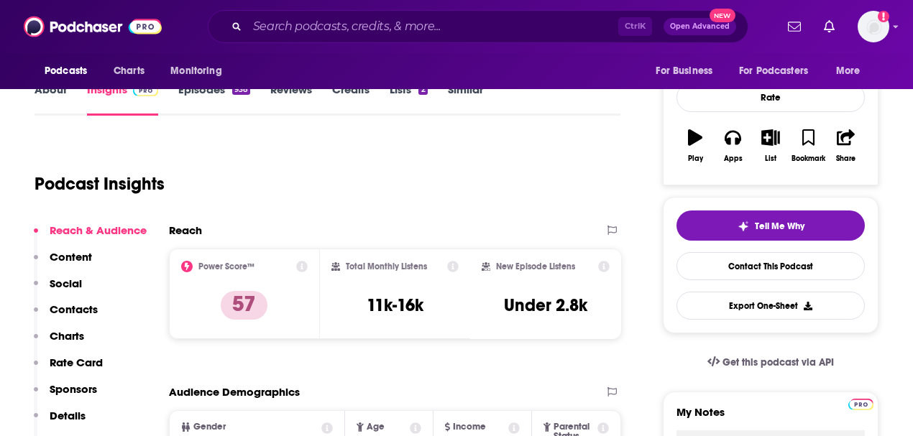
click at [53, 91] on link "About" at bounding box center [50, 99] width 32 height 33
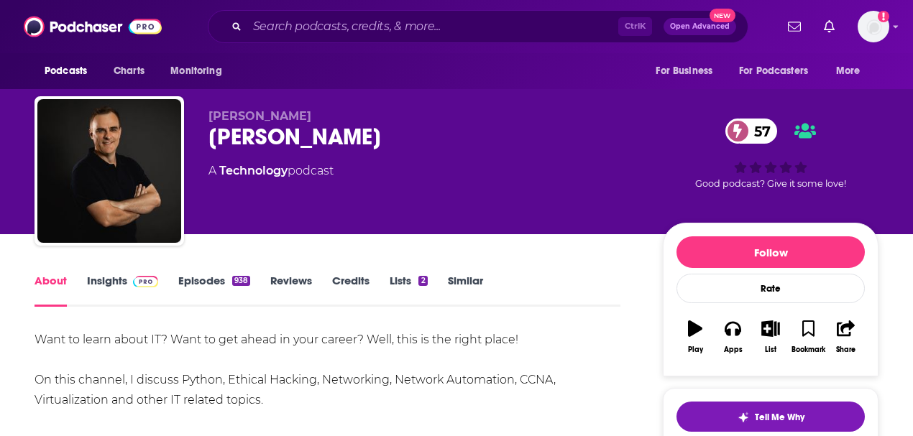
click at [105, 280] on link "Insights" at bounding box center [122, 290] width 71 height 33
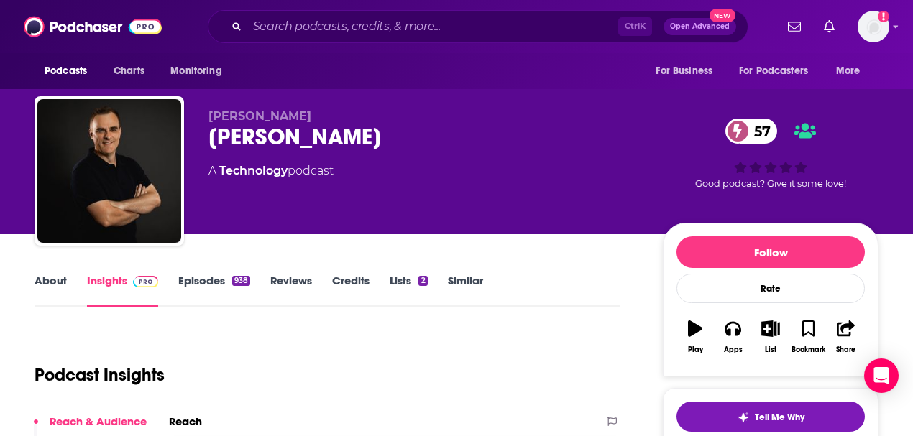
click at [196, 282] on link "Episodes 938" at bounding box center [214, 290] width 72 height 33
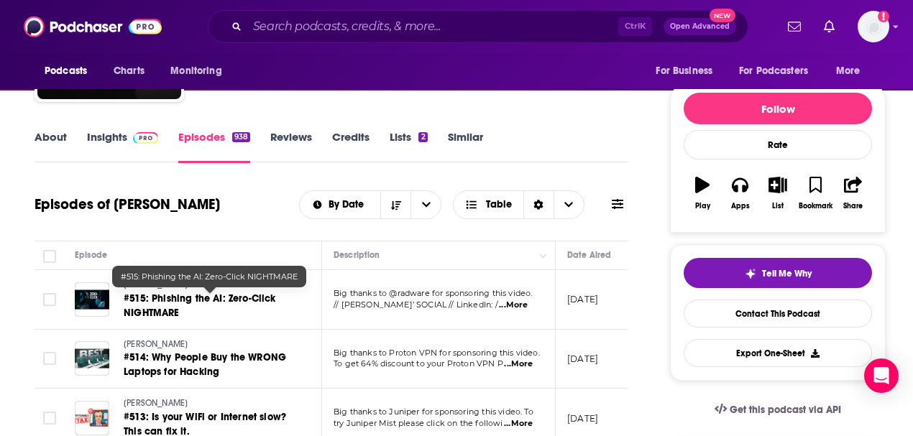
scroll to position [47, 0]
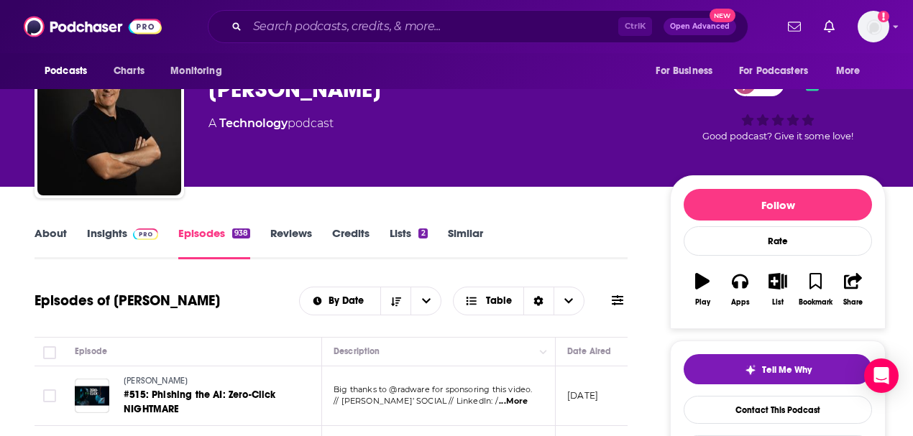
click at [108, 234] on link "Insights" at bounding box center [122, 242] width 71 height 33
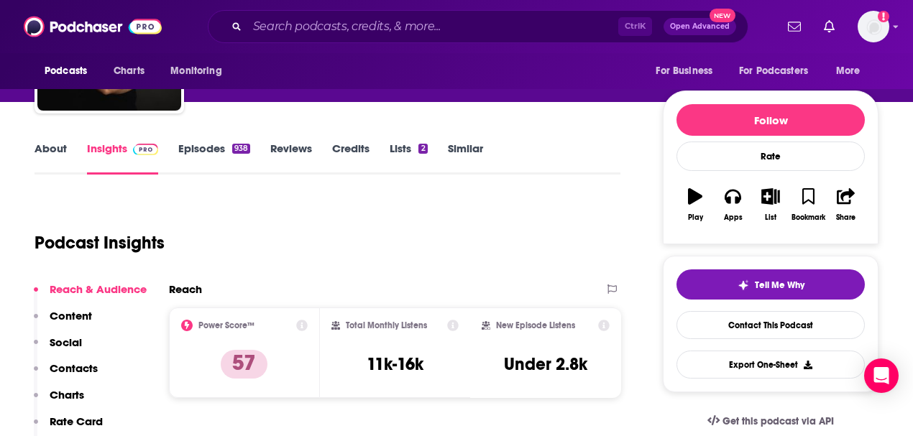
scroll to position [144, 0]
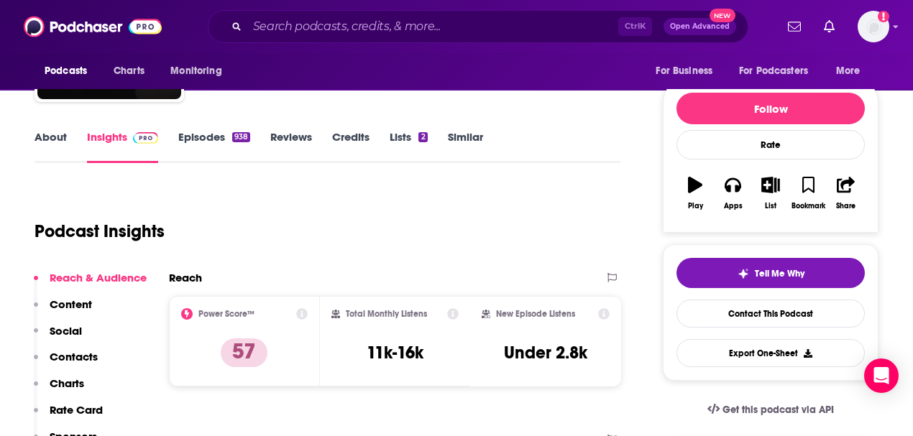
click at [206, 139] on link "Episodes 938" at bounding box center [214, 146] width 72 height 33
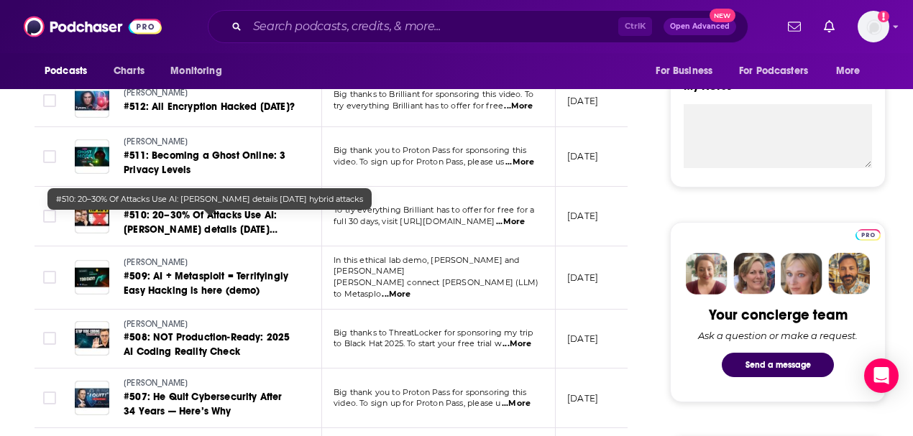
scroll to position [527, 0]
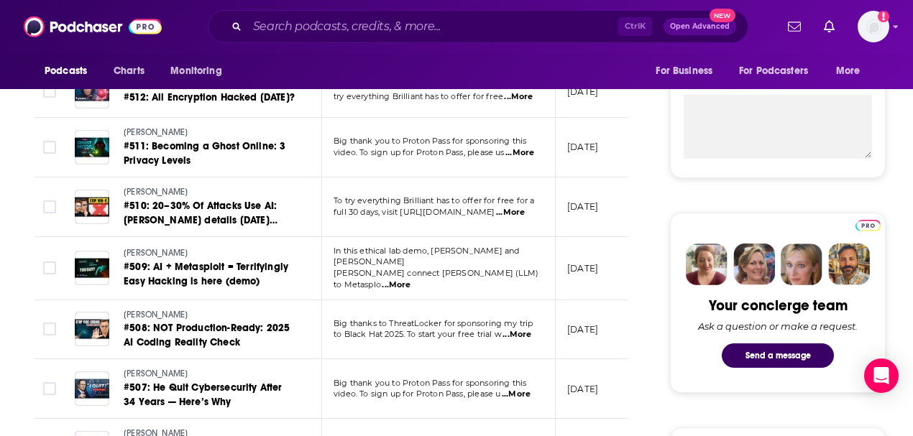
click at [525, 214] on span "...More" at bounding box center [510, 212] width 29 height 11
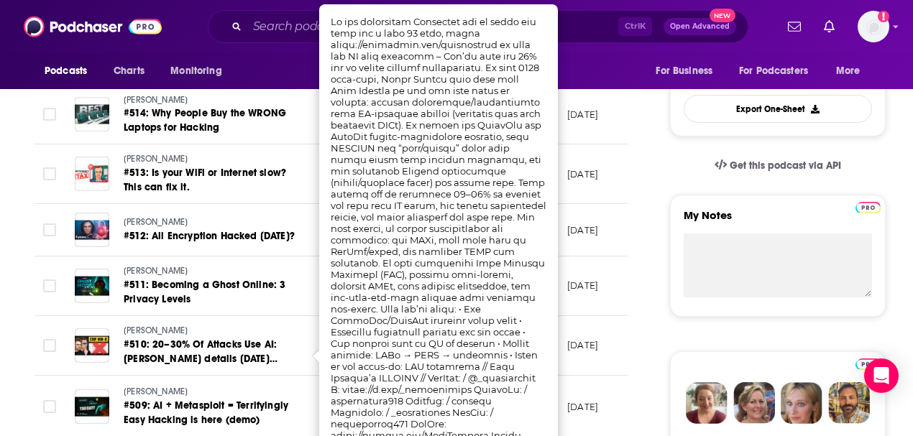
scroll to position [383, 0]
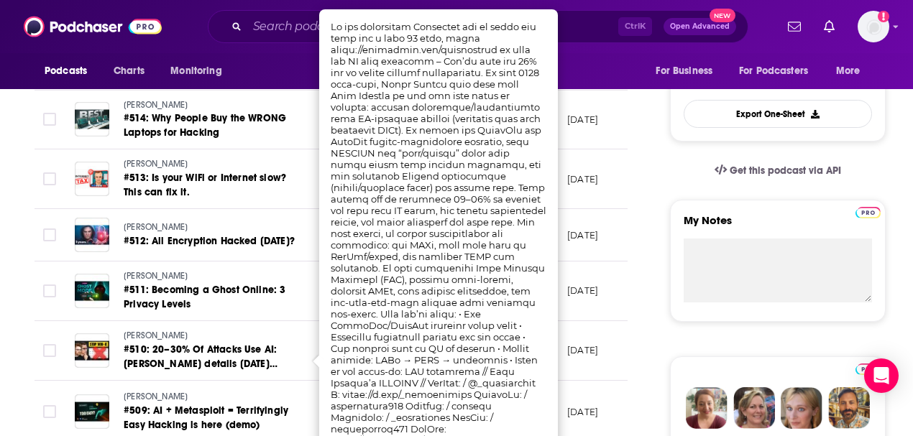
click at [612, 66] on div "Podcasts Charts Monitoring For Business For Podcasters More" at bounding box center [456, 71] width 913 height 36
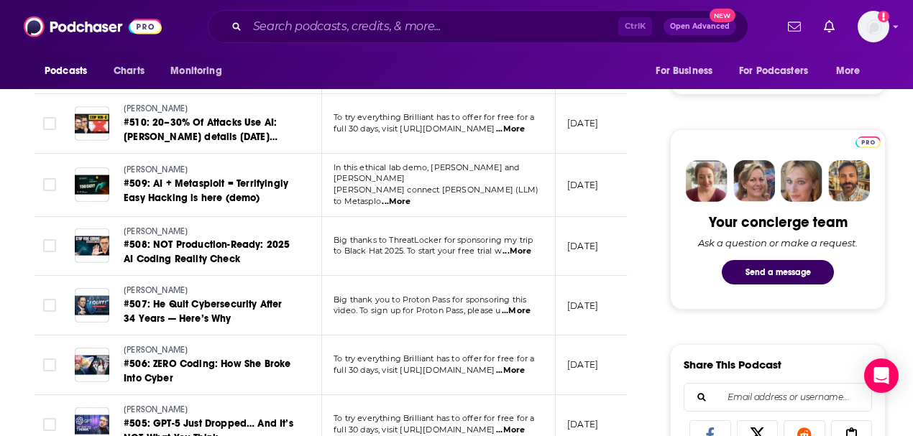
scroll to position [622, 0]
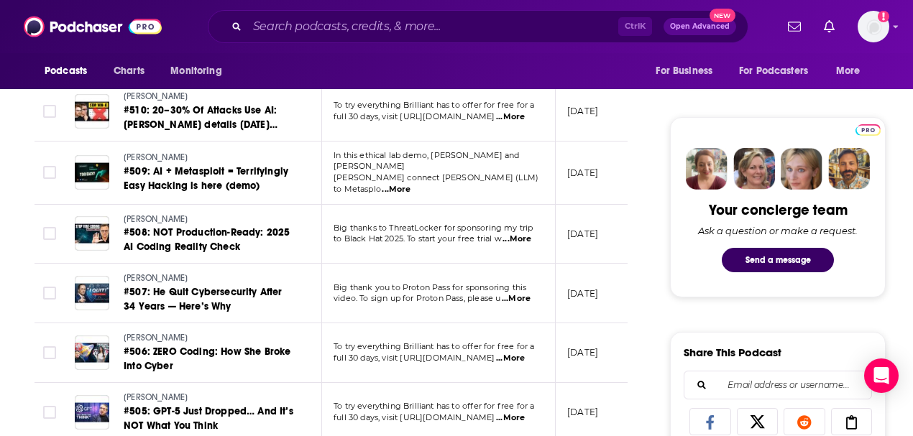
click at [527, 239] on span "...More" at bounding box center [516, 239] width 29 height 11
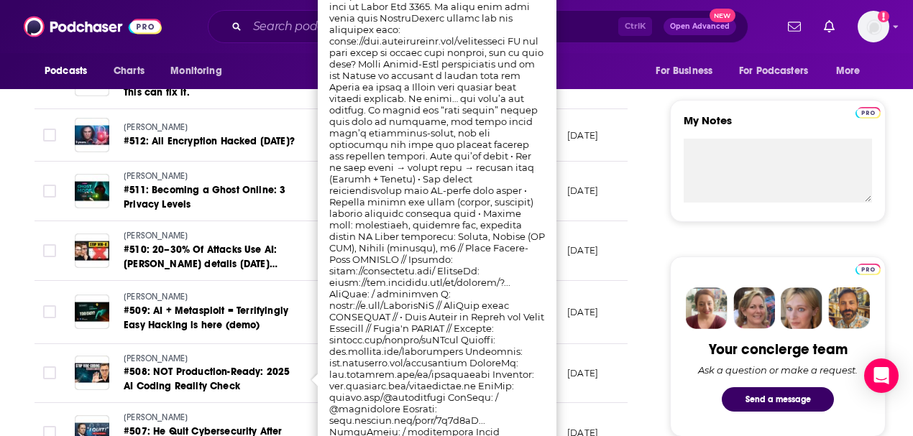
scroll to position [479, 0]
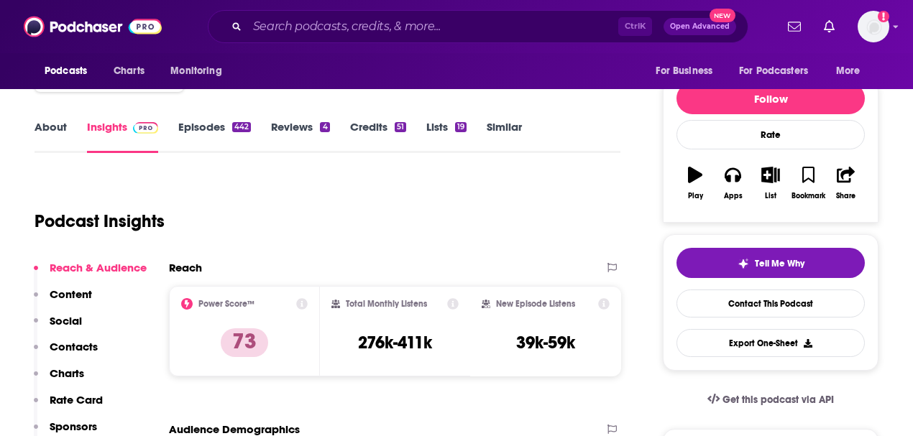
scroll to position [96, 0]
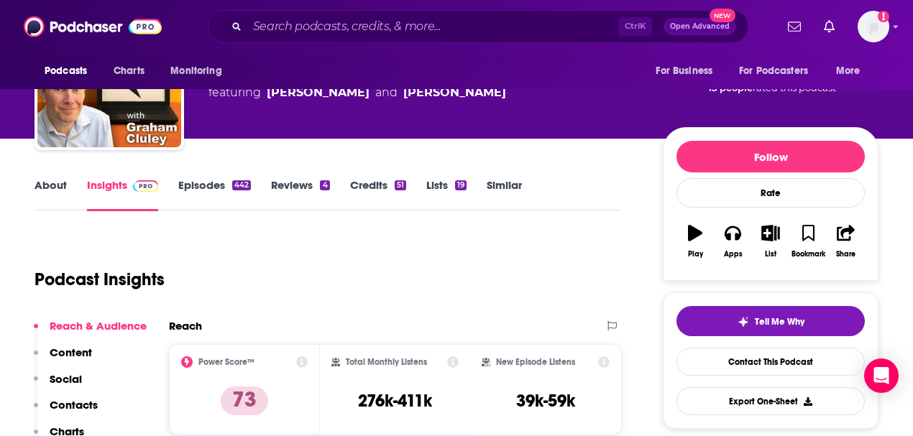
click at [52, 186] on link "About" at bounding box center [50, 194] width 32 height 33
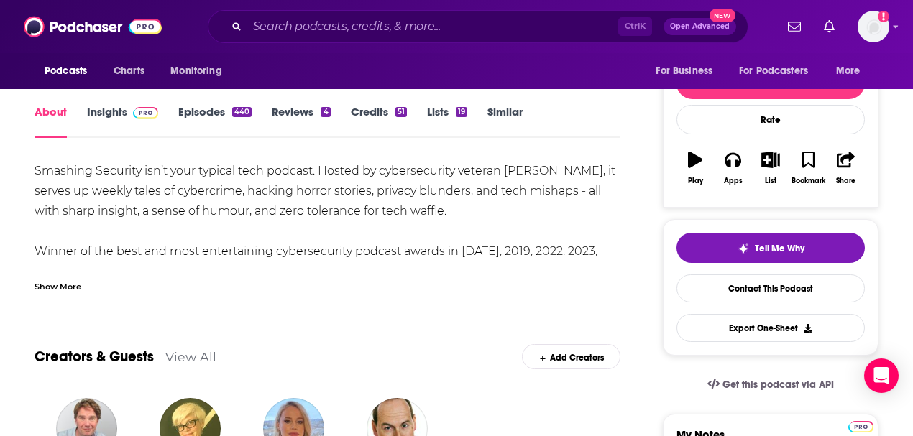
scroll to position [191, 0]
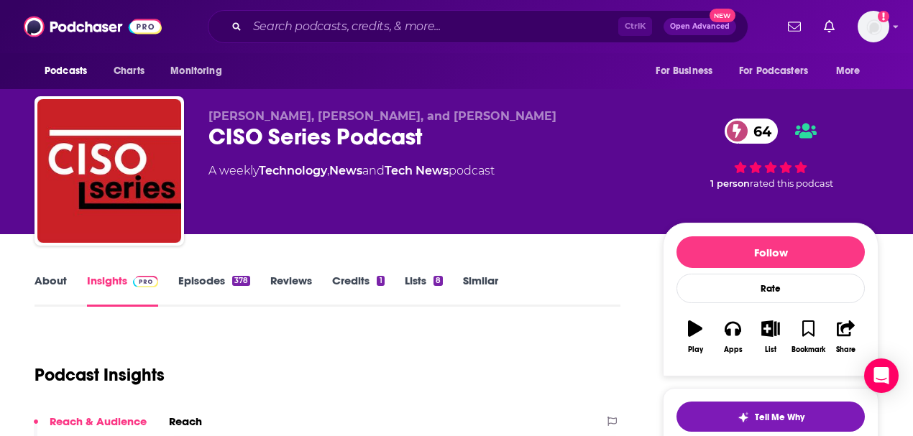
click at [56, 285] on link "About" at bounding box center [50, 290] width 32 height 33
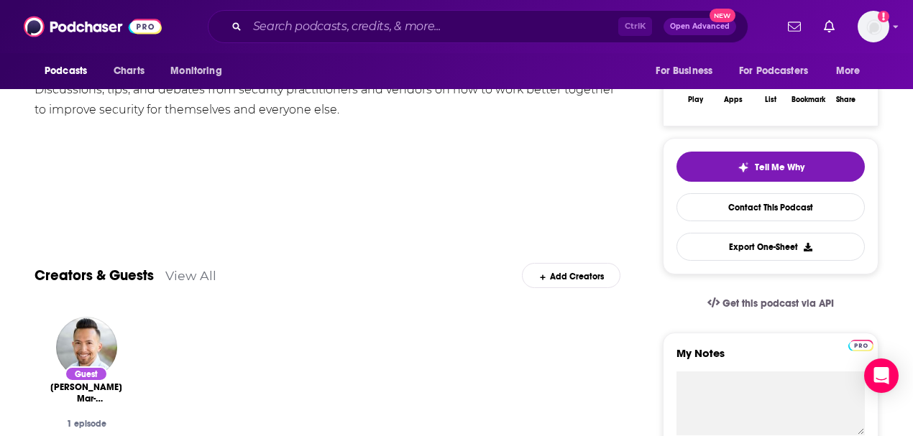
scroll to position [47, 0]
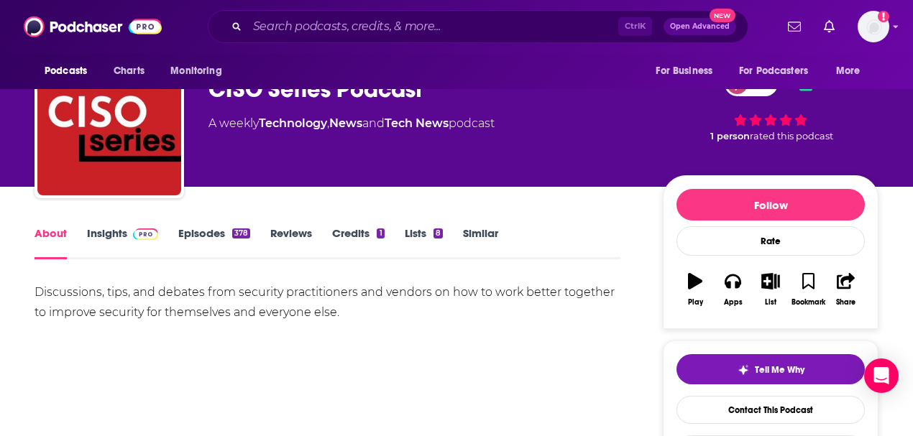
click at [109, 234] on link "Insights" at bounding box center [122, 242] width 71 height 33
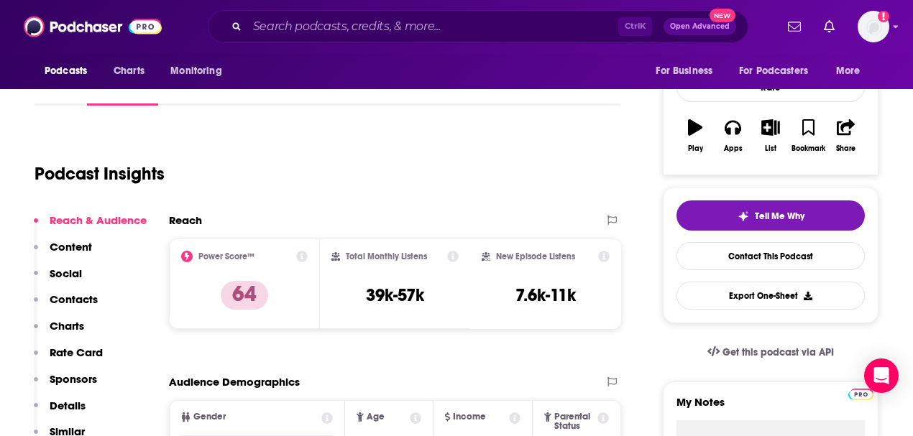
scroll to position [191, 0]
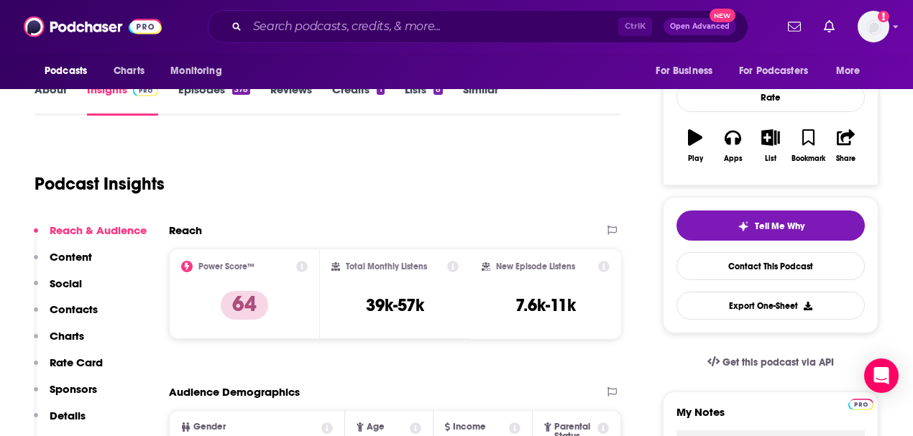
click at [207, 94] on link "Episodes 378" at bounding box center [214, 99] width 72 height 33
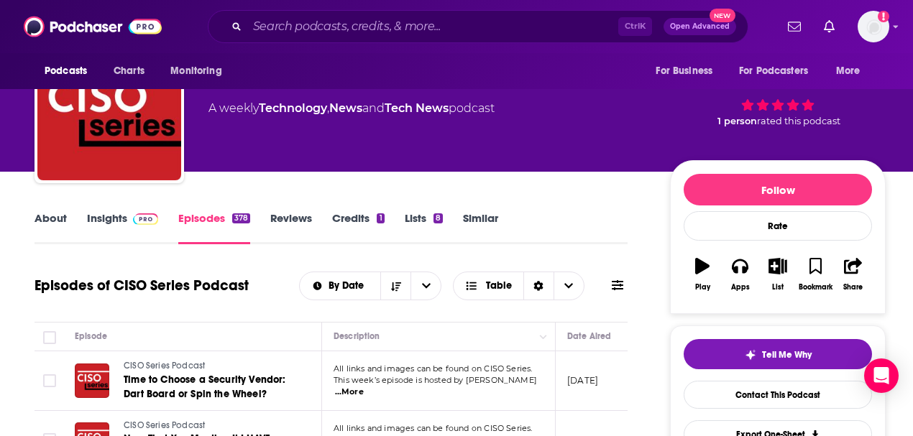
scroll to position [144, 0]
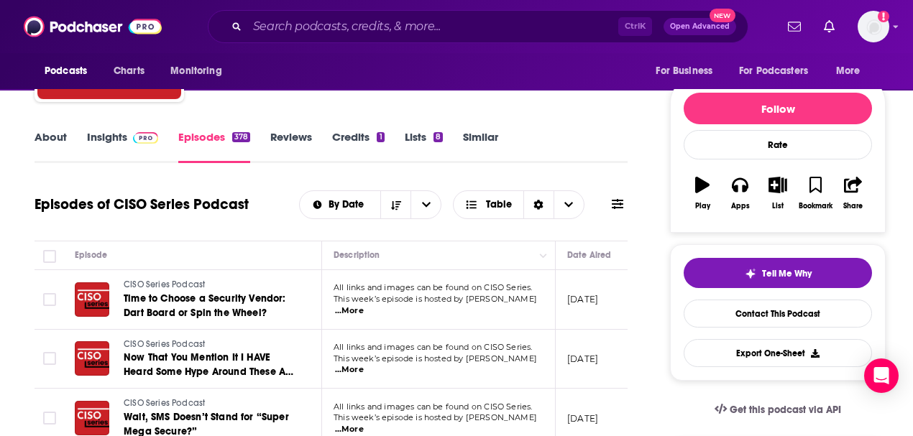
click at [108, 137] on link "Insights" at bounding box center [122, 146] width 71 height 33
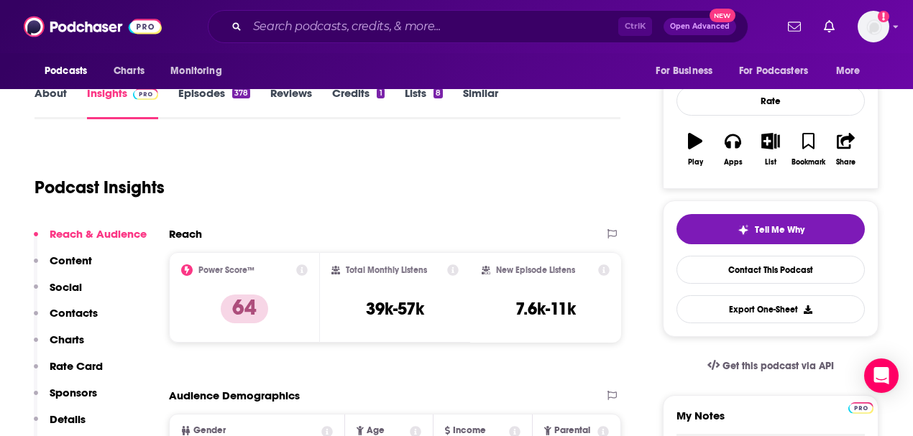
scroll to position [191, 0]
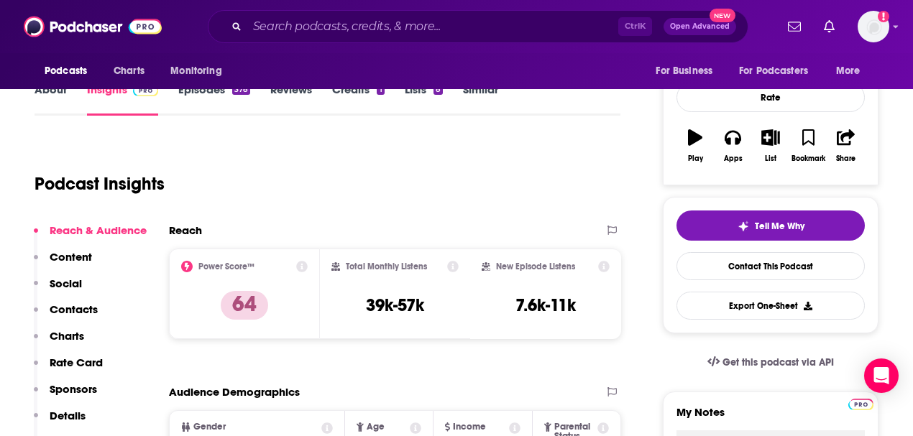
click at [464, 185] on div "Podcast Insights" at bounding box center [321, 175] width 574 height 73
click at [408, 183] on div "Podcast Insights" at bounding box center [321, 175] width 574 height 73
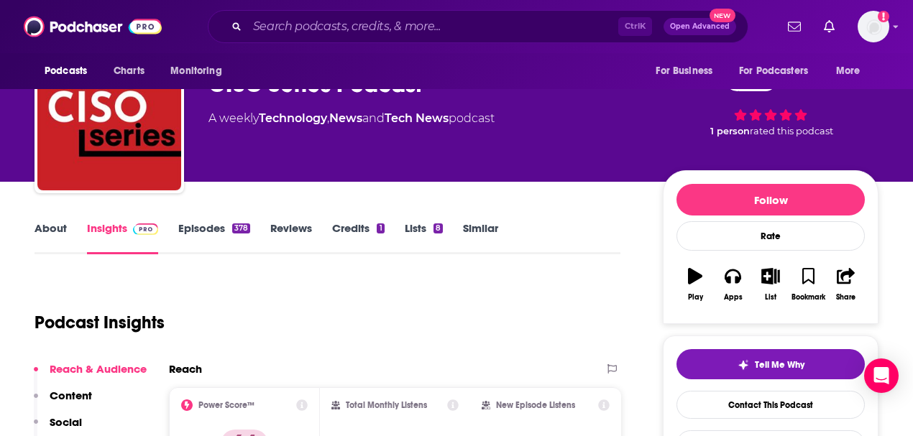
scroll to position [47, 0]
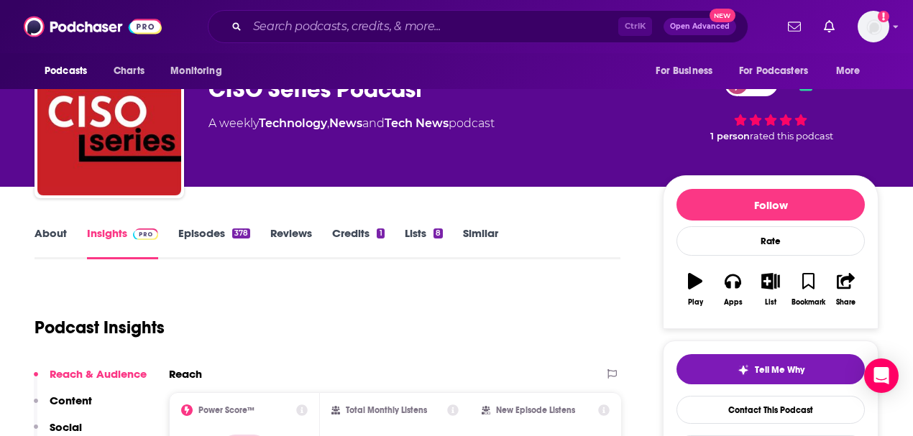
click at [474, 233] on link "Similar" at bounding box center [480, 242] width 35 height 33
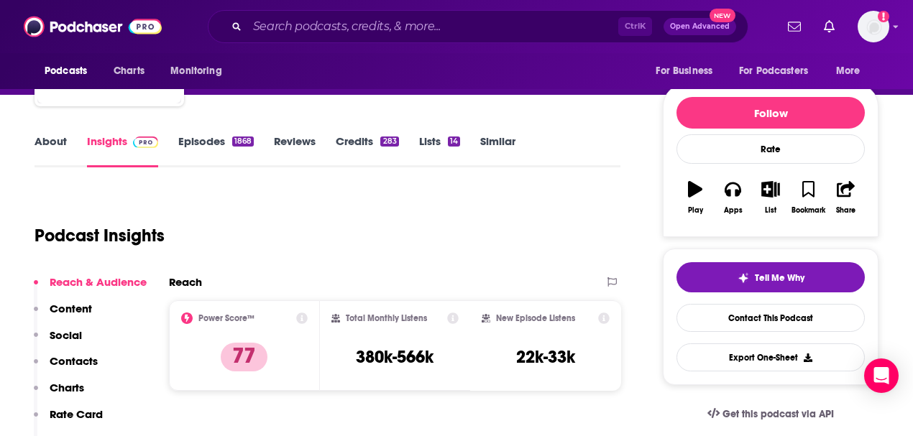
scroll to position [144, 0]
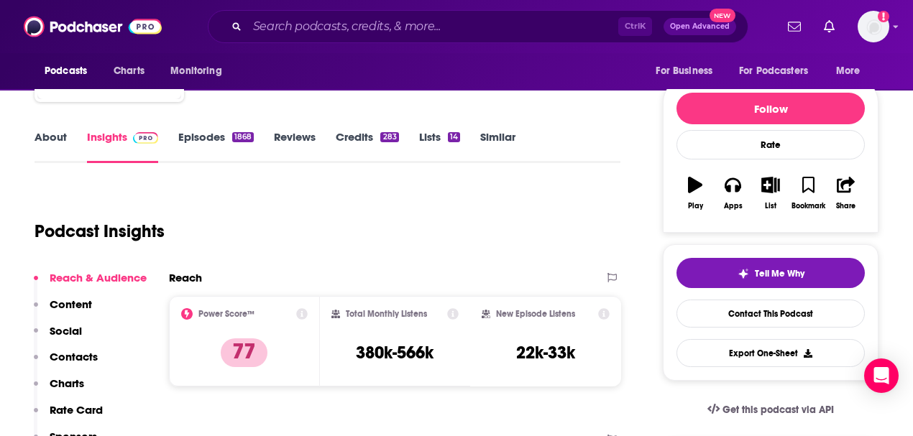
click at [48, 140] on link "About" at bounding box center [50, 146] width 32 height 33
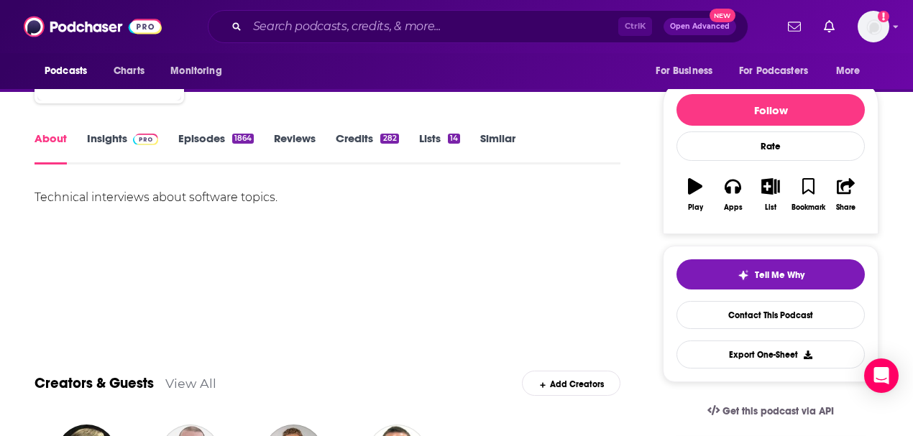
scroll to position [144, 0]
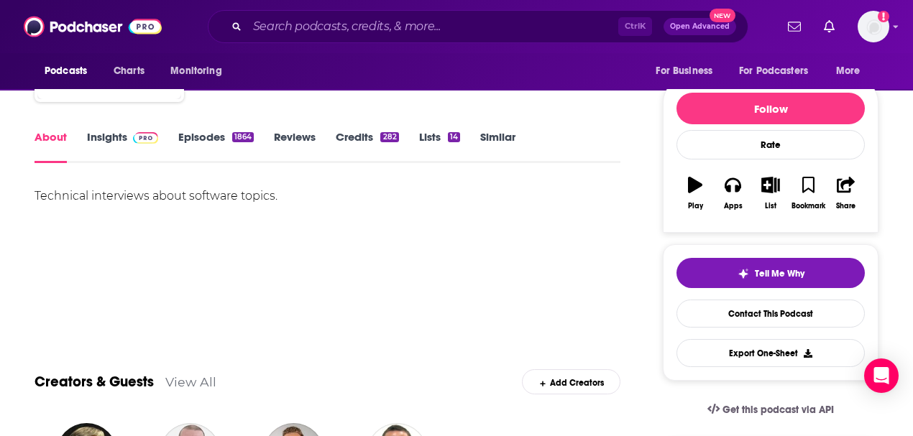
click at [108, 139] on link "Insights" at bounding box center [122, 146] width 71 height 33
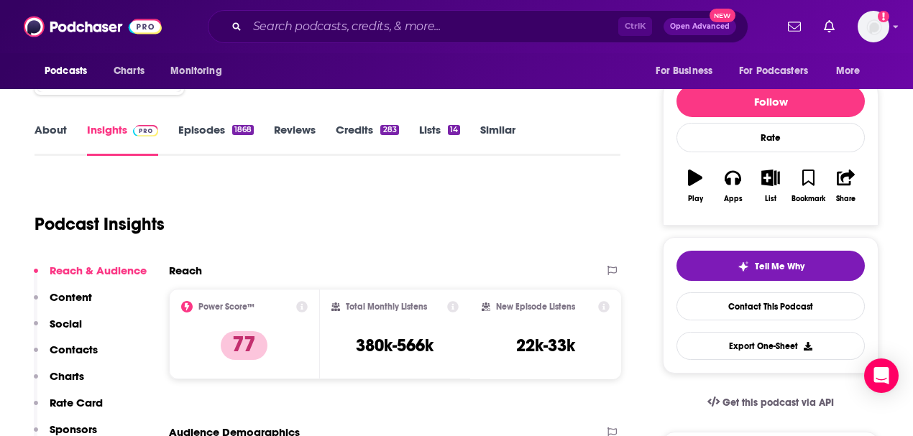
scroll to position [144, 0]
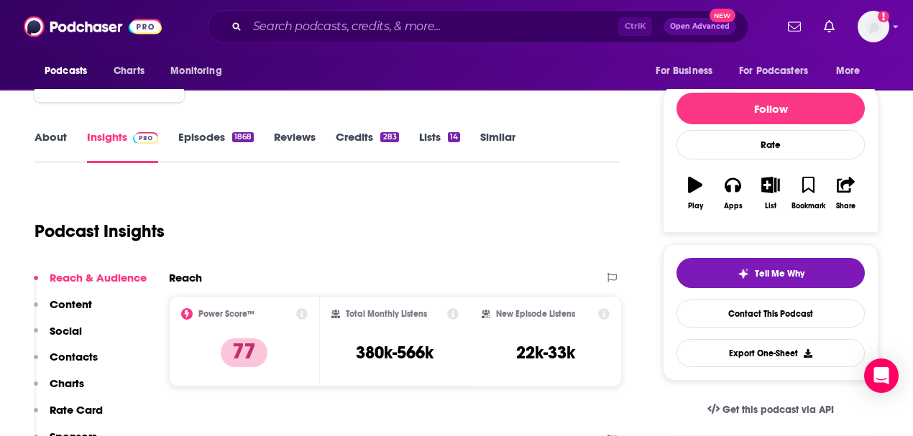
click at [205, 139] on link "Episodes 1868" at bounding box center [215, 146] width 75 height 33
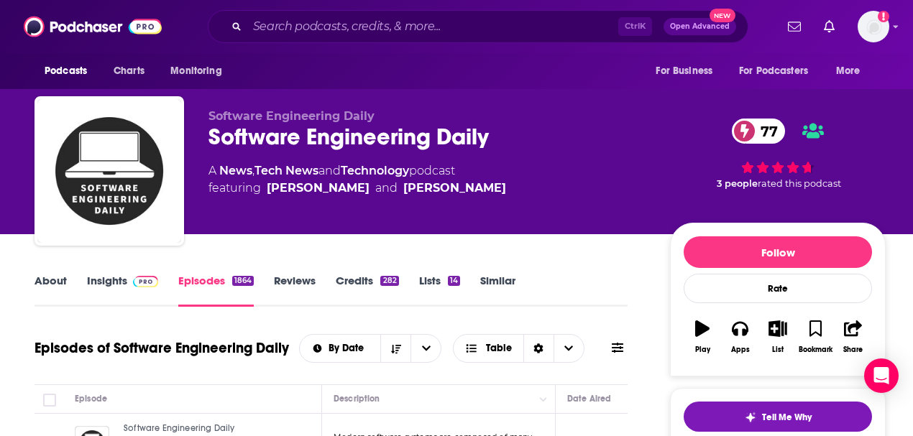
click at [116, 280] on link "Insights" at bounding box center [122, 290] width 71 height 33
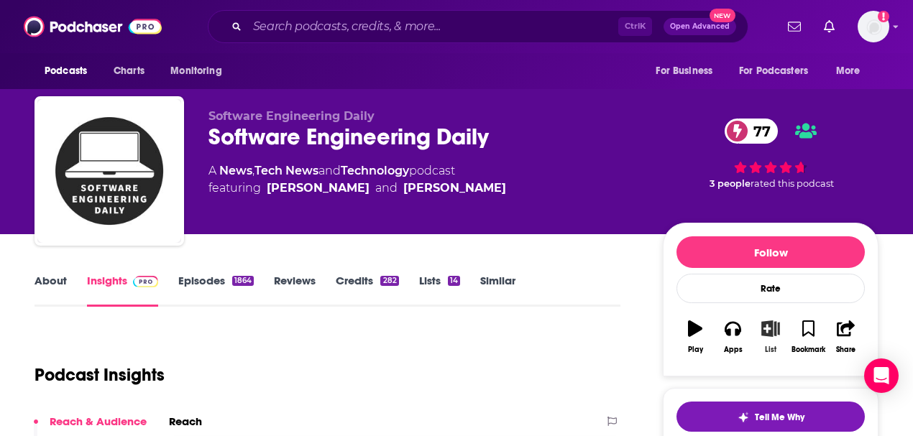
click at [770, 331] on icon "button" at bounding box center [771, 329] width 18 height 16
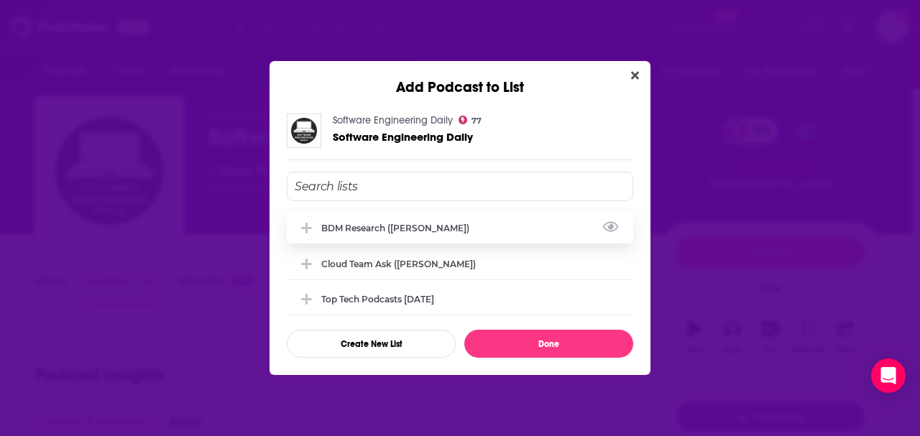
click at [401, 223] on div "BDM Research ([PERSON_NAME])" at bounding box center [399, 228] width 157 height 11
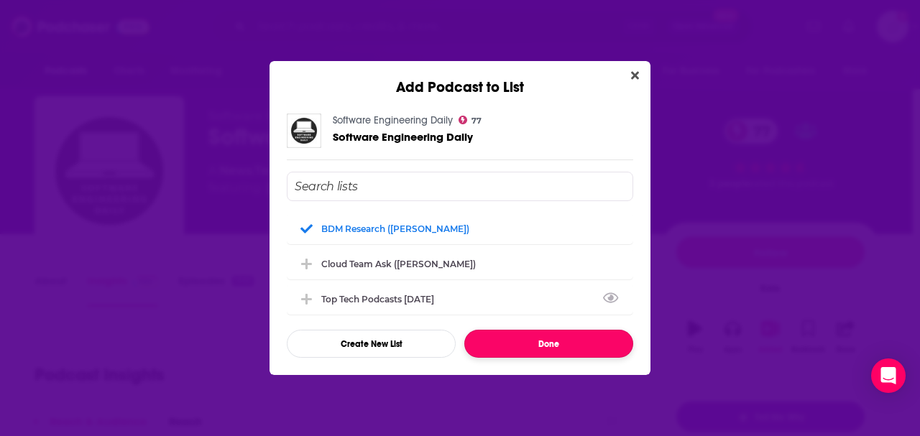
click at [529, 341] on button "Done" at bounding box center [548, 344] width 169 height 28
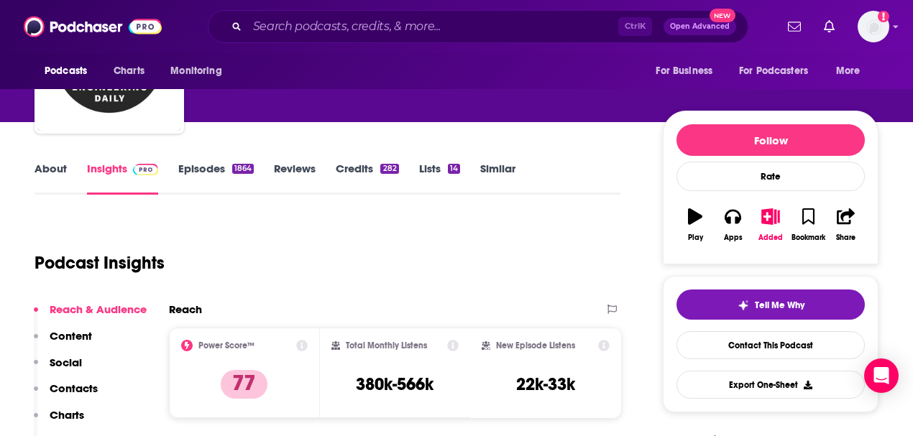
scroll to position [144, 0]
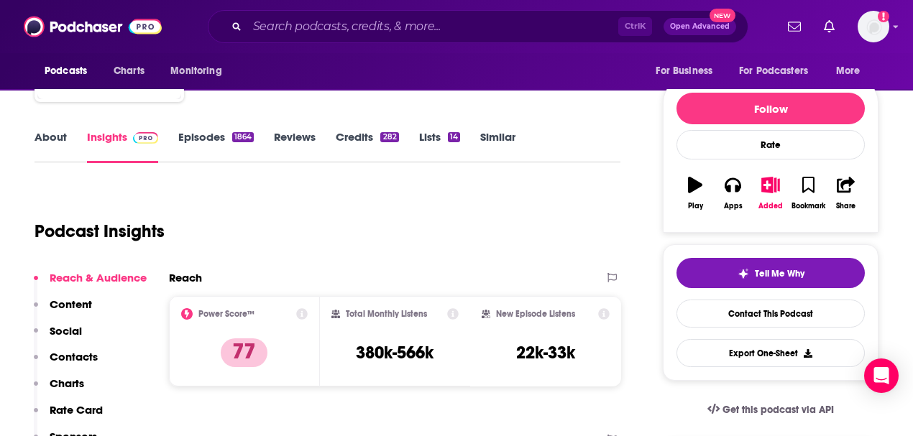
click at [303, 217] on div "Podcast Insights" at bounding box center [321, 222] width 574 height 73
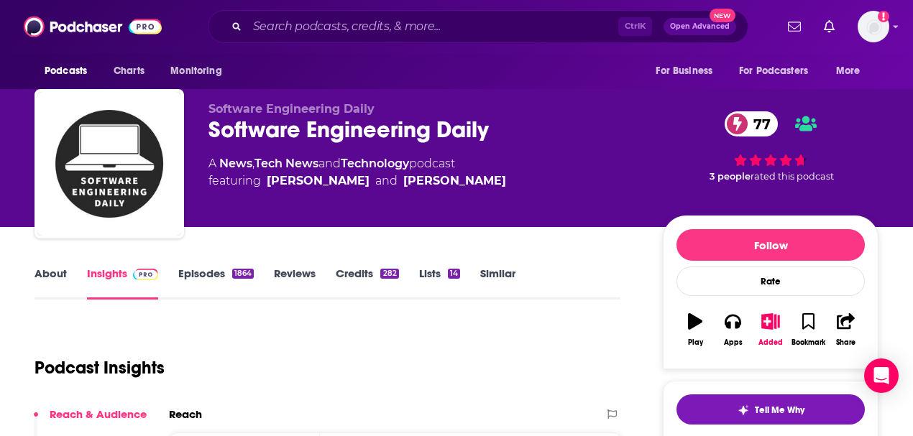
scroll to position [0, 0]
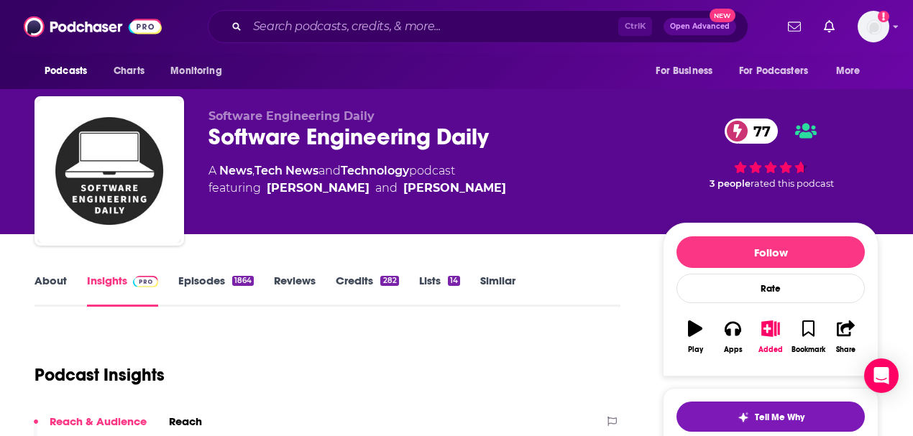
click at [495, 280] on link "Similar" at bounding box center [497, 290] width 35 height 33
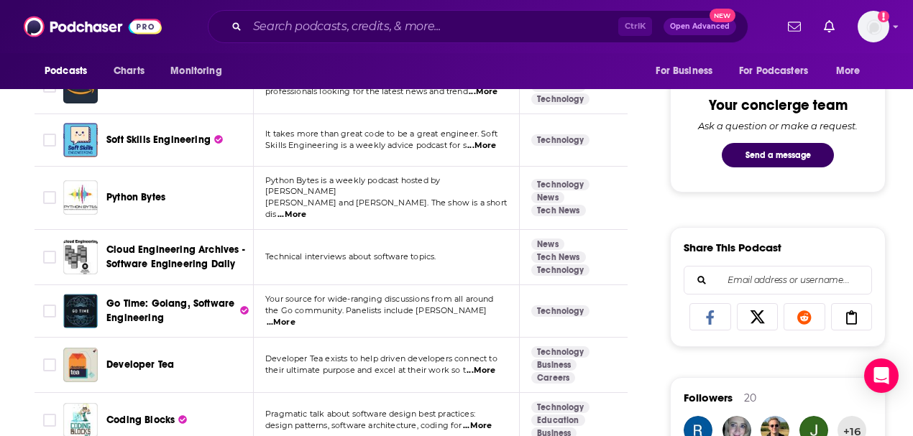
scroll to position [814, 0]
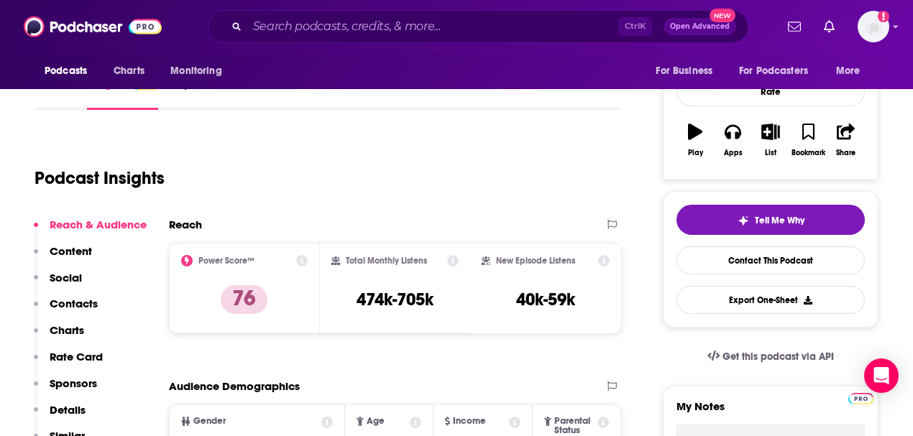
scroll to position [144, 0]
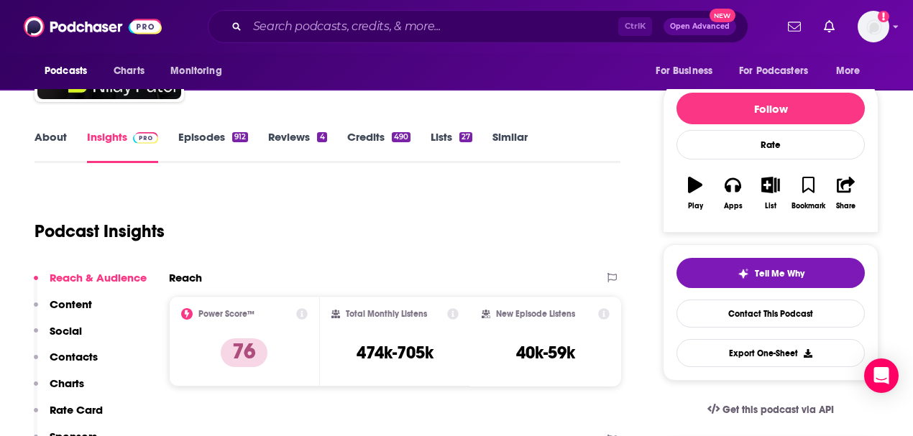
click at [305, 233] on div "Podcast Insights" at bounding box center [321, 222] width 574 height 73
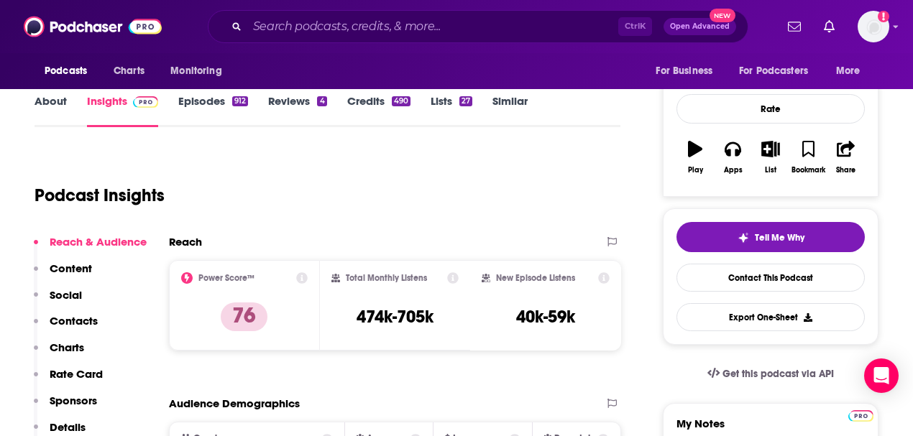
scroll to position [239, 0]
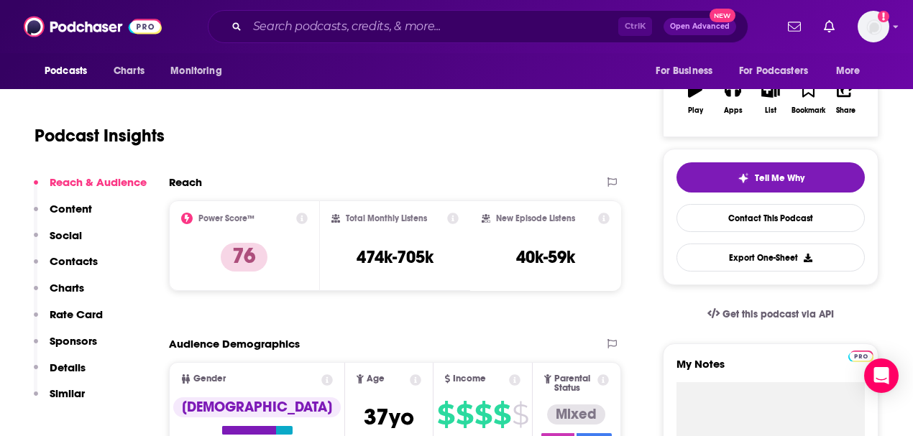
drag, startPoint x: 280, startPoint y: 155, endPoint x: 287, endPoint y: 155, distance: 7.9
click at [280, 155] on div "Podcast Insights" at bounding box center [321, 127] width 574 height 73
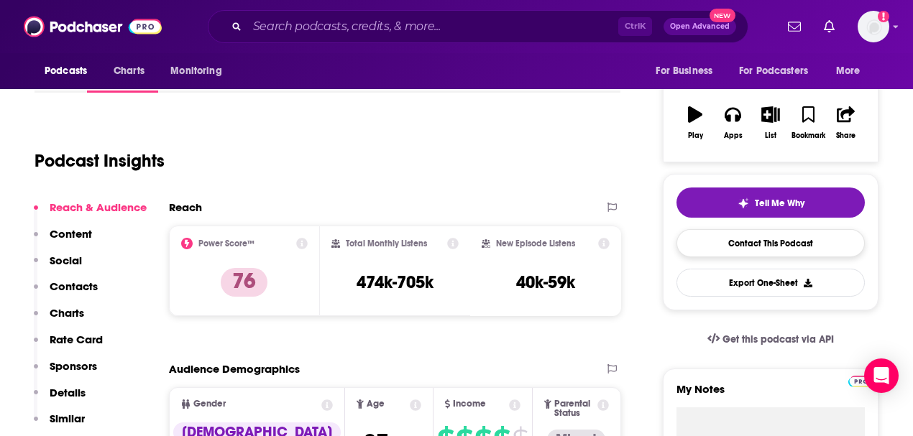
scroll to position [144, 0]
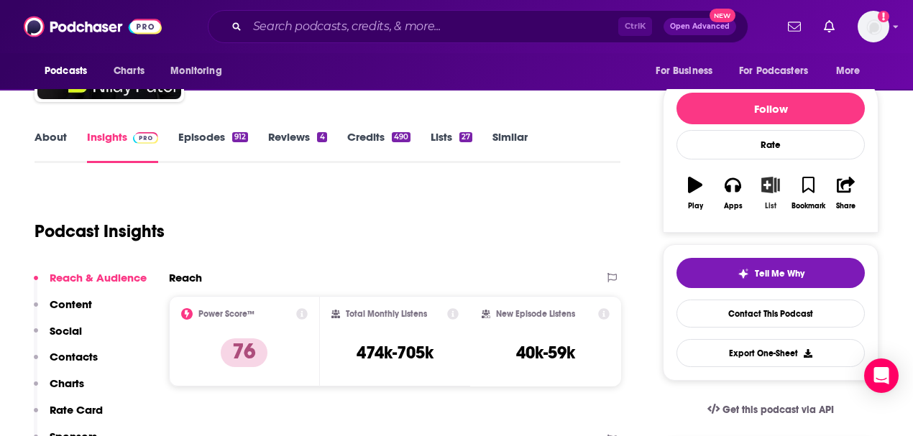
click at [768, 183] on icon "button" at bounding box center [770, 185] width 18 height 16
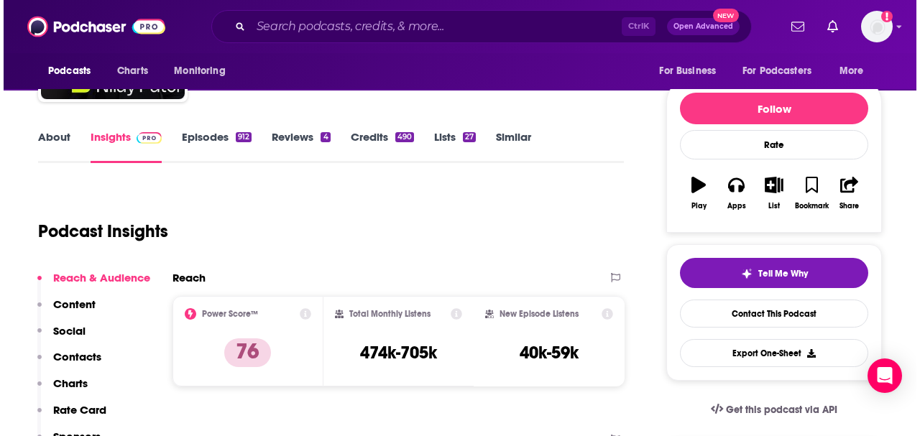
scroll to position [0, 0]
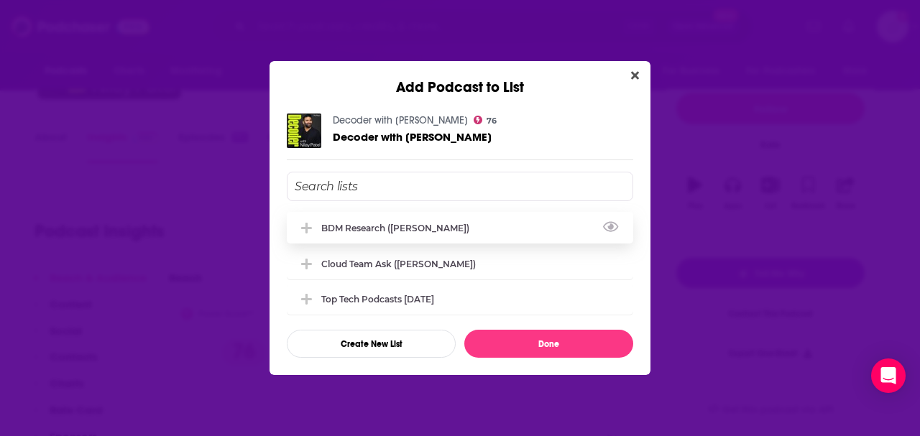
click at [458, 224] on div "BDM Research (Vincent)" at bounding box center [460, 228] width 346 height 32
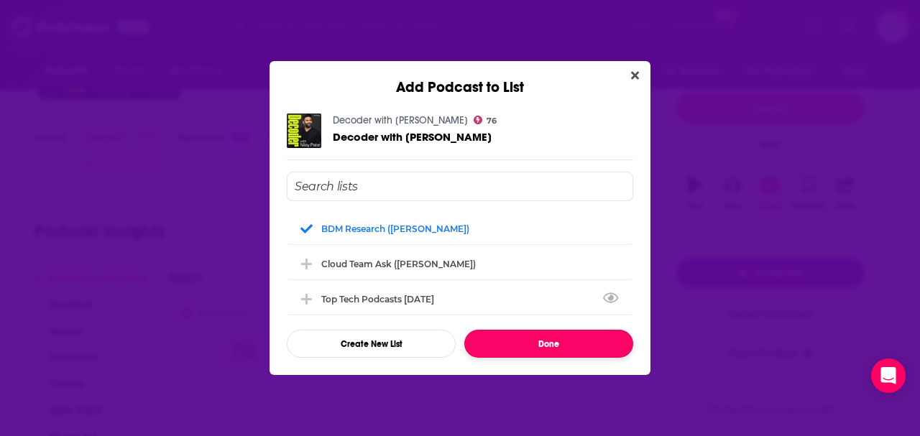
click at [554, 350] on button "Done" at bounding box center [548, 344] width 169 height 28
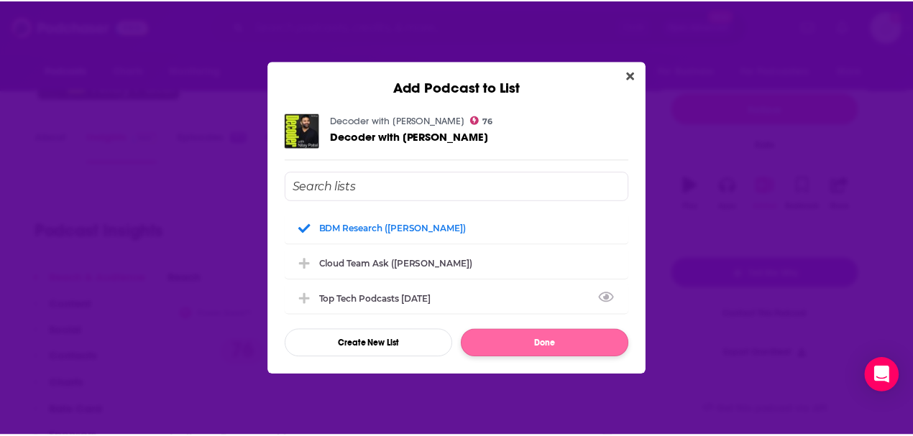
scroll to position [144, 0]
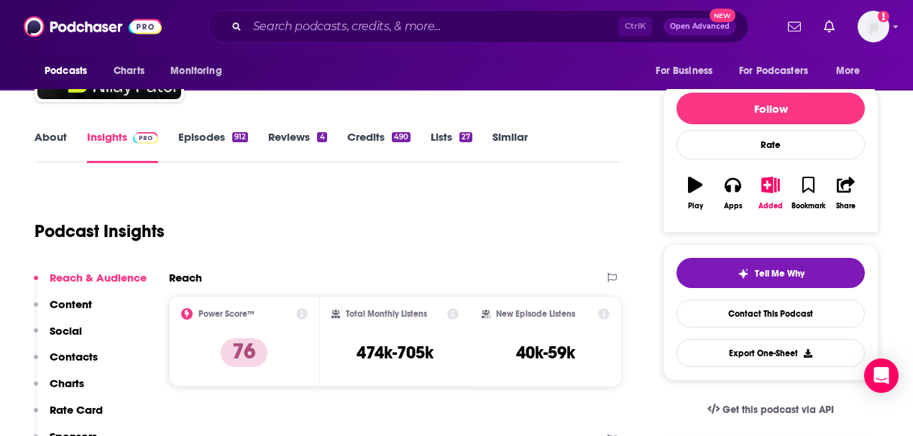
click at [428, 201] on div "Podcast Insights" at bounding box center [321, 222] width 574 height 73
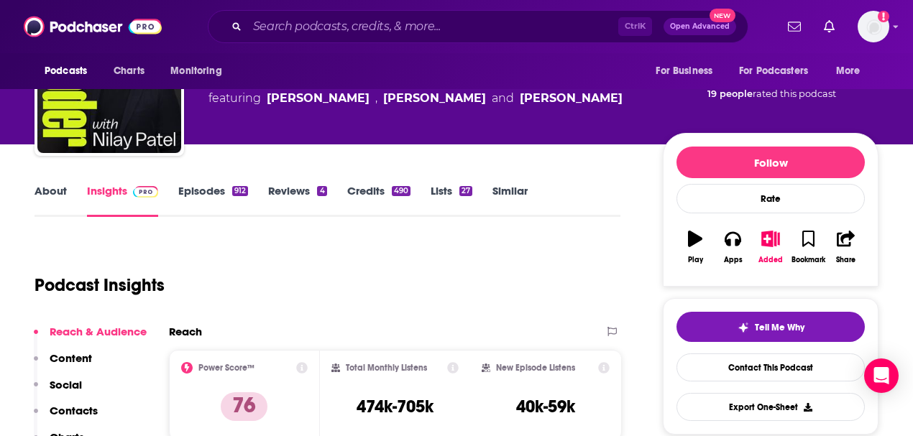
scroll to position [0, 0]
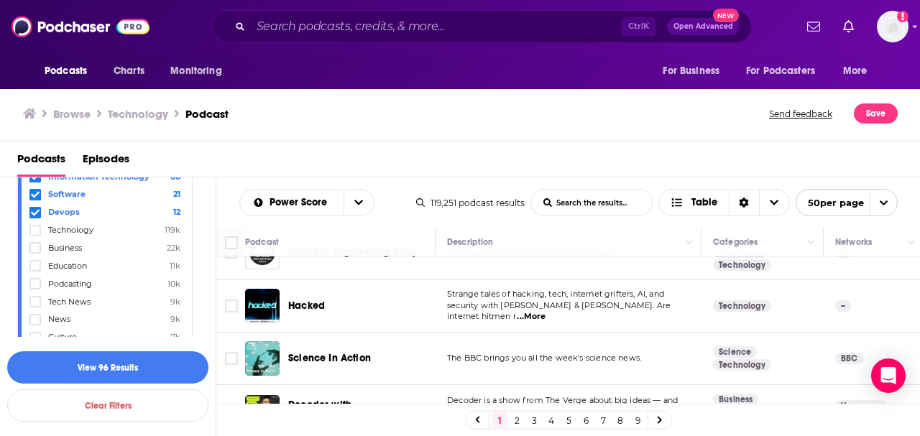
scroll to position [144, 0]
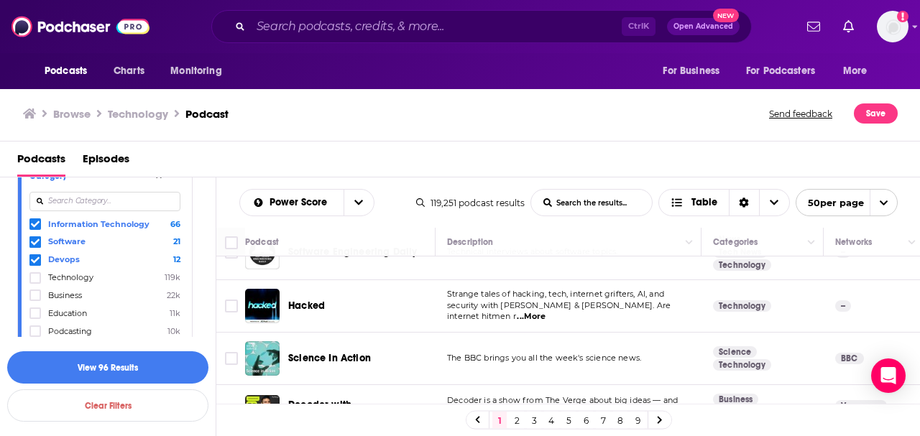
click at [32, 221] on icon at bounding box center [35, 224] width 9 height 9
click at [34, 224] on icon at bounding box center [35, 224] width 9 height 6
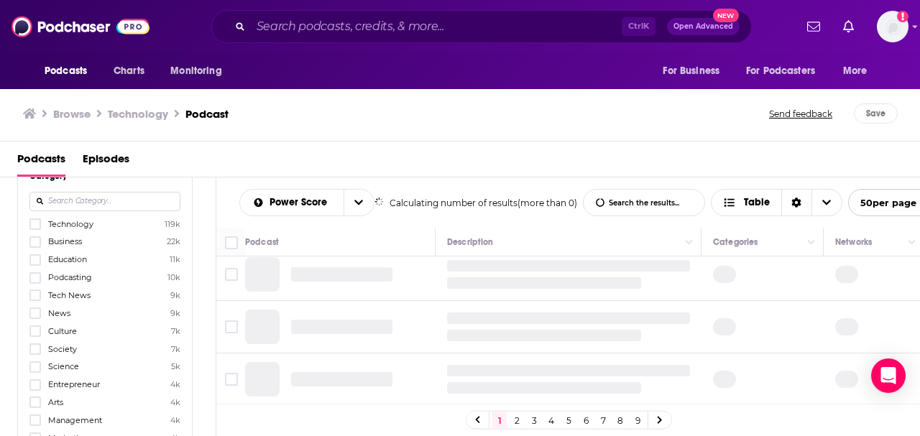
scroll to position [1164, 0]
click at [58, 206] on input at bounding box center [104, 201] width 151 height 19
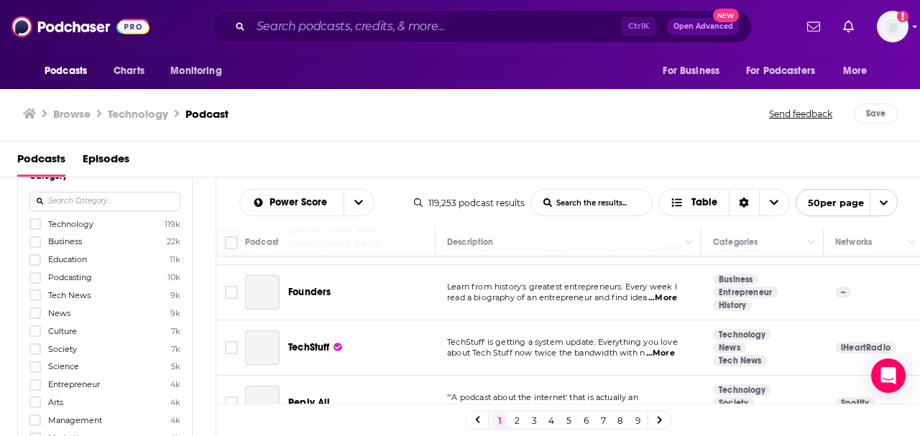
scroll to position [2593, 0]
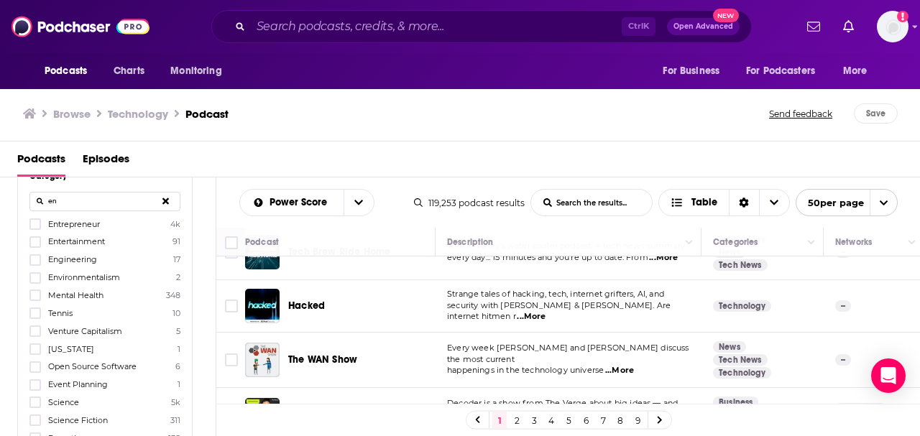
type input "e"
type input "s"
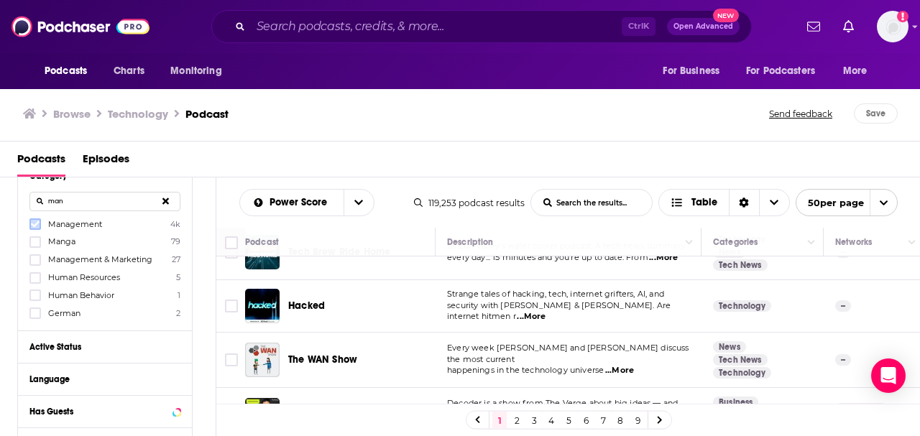
type input "man"
drag, startPoint x: 39, startPoint y: 222, endPoint x: 122, endPoint y: 241, distance: 85.4
click at [34, 226] on icon at bounding box center [35, 224] width 9 height 6
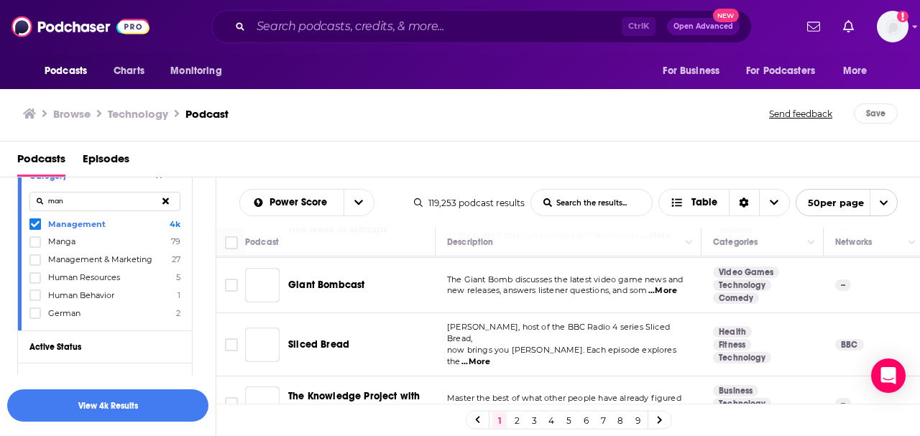
scroll to position [2209, 0]
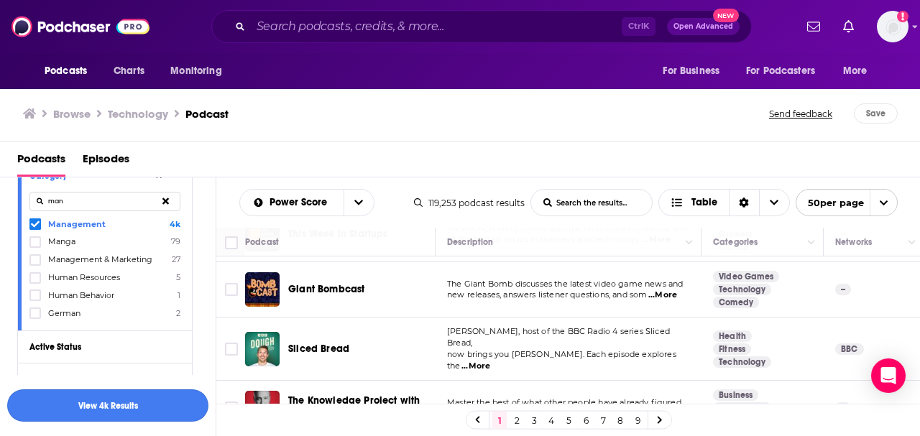
click at [118, 413] on button "View 4k Results" at bounding box center [107, 406] width 201 height 32
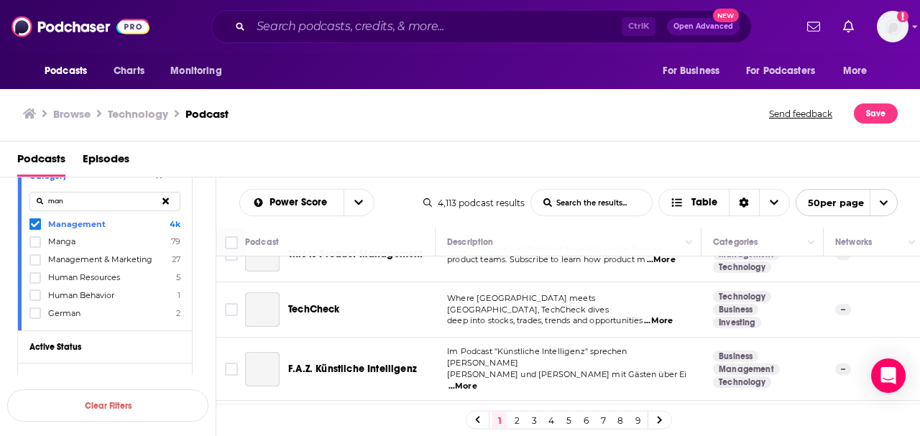
scroll to position [2209, 0]
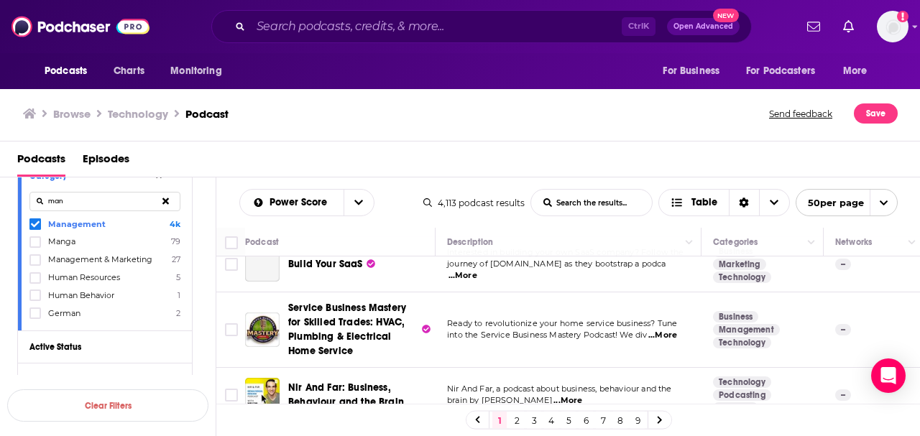
click at [473, 145] on div "Podcasts Episodes" at bounding box center [460, 160] width 921 height 36
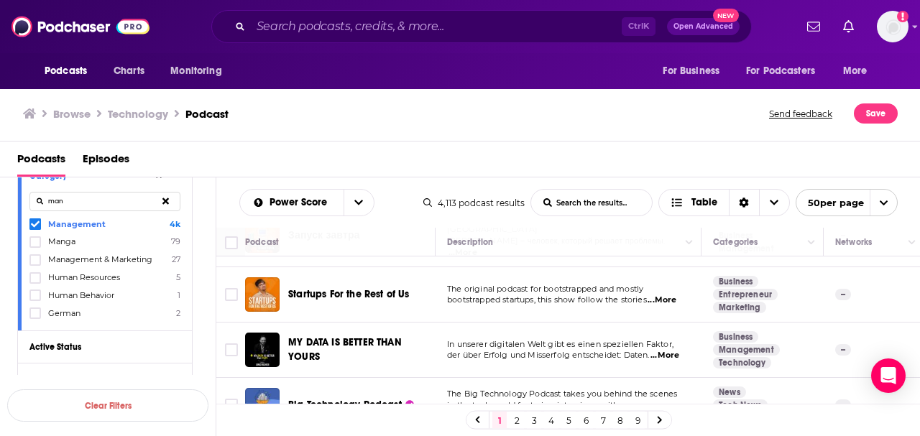
scroll to position [527, 0]
